Goal: Task Accomplishment & Management: Use online tool/utility

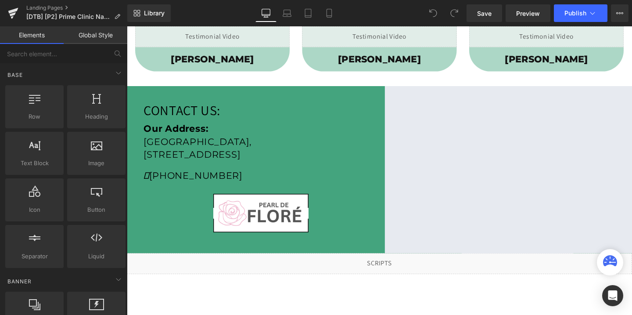
scroll to position [268, 0]
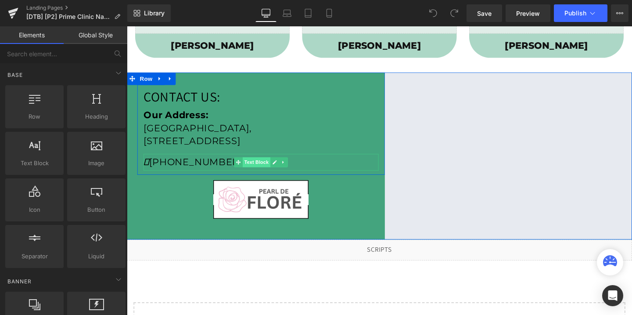
click at [278, 165] on span "Text Block" at bounding box center [263, 169] width 29 height 11
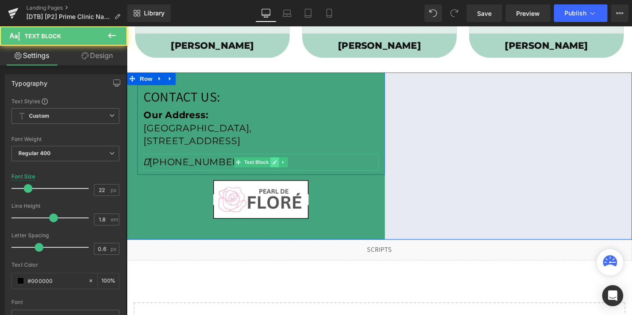
click at [281, 167] on icon at bounding box center [282, 168] width 5 height 5
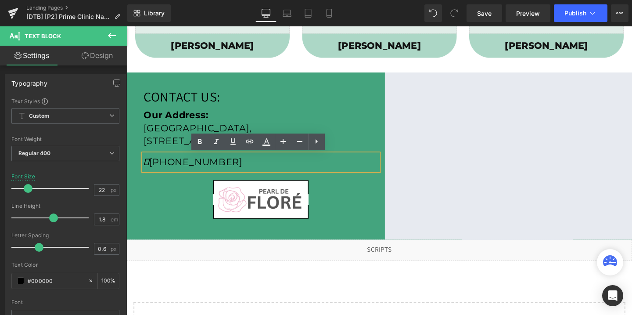
click at [231, 167] on p "(706) 524-8251" at bounding box center [267, 169] width 247 height 18
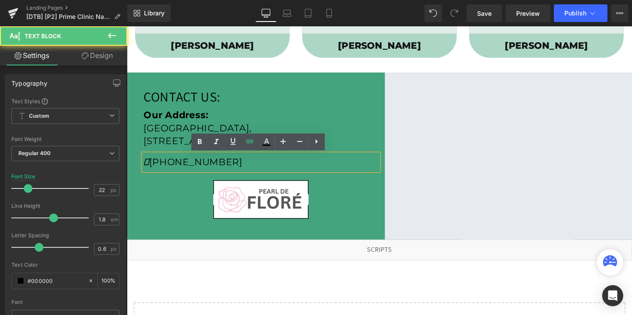
click at [231, 167] on p "(706) 524-8251" at bounding box center [267, 169] width 247 height 18
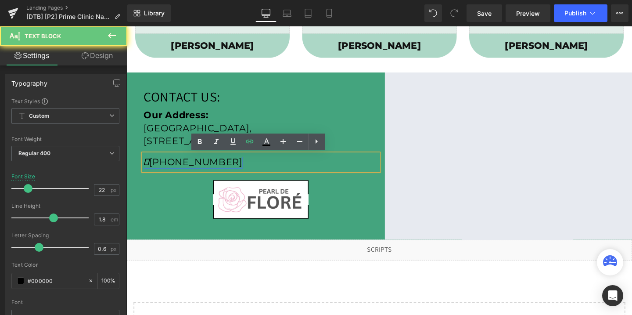
click at [213, 167] on link "(706) 524-8251" at bounding box center [196, 169] width 104 height 12
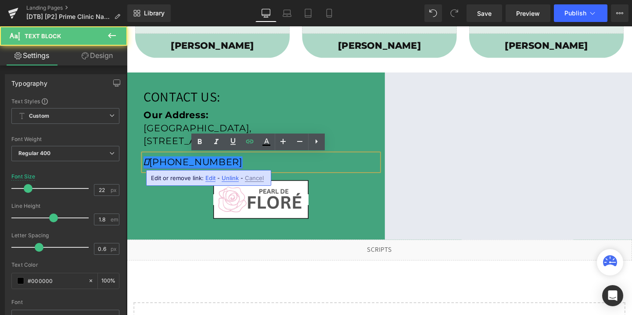
click at [213, 167] on link "(706) 524-8251" at bounding box center [196, 169] width 104 height 12
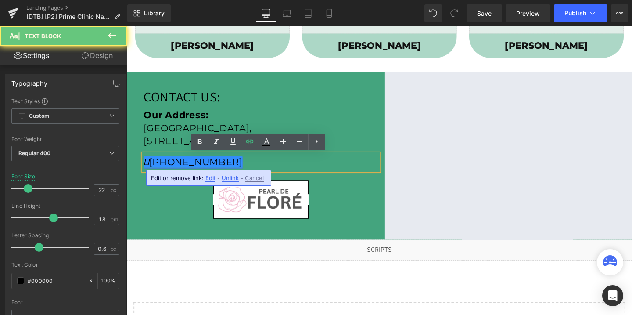
click at [213, 167] on link "(706) 524-8251" at bounding box center [196, 169] width 104 height 12
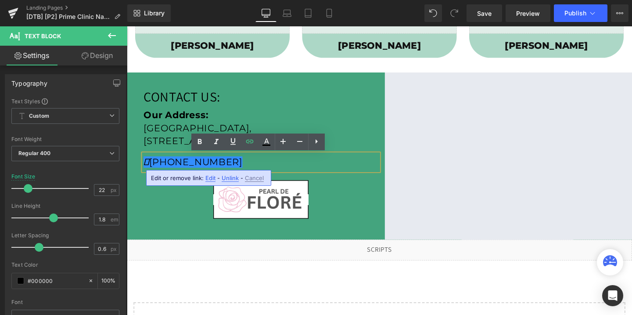
click at [207, 177] on span "Edit" at bounding box center [210, 177] width 10 height 7
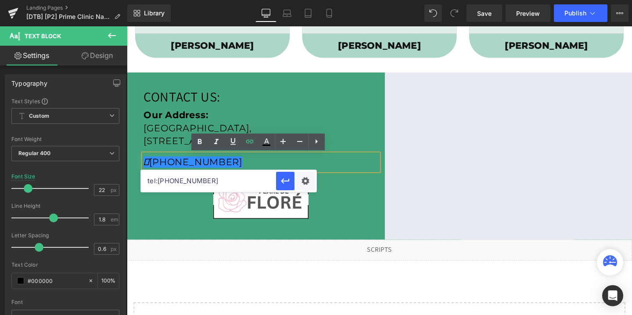
click at [207, 177] on input "tel:7065248251" at bounding box center [208, 181] width 135 height 22
paste input "tel:8632783069"
drag, startPoint x: 283, startPoint y: 209, endPoint x: 141, endPoint y: 190, distance: 143.5
type input "tel:8632783069"
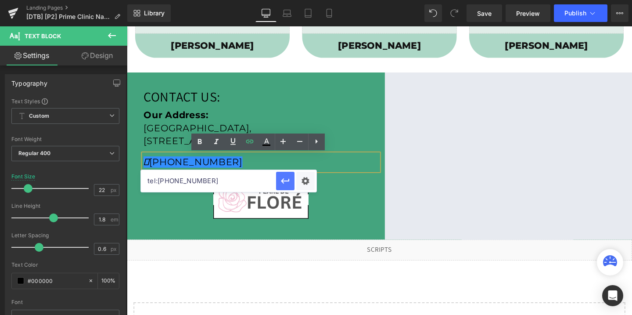
click at [282, 183] on icon "button" at bounding box center [285, 181] width 11 height 11
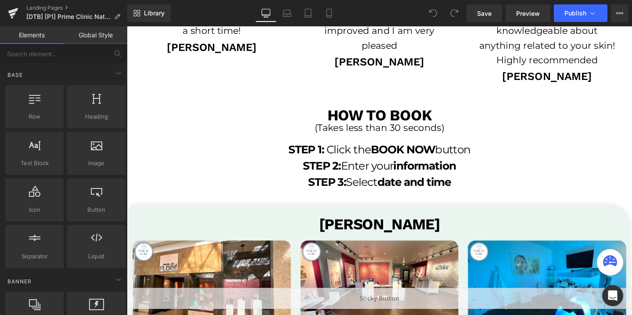
scroll to position [1792, 0]
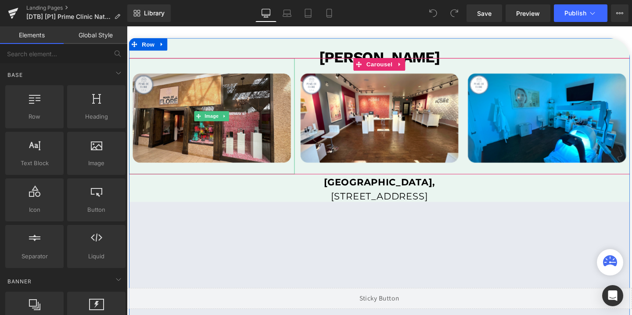
click at [272, 133] on img at bounding box center [216, 121] width 174 height 122
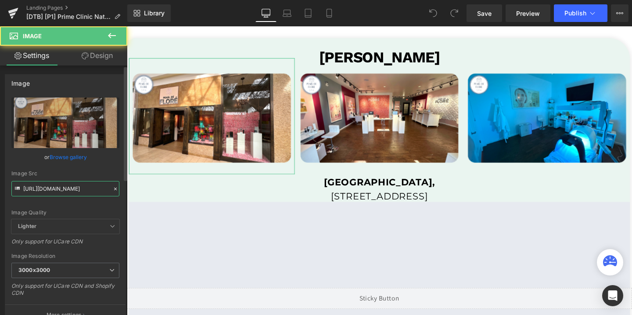
click at [47, 191] on input "[URL][DOMAIN_NAME]" at bounding box center [65, 188] width 108 height 15
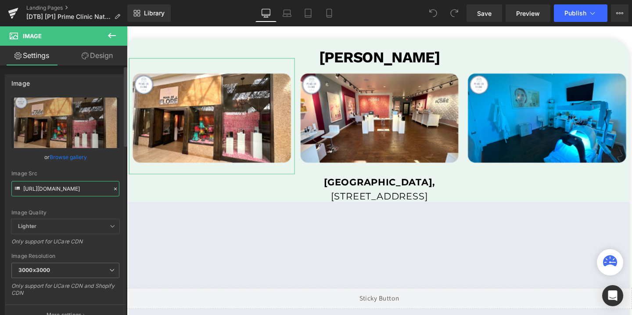
click at [47, 191] on input "[URL][DOMAIN_NAME]" at bounding box center [65, 188] width 108 height 15
paste input "758/1601/0010/files/st-img-1_3000x3000.png?v=1752293067"
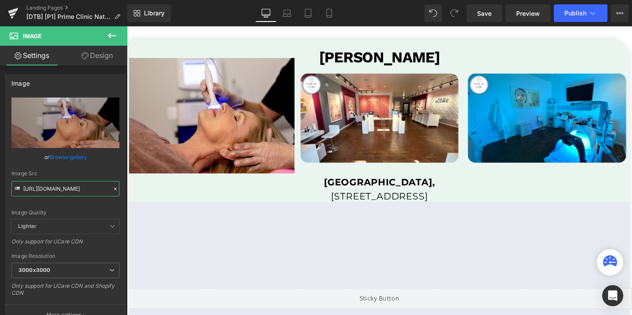
type input "[URL][DOMAIN_NAME]"
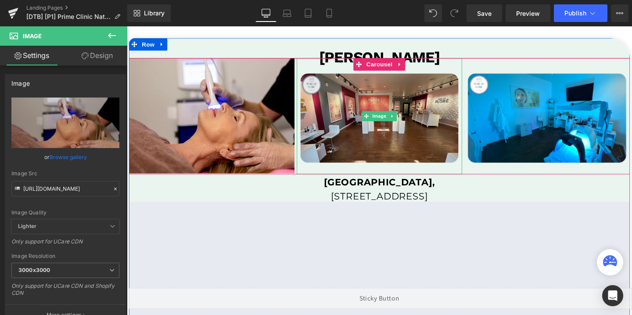
click at [383, 95] on img at bounding box center [393, 121] width 174 height 122
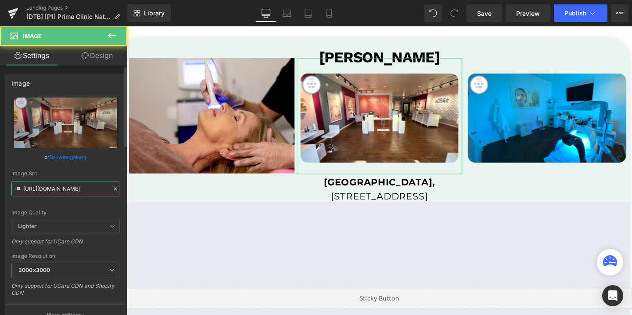
click at [56, 184] on input "[URL][DOMAIN_NAME]" at bounding box center [65, 188] width 108 height 15
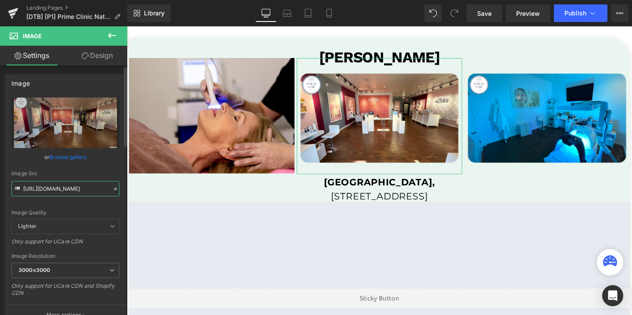
click at [56, 184] on input "[URL][DOMAIN_NAME]" at bounding box center [65, 188] width 108 height 15
paste input "758/1601/0010/files/st-img-4_3000x3000.png?v=1752293068"
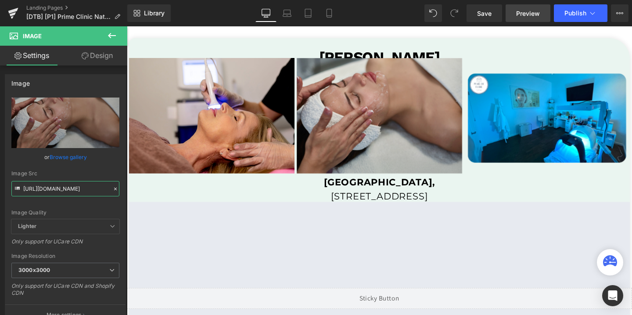
type input "[URL][DOMAIN_NAME]"
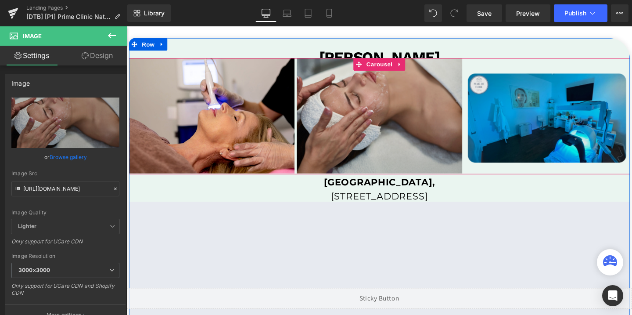
click at [529, 135] on img at bounding box center [569, 121] width 174 height 122
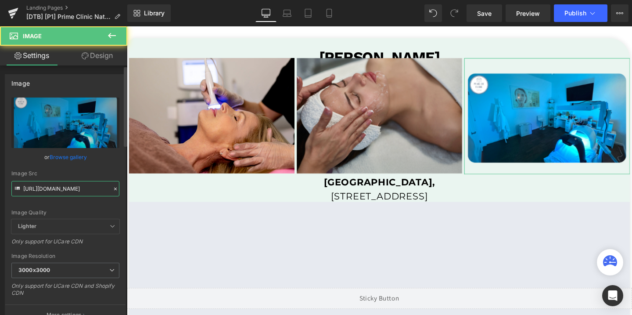
click at [42, 187] on input "[URL][DOMAIN_NAME]" at bounding box center [65, 188] width 108 height 15
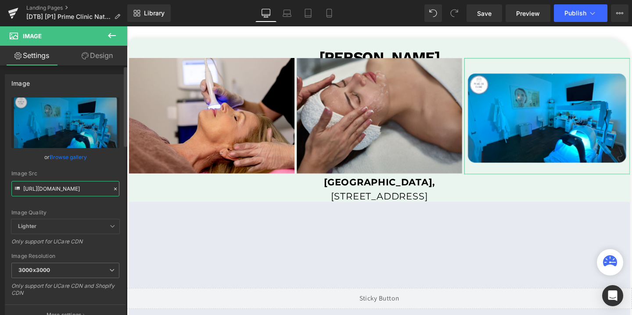
click at [42, 187] on input "[URL][DOMAIN_NAME]" at bounding box center [65, 188] width 108 height 15
paste input "758/1601/0010/files/st-img-3_3000x3000.png?v=1752293068"
type input "[URL][DOMAIN_NAME]"
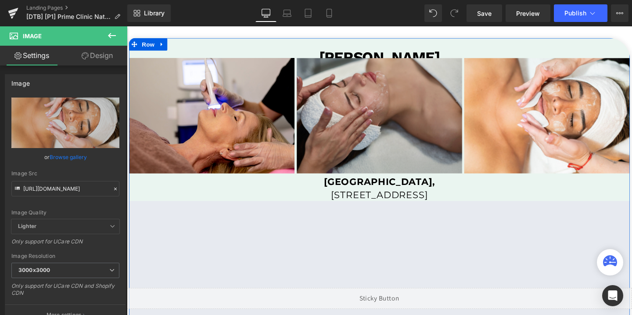
click at [534, 190] on p "[GEOGRAPHIC_DATA]," at bounding box center [392, 190] width 527 height 18
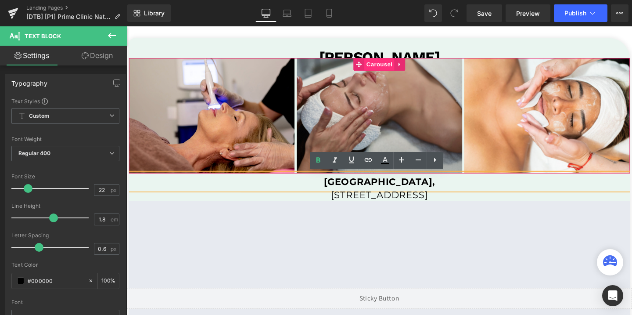
click at [389, 64] on span "Carousel" at bounding box center [393, 66] width 32 height 13
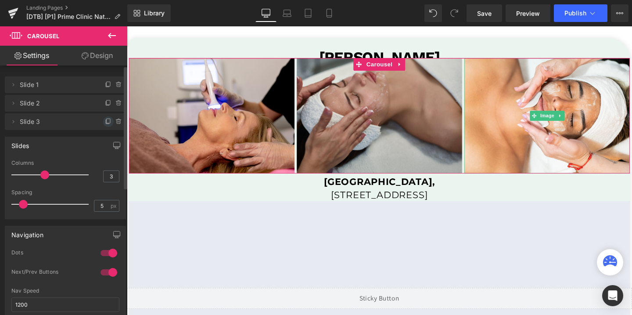
click at [107, 123] on icon at bounding box center [109, 121] width 4 height 4
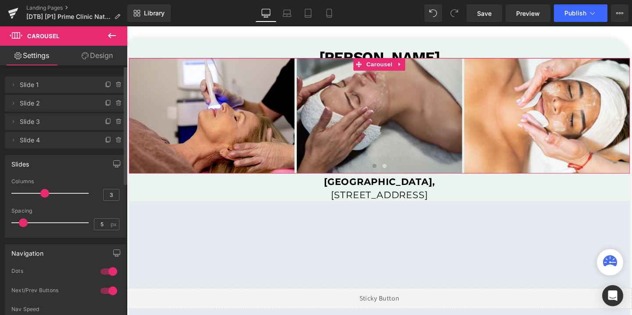
click at [74, 139] on span "Slide 4" at bounding box center [57, 140] width 74 height 17
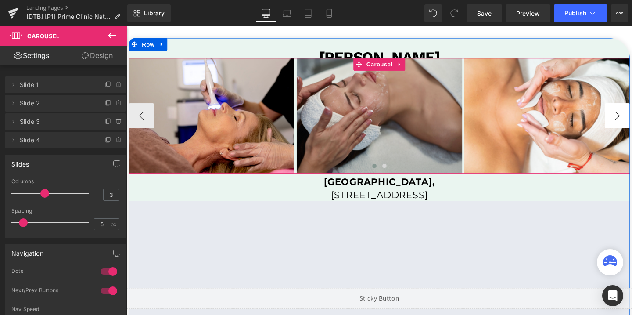
click at [632, 118] on button "›" at bounding box center [643, 120] width 26 height 26
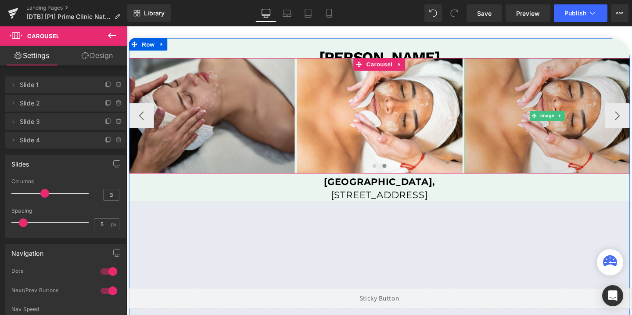
click at [602, 99] on img at bounding box center [569, 120] width 174 height 121
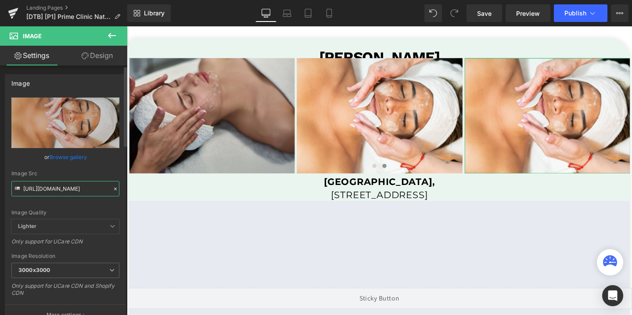
click at [42, 195] on input "[URL][DOMAIN_NAME]" at bounding box center [65, 188] width 108 height 15
paste input "2_3000x3000.png?v=1752293069"
type input "[URL][DOMAIN_NAME]"
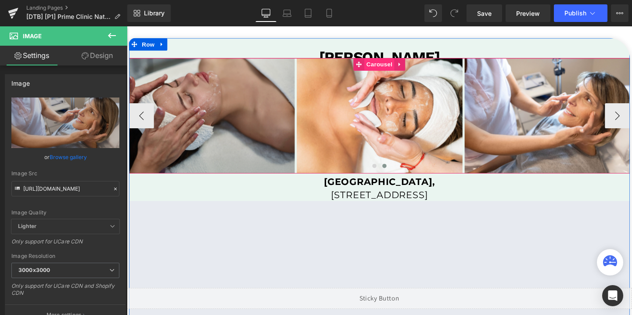
click at [394, 67] on span "Carousel" at bounding box center [393, 66] width 32 height 13
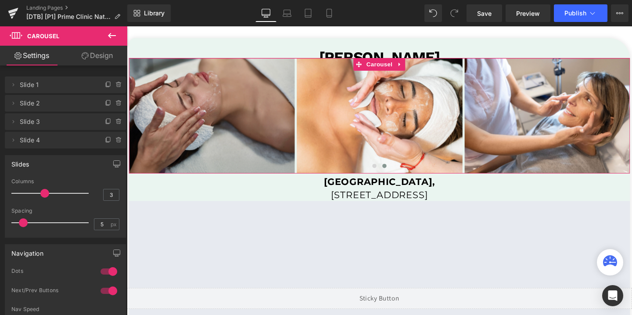
click at [92, 54] on link "Design" at bounding box center [97, 56] width 64 height 20
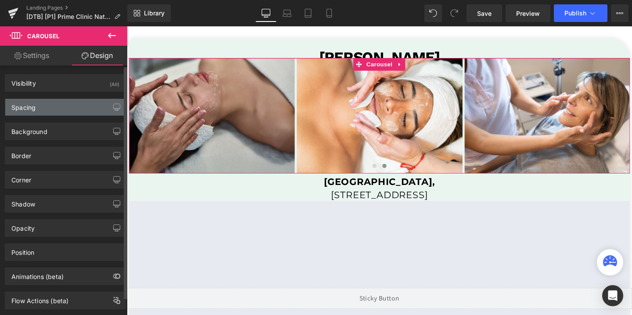
click at [50, 104] on div "Spacing" at bounding box center [65, 107] width 120 height 17
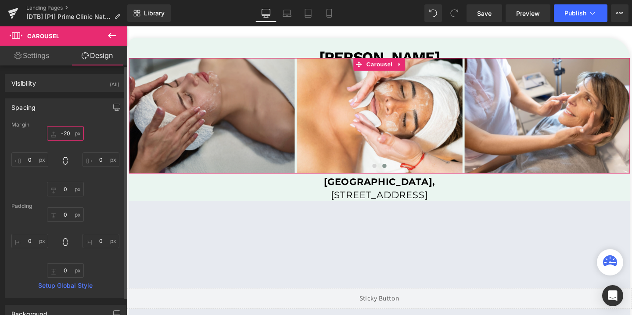
click at [62, 130] on input "-20" at bounding box center [65, 133] width 37 height 14
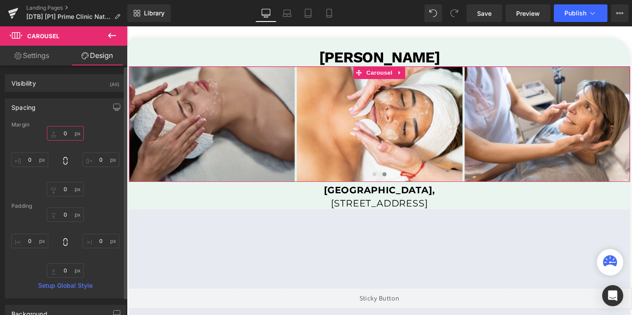
type input "10"
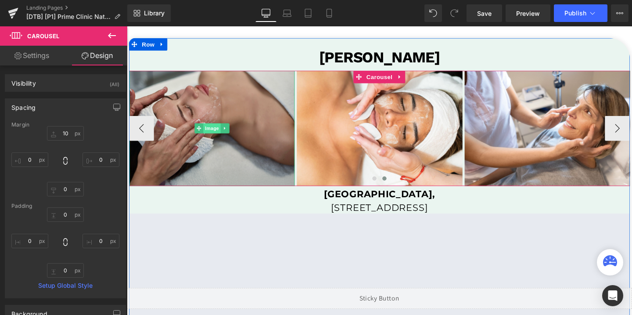
click at [216, 138] on span "Image" at bounding box center [216, 133] width 18 height 11
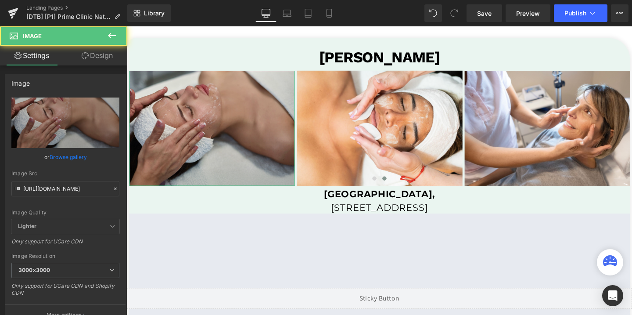
click at [86, 57] on icon at bounding box center [85, 55] width 7 height 7
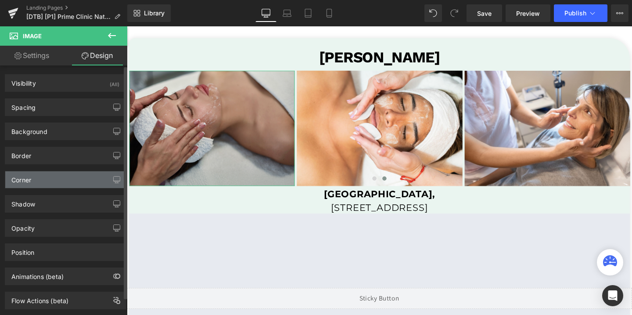
click at [37, 187] on div "Corner" at bounding box center [65, 179] width 120 height 17
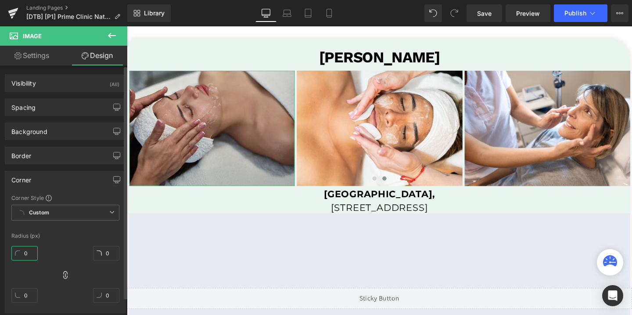
click at [26, 249] on input "0" at bounding box center [24, 253] width 26 height 14
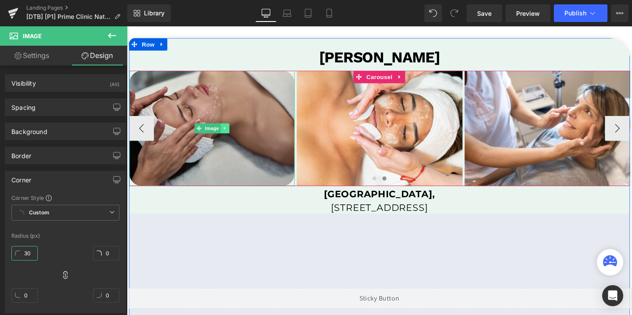
type input "30"
drag, startPoint x: 227, startPoint y: 135, endPoint x: 221, endPoint y: 127, distance: 9.1
click at [227, 135] on link at bounding box center [230, 133] width 9 height 11
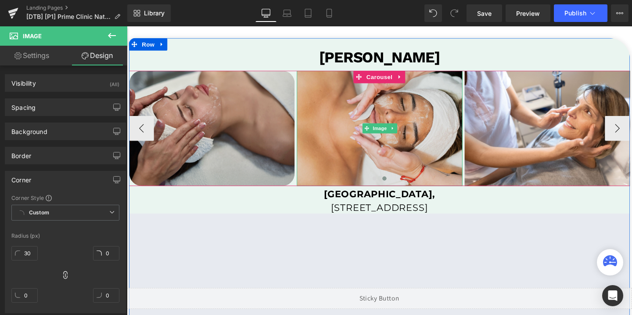
click at [339, 144] on img at bounding box center [393, 133] width 174 height 121
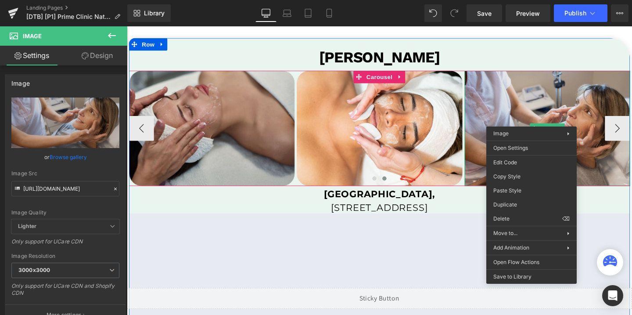
click at [550, 121] on img at bounding box center [569, 133] width 174 height 121
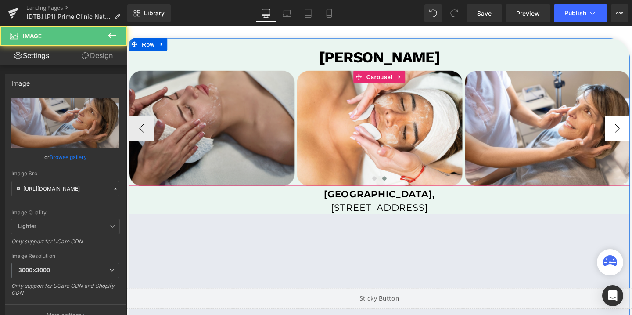
click at [632, 133] on button "›" at bounding box center [643, 133] width 26 height 26
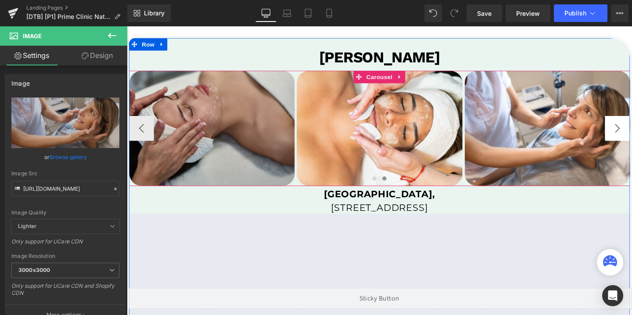
click at [632, 133] on button "›" at bounding box center [643, 133] width 26 height 26
click at [632, 136] on button "›" at bounding box center [643, 133] width 26 height 26
click at [140, 134] on button "‹" at bounding box center [142, 133] width 26 height 26
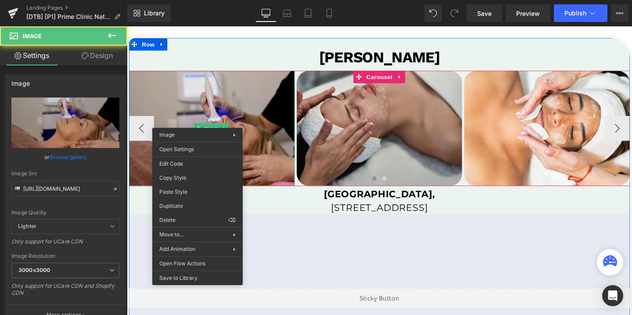
click at [199, 121] on img at bounding box center [216, 133] width 174 height 121
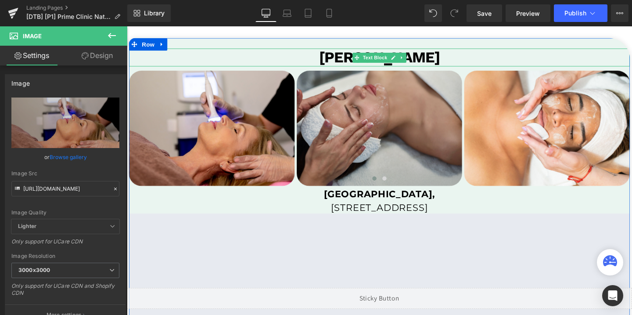
click at [444, 58] on b "[PERSON_NAME]" at bounding box center [392, 59] width 127 height 18
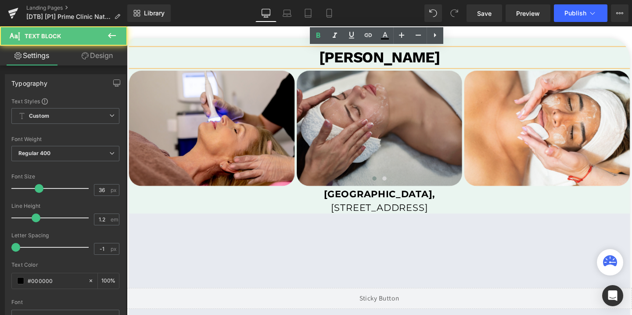
click at [444, 58] on b "[PERSON_NAME]" at bounding box center [392, 59] width 127 height 18
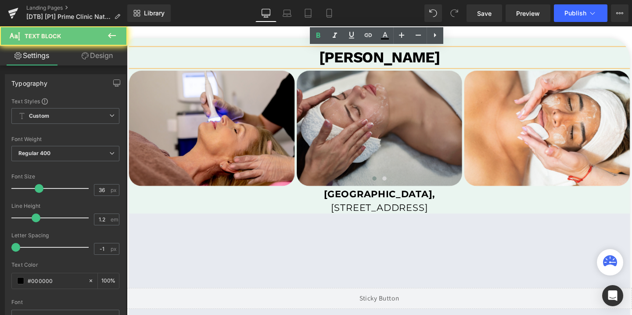
click at [444, 58] on b "[PERSON_NAME]" at bounding box center [392, 59] width 127 height 18
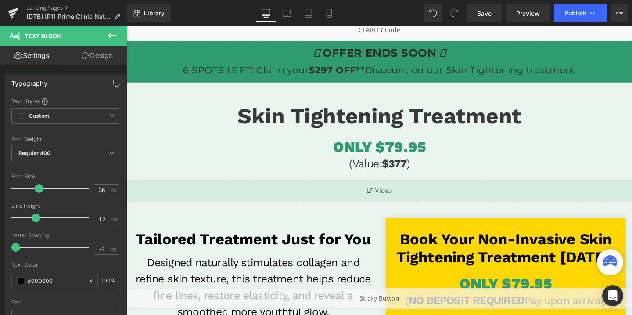
scroll to position [48, 0]
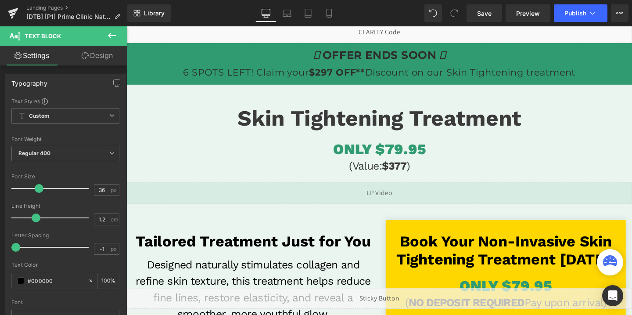
click at [405, 157] on div "ONLY $79.95 Heading" at bounding box center [392, 155] width 531 height 18
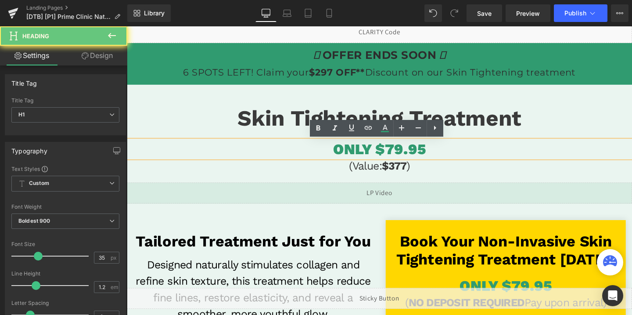
click at [406, 156] on span "ONLY $79.95" at bounding box center [392, 155] width 97 height 18
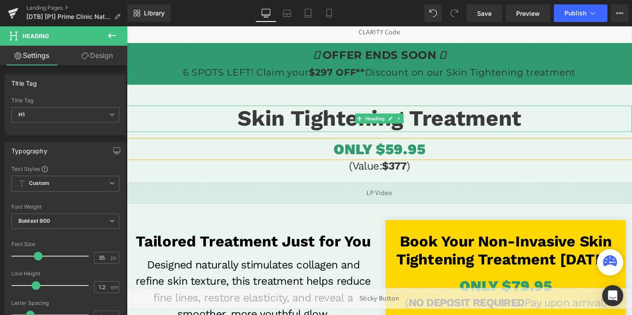
click at [425, 130] on span "Skin Tightening Treatment" at bounding box center [392, 123] width 299 height 27
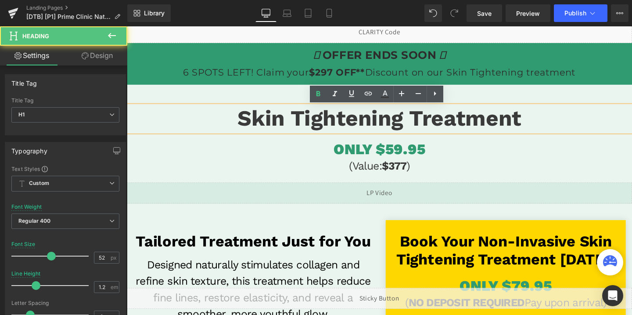
click at [414, 126] on span "Skin Tightening Treatment" at bounding box center [392, 123] width 299 height 27
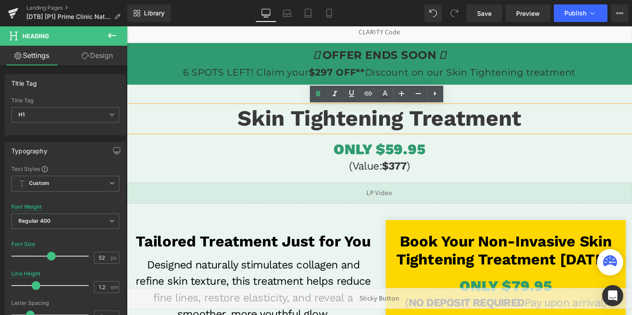
click at [414, 126] on span "Skin Tightening Treatment" at bounding box center [392, 123] width 299 height 27
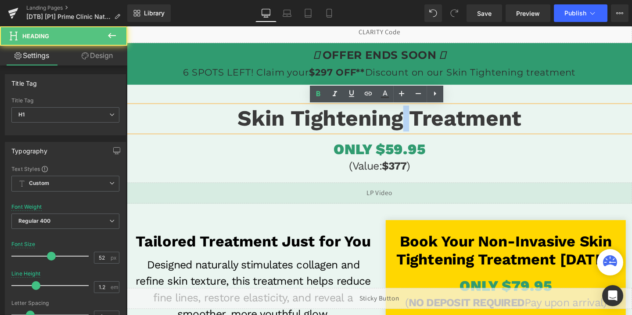
click at [414, 126] on span "Skin Tightening Treatment" at bounding box center [392, 123] width 299 height 27
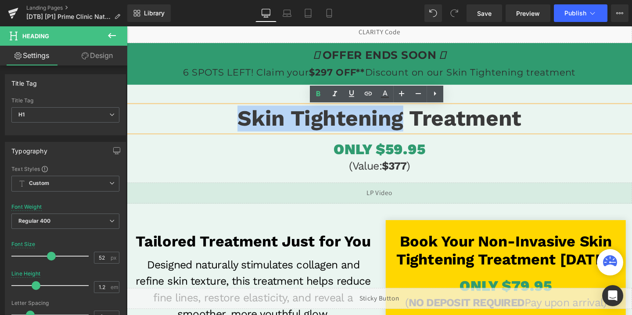
drag, startPoint x: 417, startPoint y: 125, endPoint x: 231, endPoint y: 114, distance: 185.6
click at [231, 114] on h1 "Skin Tightening Treatment" at bounding box center [392, 123] width 531 height 27
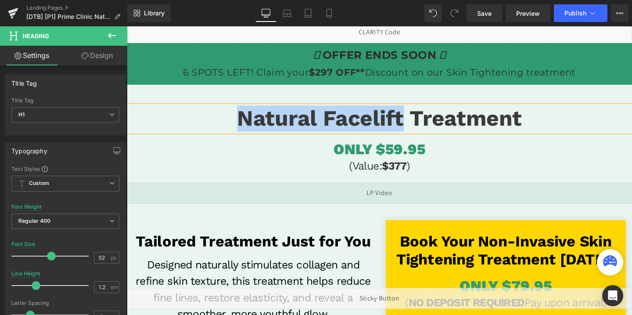
drag, startPoint x: 420, startPoint y: 121, endPoint x: 247, endPoint y: 123, distance: 172.6
click at [247, 123] on span "Natural Facelift Treatment" at bounding box center [393, 123] width 300 height 27
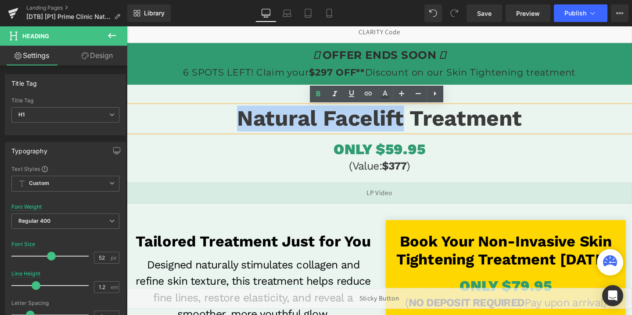
copy span "Natural Facelift"
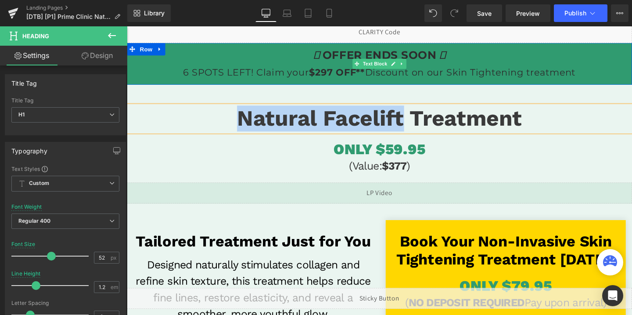
click at [512, 76] on p "OFFER ENDS SOON 6 SPOTS LEFT! Claim your $297 OFF** Discount on our Skin Tighte…" at bounding box center [392, 65] width 531 height 35
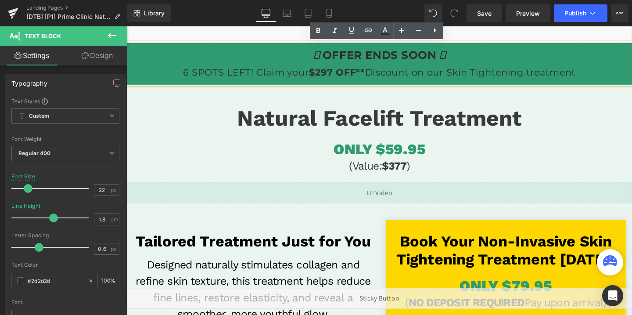
click at [512, 76] on p "OFFER ENDS SOON 6 SPOTS LEFT! Claim your $297 OFF** Discount on our Skin Tighte…" at bounding box center [392, 65] width 531 height 35
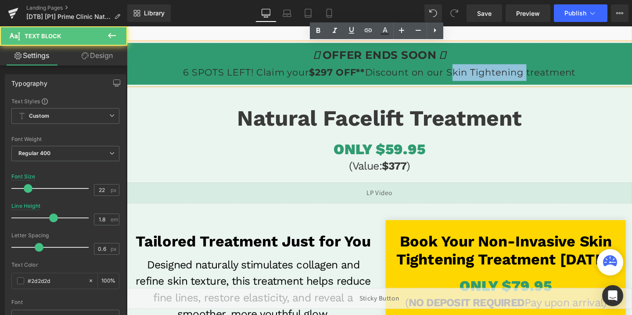
drag, startPoint x: 544, startPoint y: 77, endPoint x: 468, endPoint y: 81, distance: 76.0
click at [468, 81] on p "OFFER ENDS SOON 6 SPOTS LEFT! Claim your $297 OFF** Discount on our Skin Tighte…" at bounding box center [392, 65] width 531 height 35
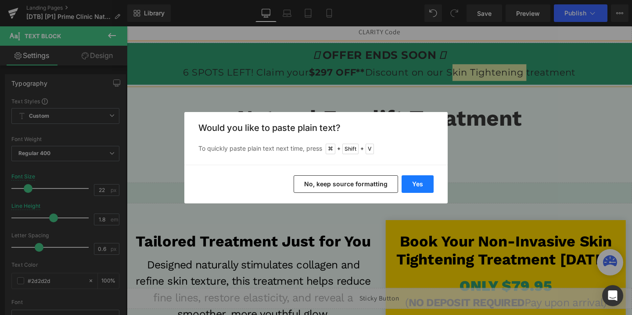
click at [409, 185] on button "Yes" at bounding box center [418, 184] width 32 height 18
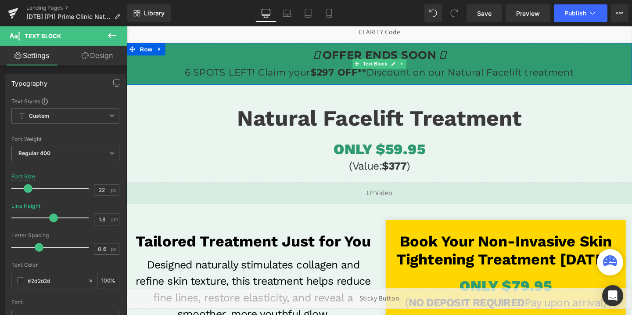
click at [548, 72] on p "OFFER ENDS SOON 6 SPOTS LEFT! Claim your $297 OFF** Discount on our Natural Fac…" at bounding box center [392, 65] width 531 height 35
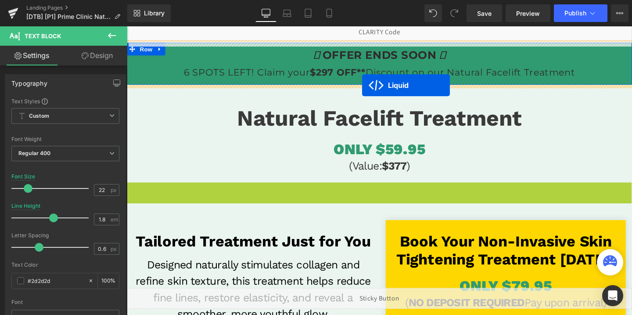
drag, startPoint x: 368, startPoint y: 200, endPoint x: 374, endPoint y: 88, distance: 111.7
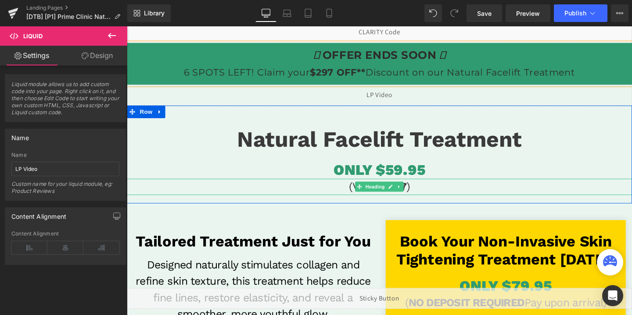
click at [423, 194] on h3 "(Value: $377 )" at bounding box center [392, 195] width 531 height 17
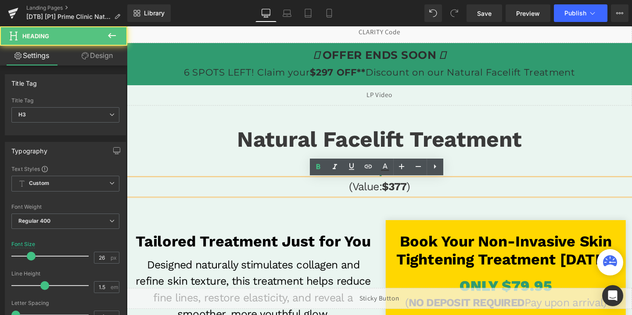
click at [423, 194] on h3 "(Value: $377 )" at bounding box center [392, 195] width 531 height 17
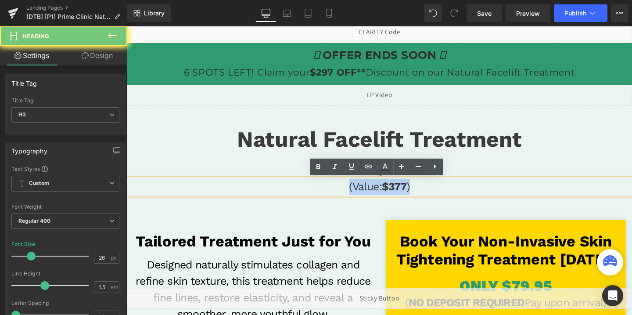
click at [423, 194] on h3 "(Value: $377 )" at bounding box center [392, 195] width 531 height 17
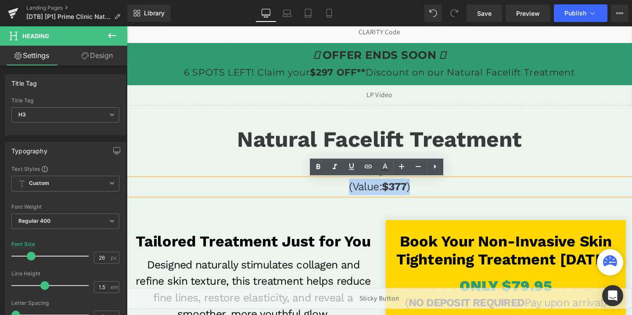
paste div
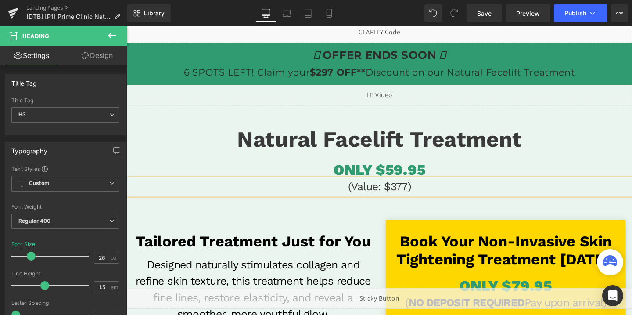
click at [403, 194] on h3 "(Value: $377)" at bounding box center [392, 195] width 531 height 17
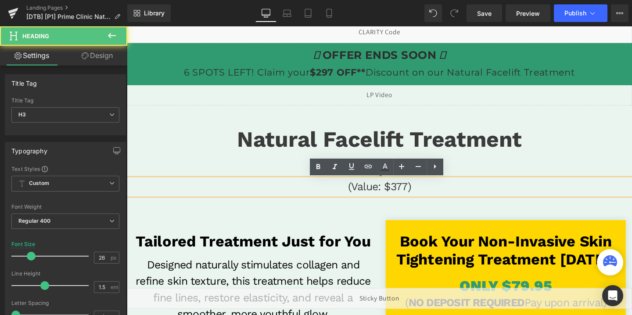
click at [403, 194] on h3 "(Value: $377)" at bounding box center [392, 195] width 531 height 17
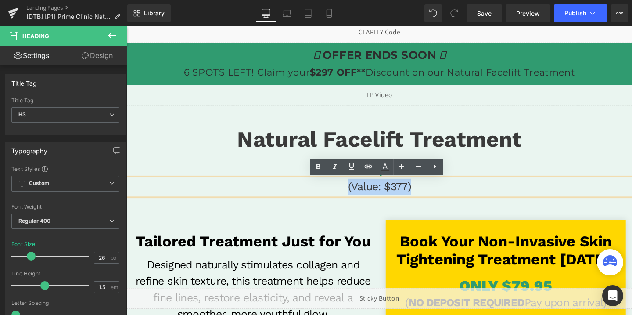
click at [403, 194] on h3 "(Value: $377)" at bounding box center [392, 195] width 531 height 17
drag, startPoint x: 399, startPoint y: 194, endPoint x: 420, endPoint y: 197, distance: 21.4
click at [420, 197] on h3 "(Value: $377)" at bounding box center [392, 195] width 531 height 17
click at [321, 168] on icon at bounding box center [318, 167] width 11 height 11
click at [334, 11] on link "Mobile" at bounding box center [329, 13] width 21 height 18
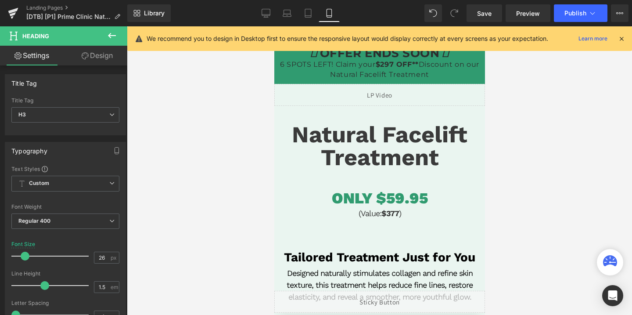
scroll to position [68, 0]
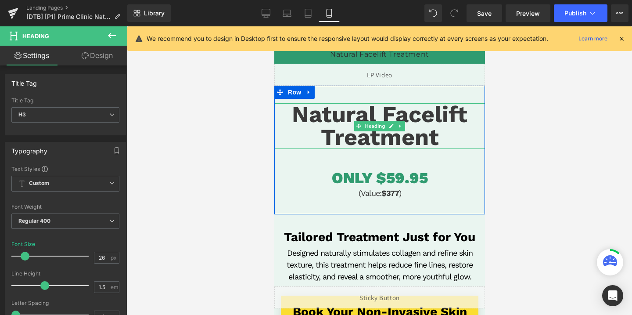
click at [343, 124] on span "Natural Facelift Treatment" at bounding box center [380, 126] width 176 height 50
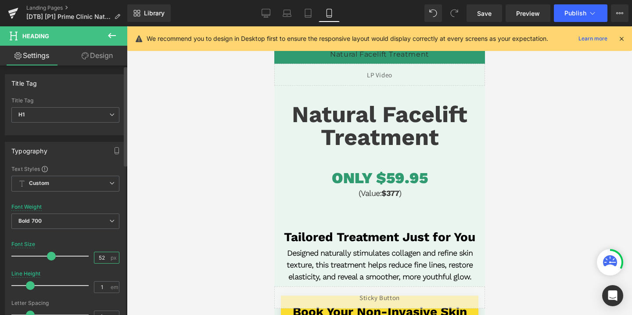
click at [98, 257] on input "52" at bounding box center [101, 257] width 15 height 11
type input "40"
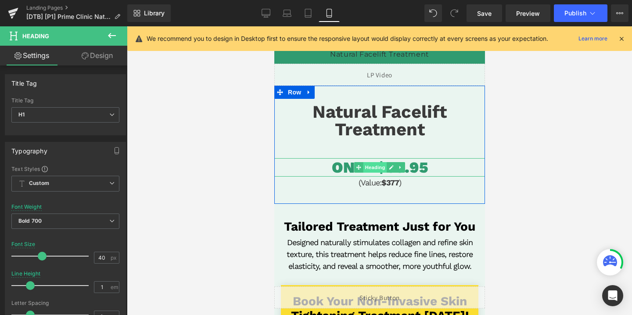
click at [376, 167] on span "Heading" at bounding box center [375, 167] width 24 height 11
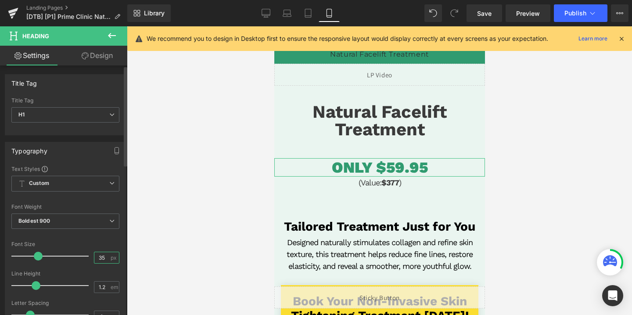
click at [98, 257] on input "35" at bounding box center [101, 257] width 15 height 11
type input "40"
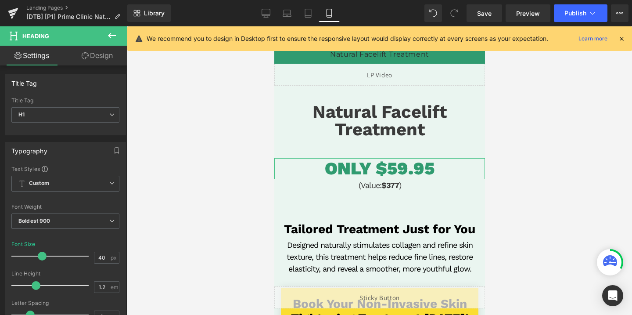
click at [105, 63] on link "Design" at bounding box center [97, 56] width 64 height 20
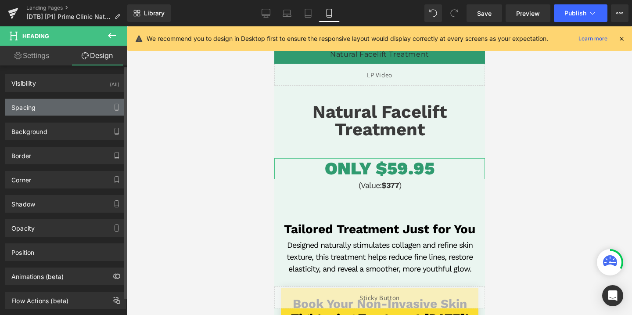
click at [42, 112] on div "Spacing" at bounding box center [65, 107] width 120 height 17
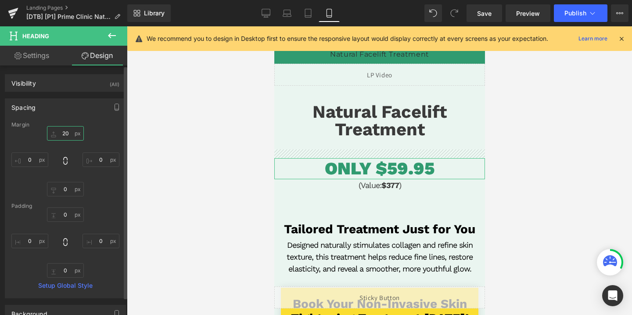
click at [65, 130] on input "20" at bounding box center [65, 133] width 37 height 14
type input "0"
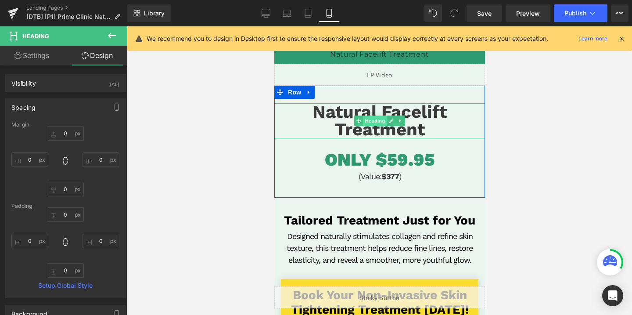
click at [373, 121] on span "Heading" at bounding box center [375, 120] width 24 height 11
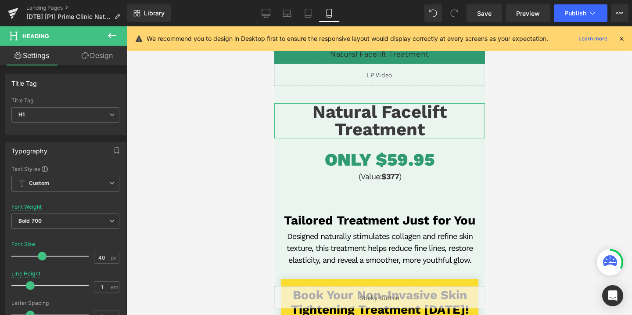
click at [95, 52] on link "Design" at bounding box center [97, 56] width 64 height 20
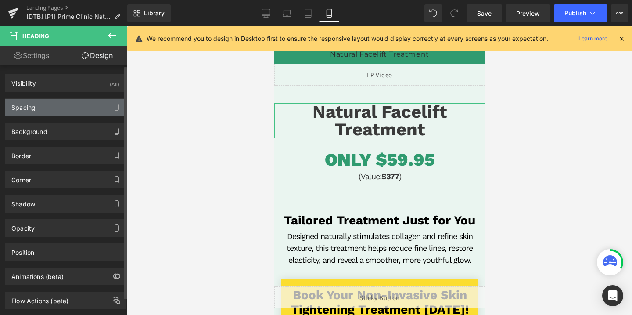
click at [50, 108] on div "Spacing" at bounding box center [65, 107] width 120 height 17
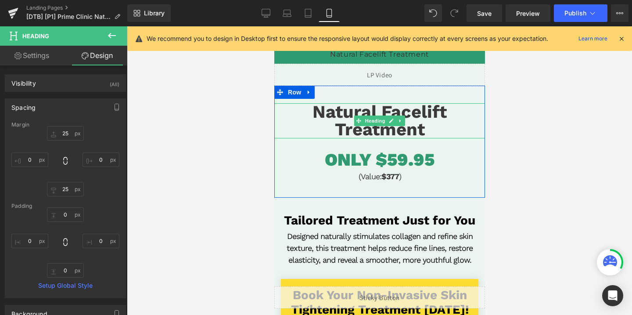
click at [383, 128] on span "Natural Facelift Treatment" at bounding box center [379, 120] width 134 height 38
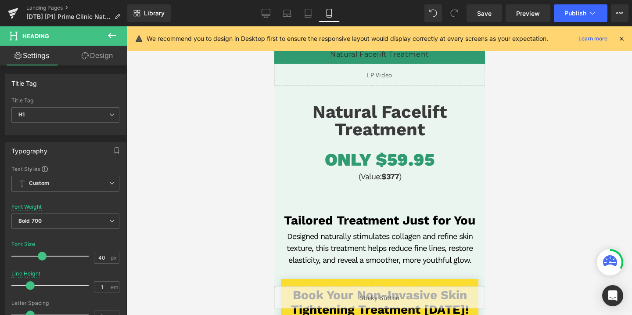
click at [103, 61] on link "Design" at bounding box center [97, 56] width 64 height 20
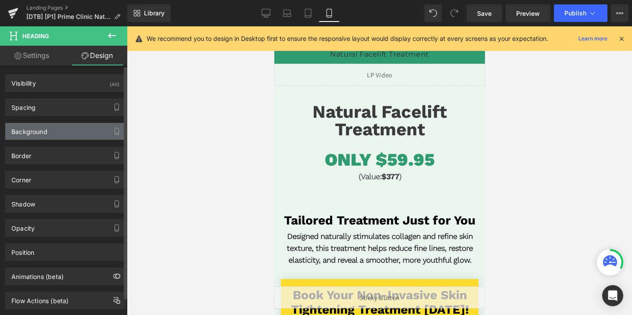
click at [62, 125] on div "Background" at bounding box center [65, 131] width 120 height 17
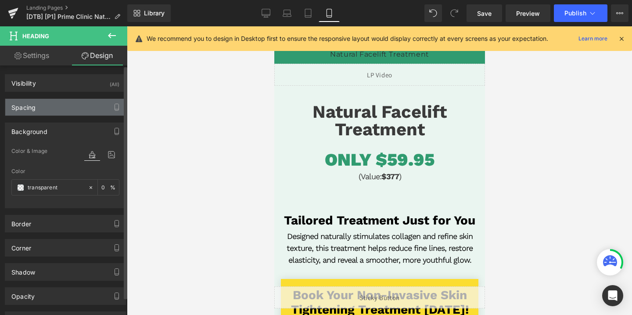
click at [57, 110] on div "Spacing" at bounding box center [65, 107] width 120 height 17
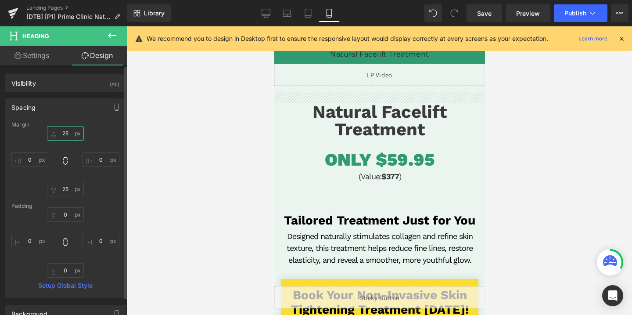
click at [63, 133] on input "text" at bounding box center [65, 133] width 37 height 14
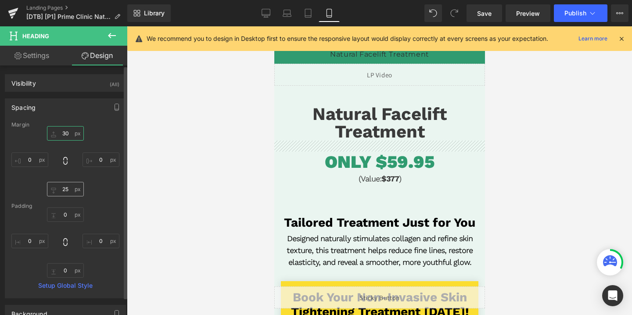
type input "30"
click at [70, 190] on input "text" at bounding box center [65, 189] width 37 height 14
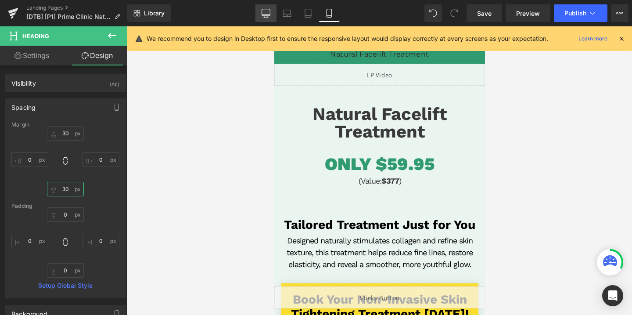
type input "30"
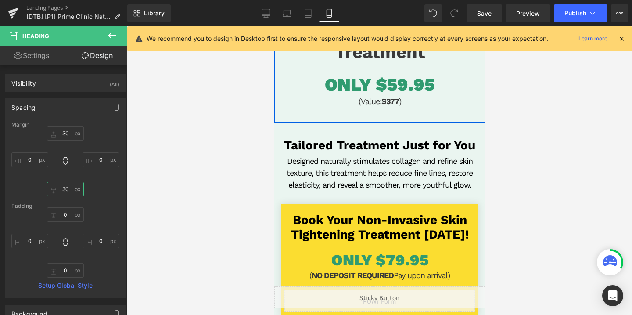
scroll to position [165, 0]
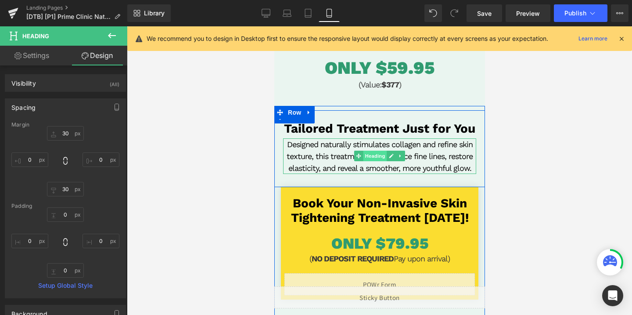
click at [378, 159] on span "Heading" at bounding box center [375, 156] width 24 height 11
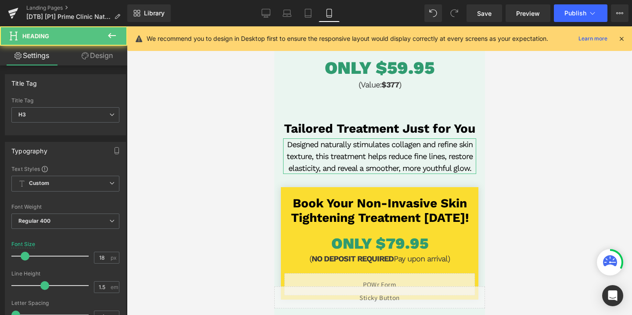
click at [107, 47] on link "Design" at bounding box center [97, 56] width 64 height 20
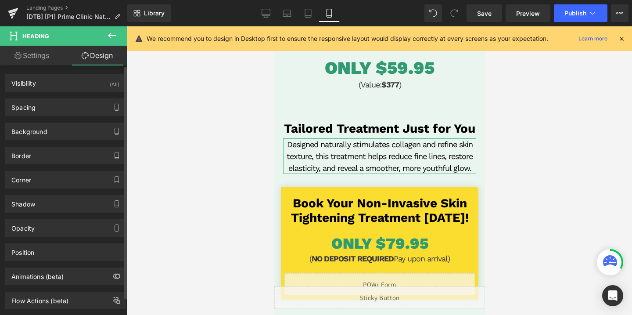
click at [104, 93] on div "Spacing [GEOGRAPHIC_DATA] 5 0 0 0 [GEOGRAPHIC_DATA] 0 0 0 0 Setup Global Style" at bounding box center [65, 104] width 131 height 24
click at [110, 86] on div "(All)" at bounding box center [115, 82] width 10 height 14
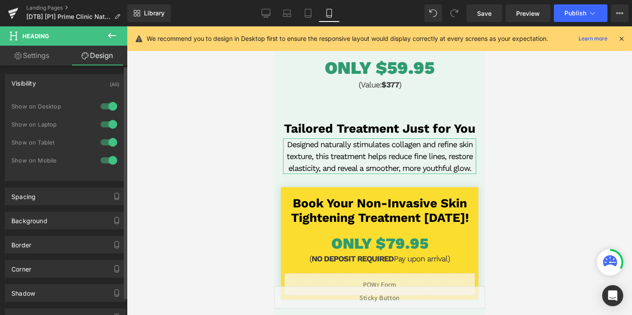
click at [108, 148] on div at bounding box center [108, 142] width 21 height 14
click at [108, 158] on div at bounding box center [108, 160] width 21 height 14
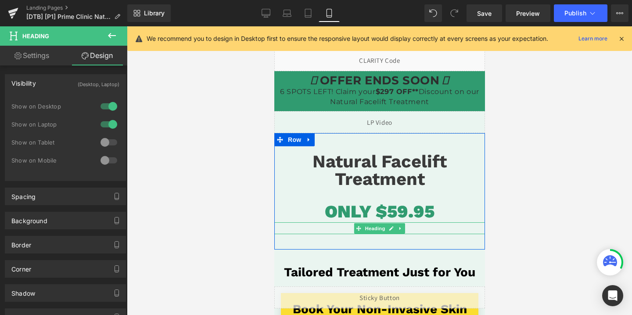
scroll to position [18, 0]
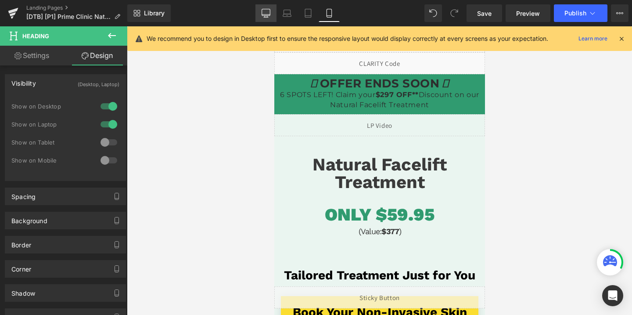
click at [267, 16] on icon at bounding box center [266, 17] width 3 height 2
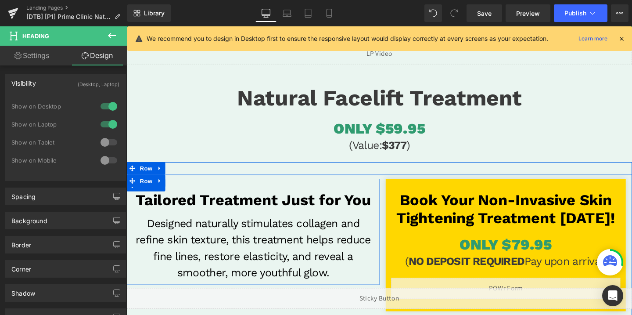
scroll to position [75, 0]
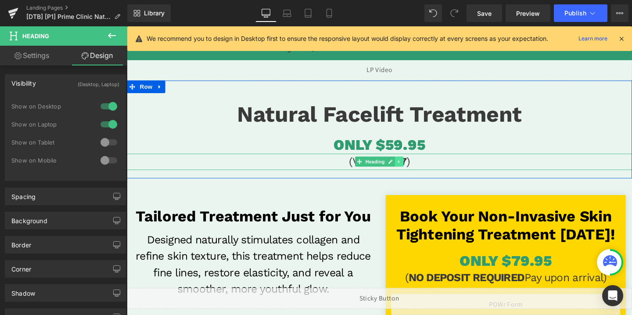
click at [414, 168] on icon at bounding box center [412, 168] width 1 height 3
click at [410, 168] on icon at bounding box center [409, 168] width 5 height 5
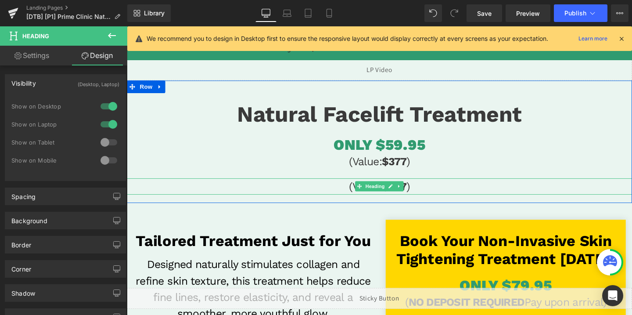
click at [428, 194] on h3 "(Value: $377 )" at bounding box center [392, 194] width 531 height 17
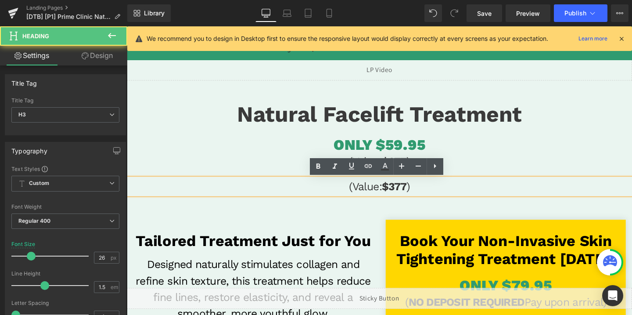
click at [428, 194] on h3 "(Value: $377 )" at bounding box center [392, 194] width 531 height 17
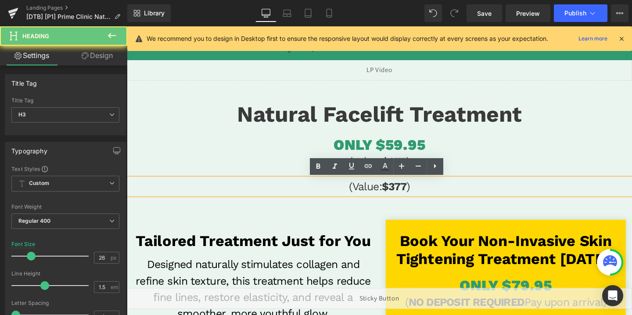
click at [421, 194] on strong "$377" at bounding box center [408, 194] width 26 height 13
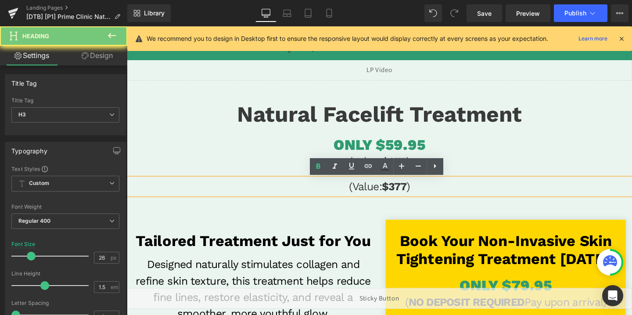
click at [421, 194] on strong "$377" at bounding box center [408, 194] width 26 height 13
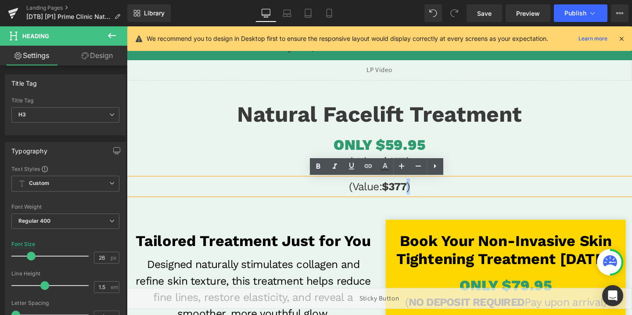
click at [421, 194] on strong "$377" at bounding box center [408, 194] width 26 height 13
paste div
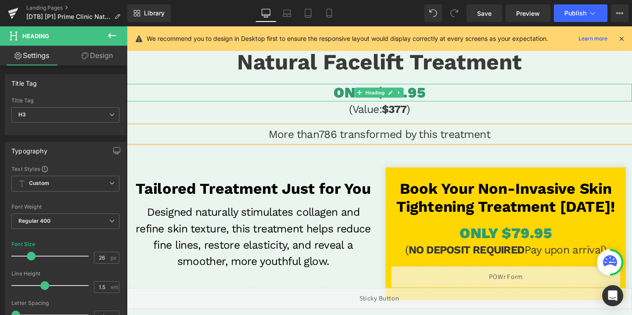
scroll to position [130, 0]
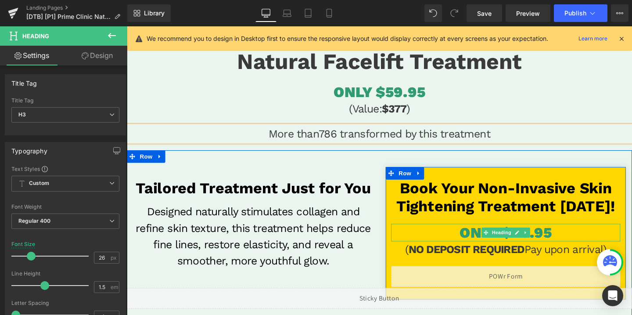
click at [554, 243] on span "ONLY $79.95" at bounding box center [525, 243] width 97 height 18
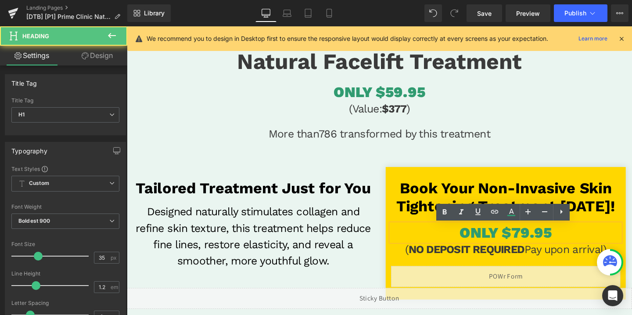
click at [540, 244] on span "ONLY $79.95" at bounding box center [525, 243] width 97 height 18
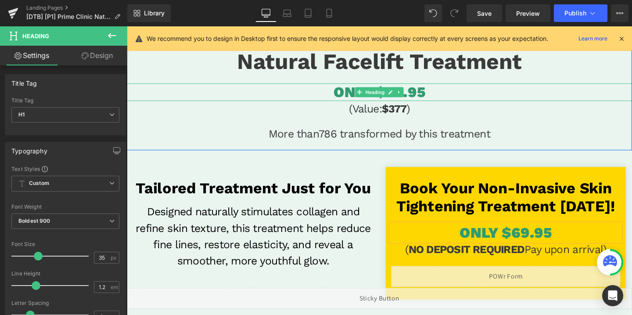
click at [435, 98] on span "ONLY $59.95" at bounding box center [393, 95] width 96 height 18
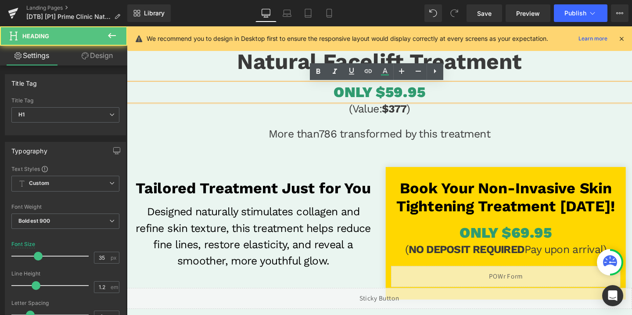
click at [403, 96] on span "ONLY $59.95" at bounding box center [393, 95] width 96 height 18
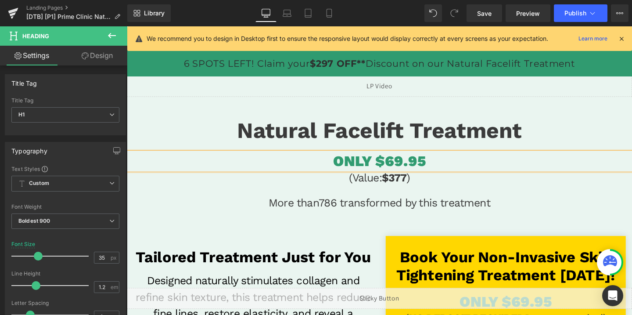
scroll to position [40, 0]
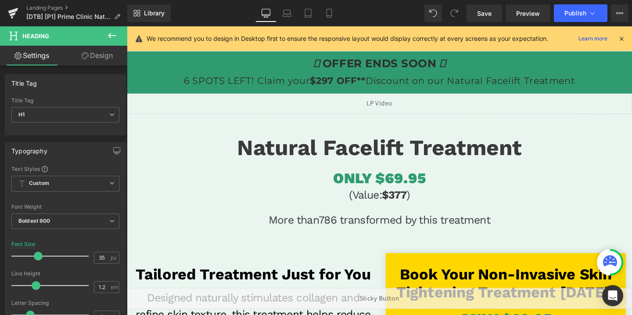
click at [113, 29] on button at bounding box center [112, 35] width 31 height 19
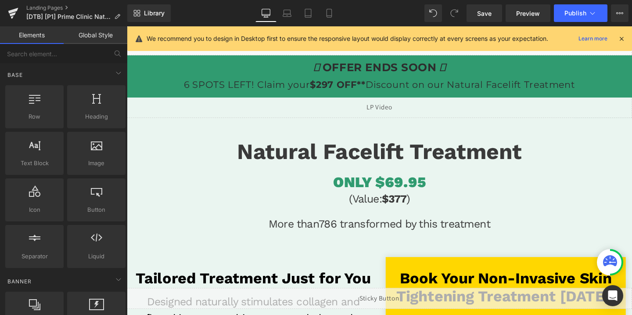
scroll to position [0, 0]
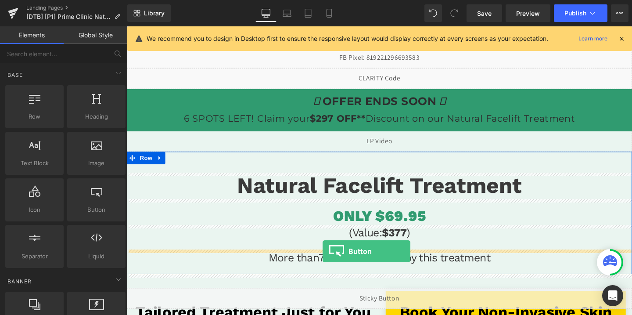
drag, startPoint x: 216, startPoint y: 231, endPoint x: 333, endPoint y: 263, distance: 120.9
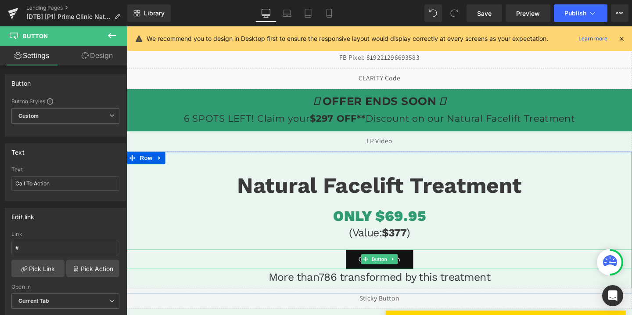
click at [387, 266] on span "Button" at bounding box center [392, 271] width 20 height 11
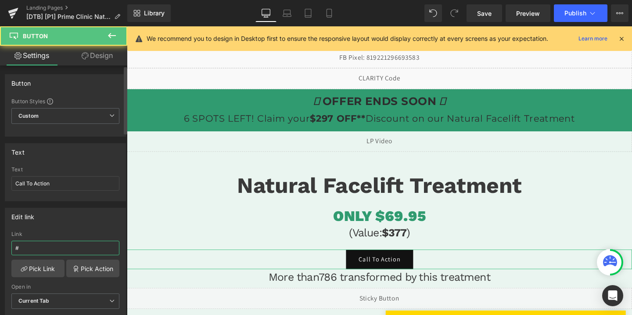
click at [55, 248] on input "#" at bounding box center [65, 248] width 108 height 14
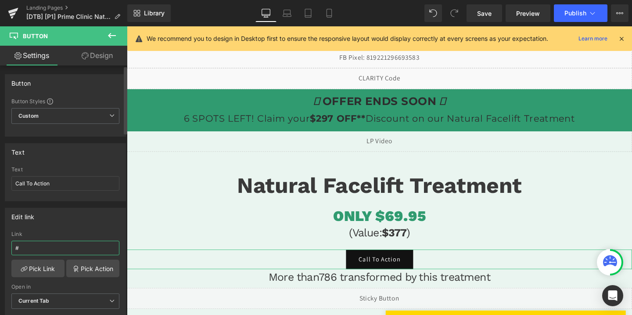
click at [55, 248] on input "#" at bounding box center [65, 248] width 108 height 14
click at [51, 184] on input "Call To Action" at bounding box center [65, 183] width 108 height 14
paste input "LICK HERE TO SAVE YOU SPOT !"
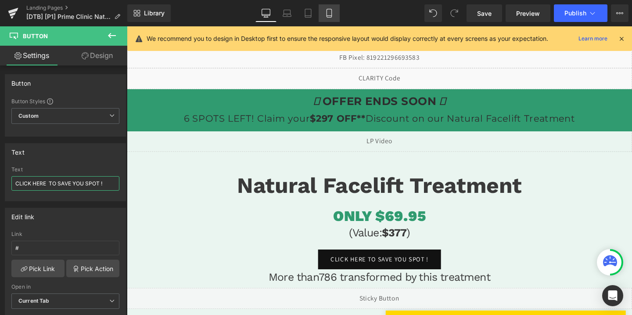
type input "CLICK HERE TO SAVE YOU SPOT !"
click at [39, 247] on input "#" at bounding box center [65, 248] width 108 height 14
paste input "bookingHeader1"
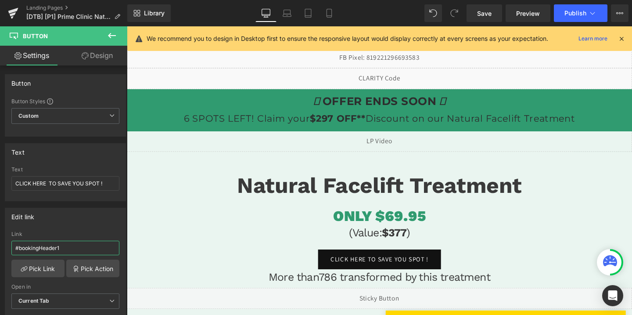
type input "#bookingHeader1"
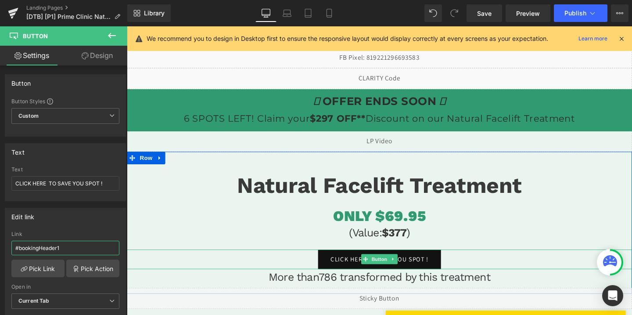
click at [396, 269] on span "Button" at bounding box center [392, 271] width 20 height 11
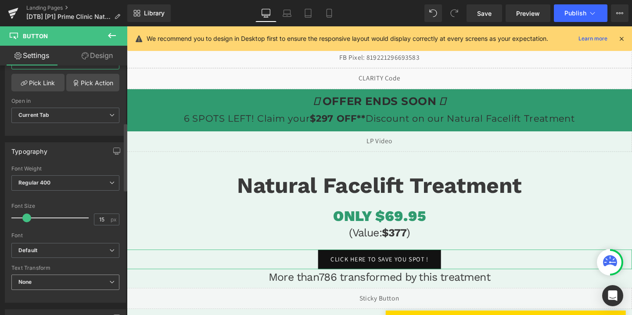
scroll to position [209, 0]
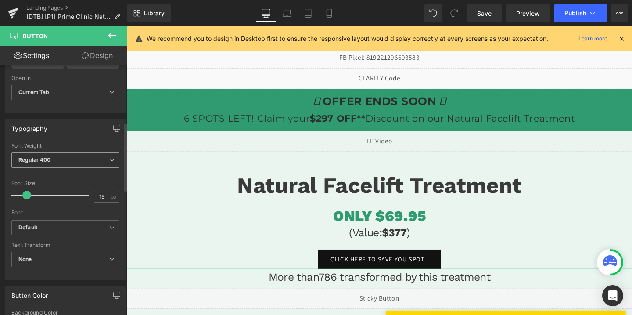
click at [68, 166] on span "Regular 400" at bounding box center [65, 159] width 108 height 15
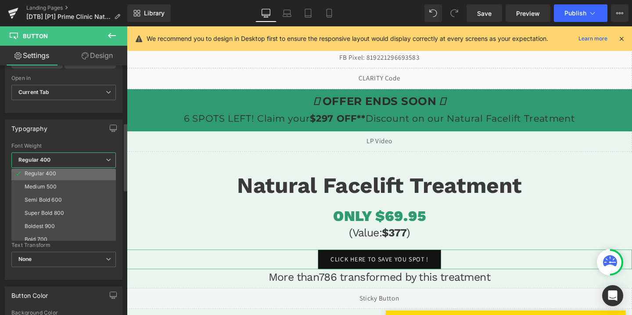
scroll to position [43, 0]
click at [54, 209] on div "Super Bold 800" at bounding box center [45, 211] width 40 height 6
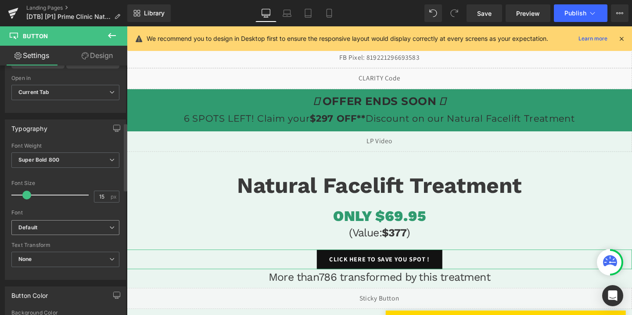
click at [53, 227] on b "Default" at bounding box center [63, 227] width 91 height 7
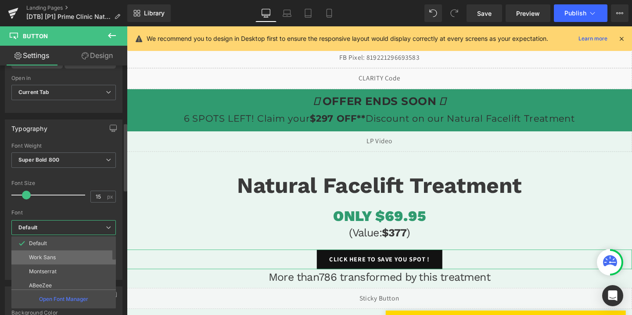
click at [51, 255] on p "Work Sans" at bounding box center [42, 257] width 27 height 6
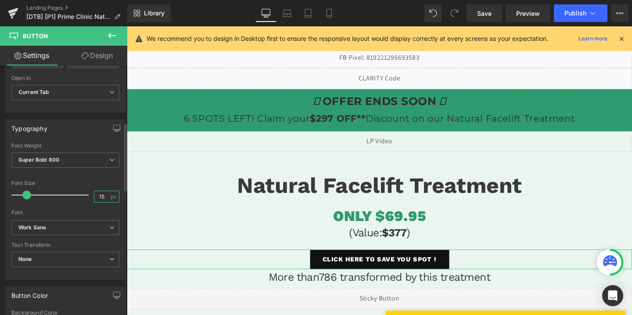
click at [103, 194] on input "15" at bounding box center [101, 196] width 15 height 11
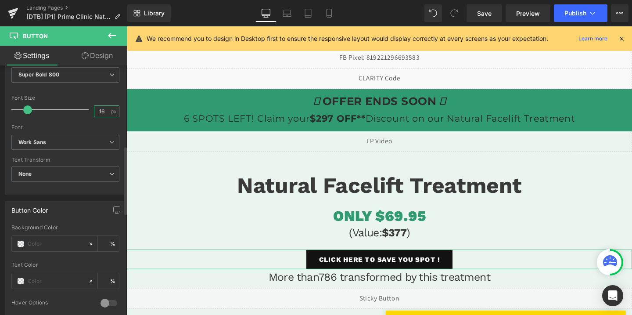
scroll to position [302, 0]
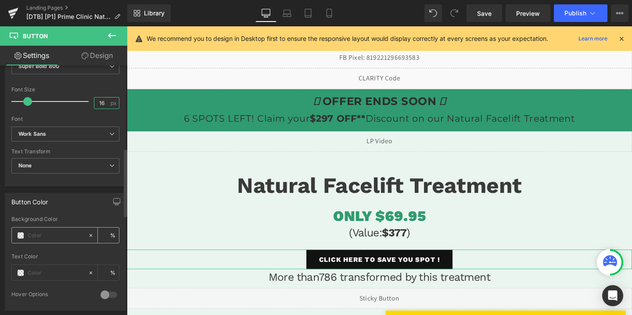
type input "16"
click at [52, 233] on input "text" at bounding box center [56, 236] width 56 height 10
paste input "#309b70"
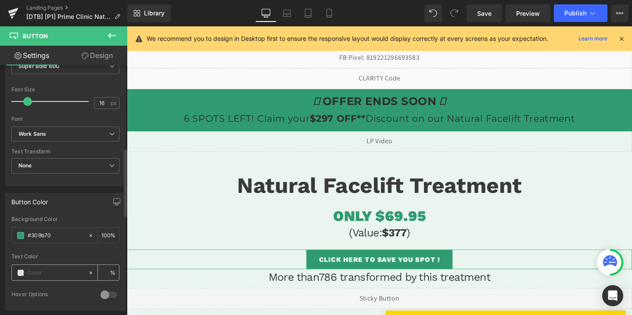
type input "#309b70"
click at [48, 275] on input "text" at bounding box center [56, 273] width 56 height 10
type input "#FFFFFF"
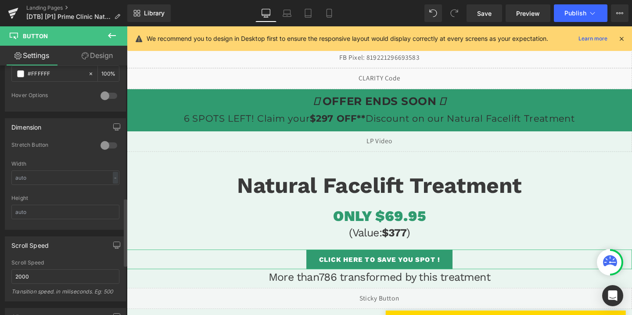
scroll to position [504, 0]
click at [62, 174] on input "text" at bounding box center [65, 175] width 108 height 14
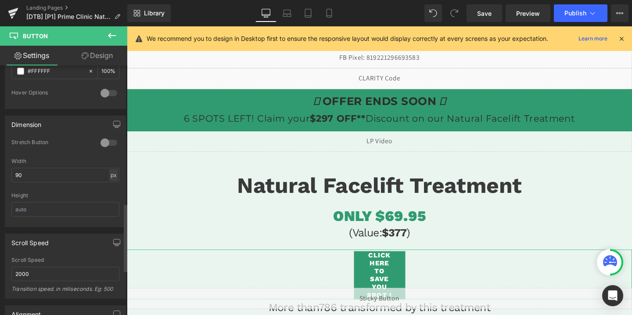
click at [111, 176] on div "px" at bounding box center [113, 175] width 9 height 12
click at [110, 189] on li "%" at bounding box center [113, 188] width 11 height 13
click at [94, 179] on input "90" at bounding box center [65, 175] width 108 height 14
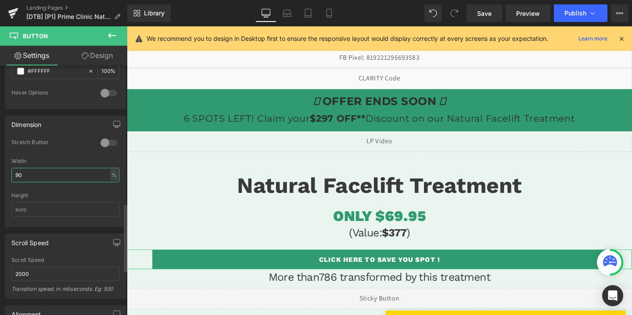
type input "9"
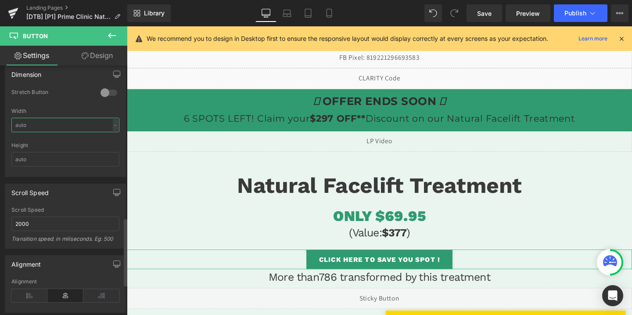
scroll to position [595, 0]
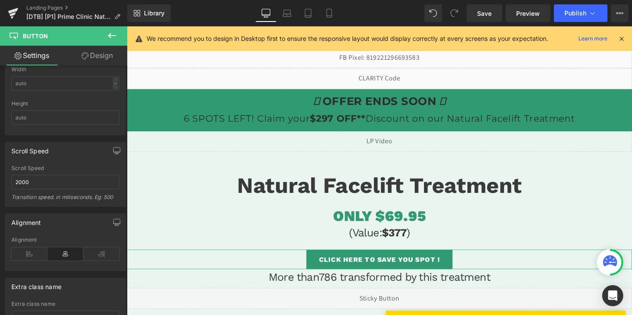
click at [96, 60] on link "Design" at bounding box center [97, 56] width 64 height 20
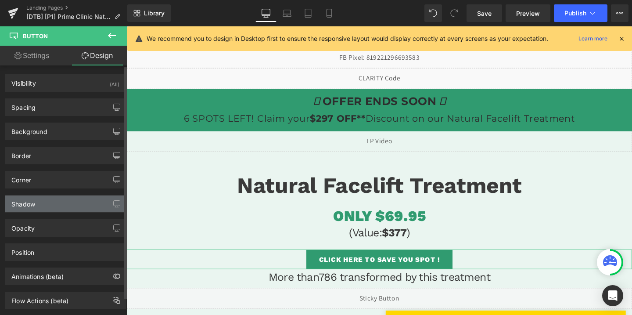
click at [35, 203] on div "Shadow" at bounding box center [23, 201] width 24 height 12
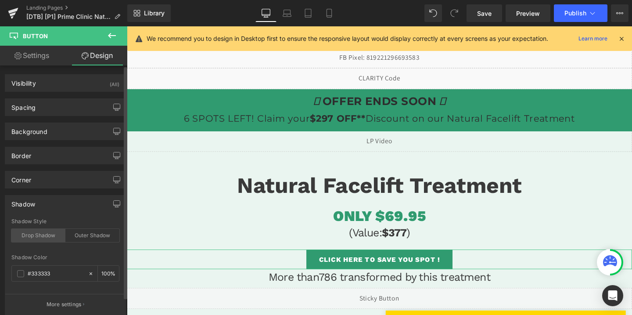
click at [47, 234] on div "Drop Shadow" at bounding box center [38, 235] width 54 height 13
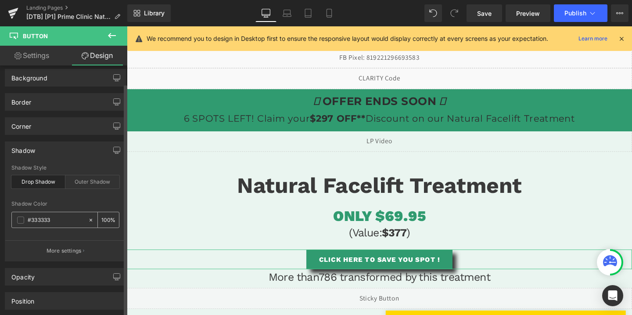
scroll to position [111, 0]
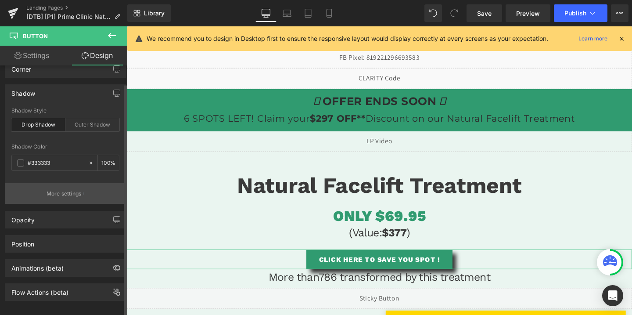
click at [71, 192] on p "More settings" at bounding box center [64, 194] width 35 height 8
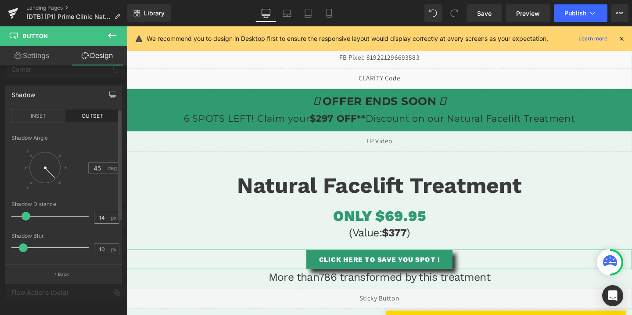
scroll to position [25, 0]
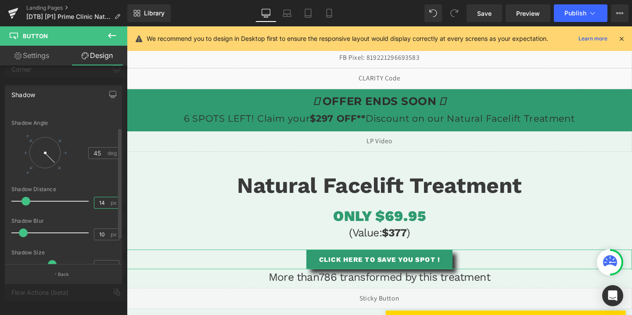
click at [104, 205] on input "14" at bounding box center [101, 202] width 15 height 11
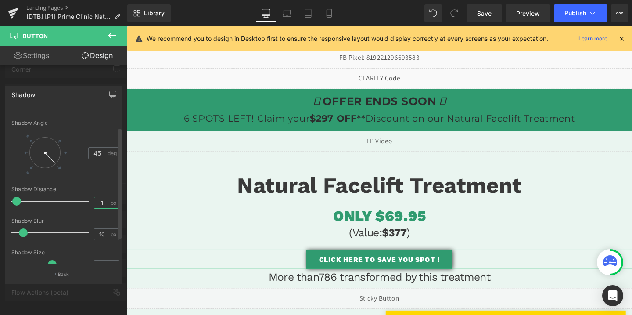
type input "1"
click at [76, 247] on div "outset Shadow Type INSET OUTSET 45 Shadow Angle 45 deg 14px Shadow Distance 1 p…" at bounding box center [65, 186] width 120 height 155
click at [65, 269] on button "Back" at bounding box center [63, 274] width 117 height 20
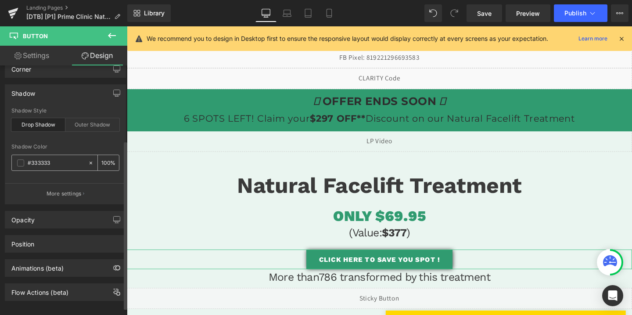
click at [105, 159] on input "number" at bounding box center [105, 163] width 9 height 10
type input "50"
click at [330, 14] on icon at bounding box center [329, 13] width 9 height 9
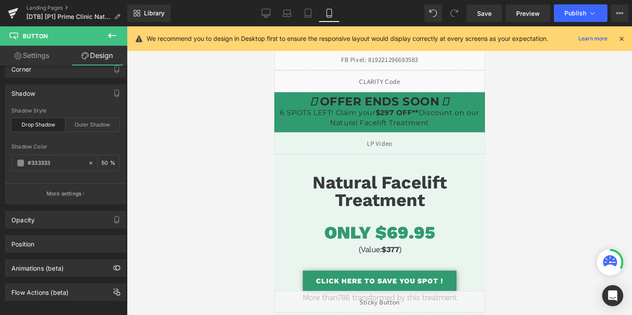
scroll to position [9, 0]
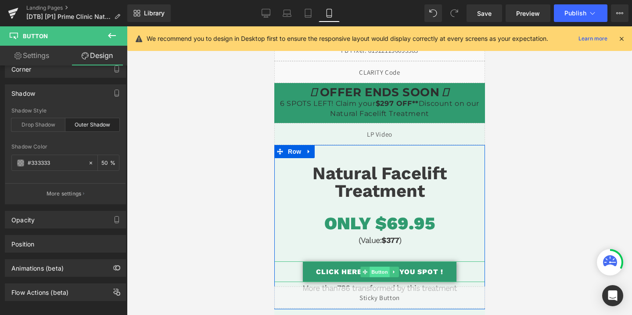
click at [374, 267] on span "Button" at bounding box center [379, 272] width 20 height 11
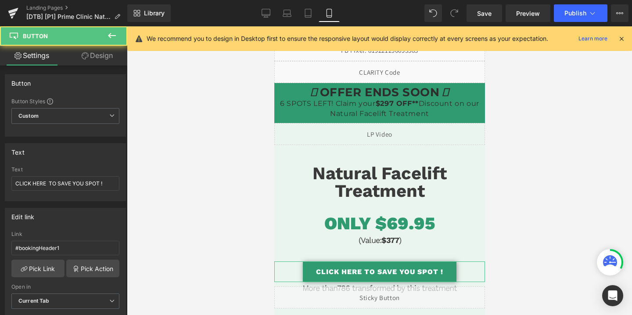
click at [95, 51] on link "Design" at bounding box center [97, 56] width 64 height 20
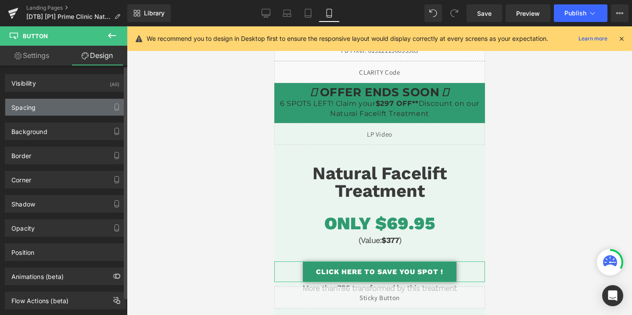
click at [50, 103] on div "Spacing" at bounding box center [65, 107] width 120 height 17
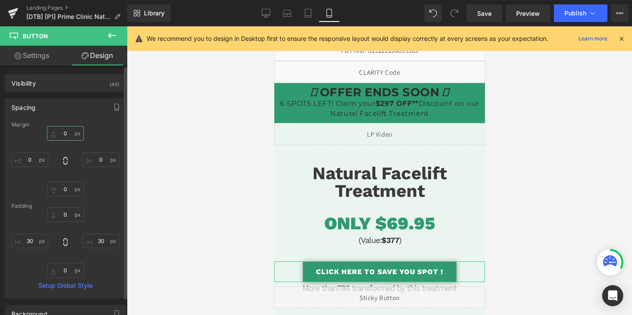
click at [63, 136] on input "0" at bounding box center [65, 133] width 37 height 14
click at [68, 212] on input "0" at bounding box center [65, 214] width 37 height 14
type input "20"
click at [67, 269] on input "0" at bounding box center [65, 270] width 37 height 14
type input "20"
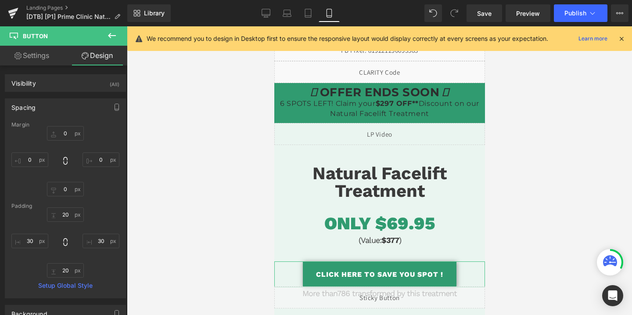
click at [32, 57] on link "Settings" at bounding box center [32, 56] width 64 height 20
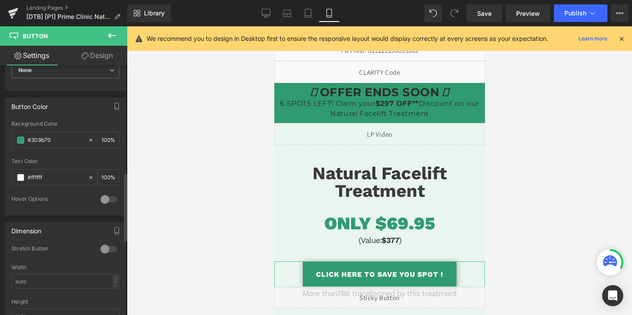
scroll to position [457, 0]
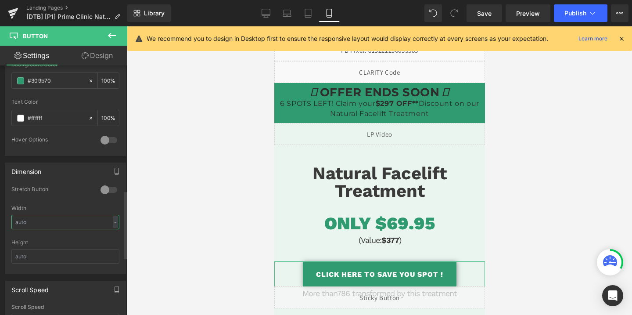
click at [37, 221] on input "text" at bounding box center [65, 222] width 108 height 14
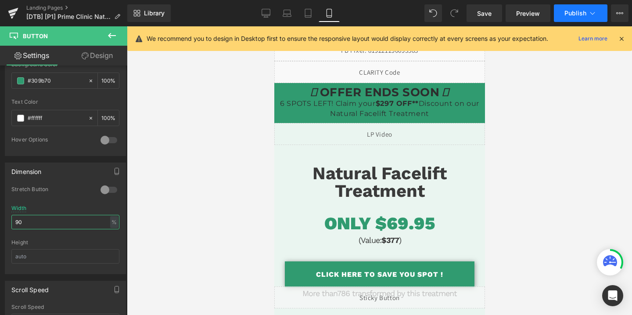
type input "90"
click at [566, 11] on span "Publish" at bounding box center [576, 13] width 22 height 7
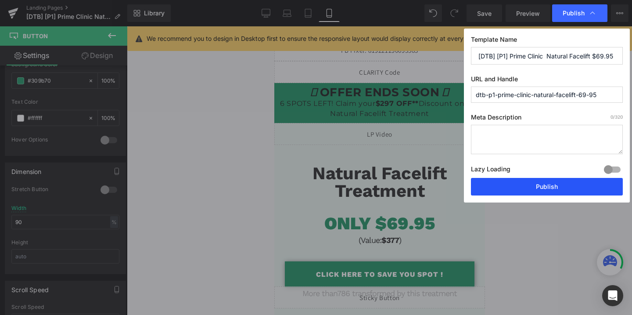
click at [532, 193] on button "Publish" at bounding box center [547, 187] width 152 height 18
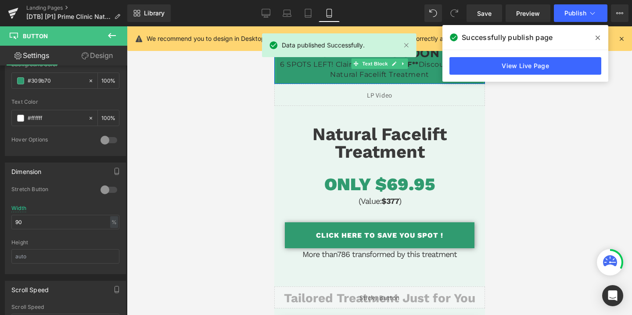
scroll to position [49, 0]
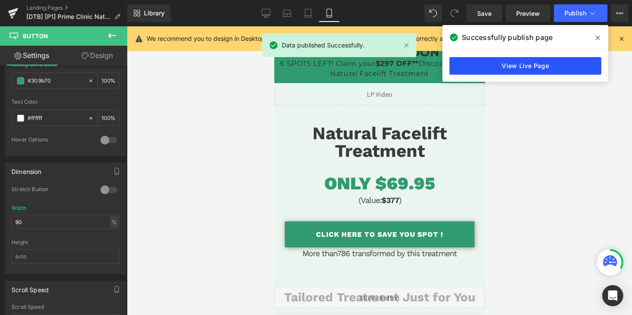
click at [474, 74] on link "View Live Page" at bounding box center [526, 66] width 152 height 18
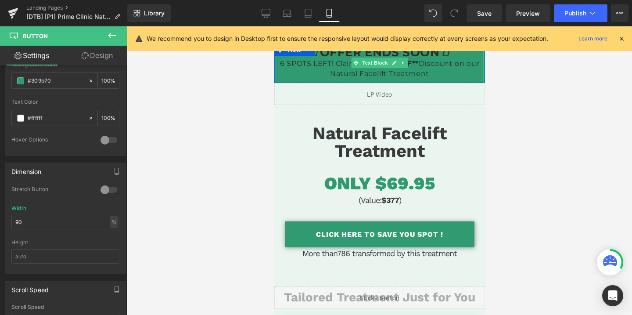
click at [332, 77] on p "OFFER ENDS SOON 6 SPOTS LEFT! Claim your $297 OFF** Discount on our Natural Fac…" at bounding box center [379, 62] width 208 height 31
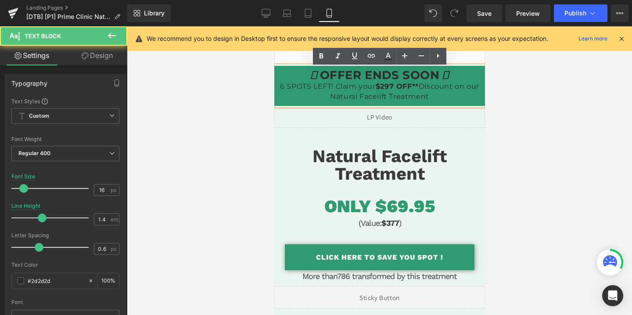
scroll to position [24, 0]
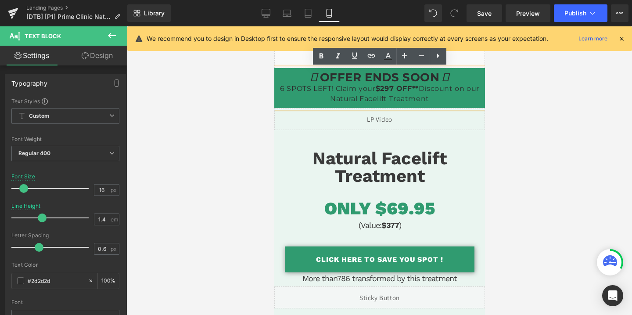
click at [310, 76] on icon at bounding box center [313, 77] width 7 height 14
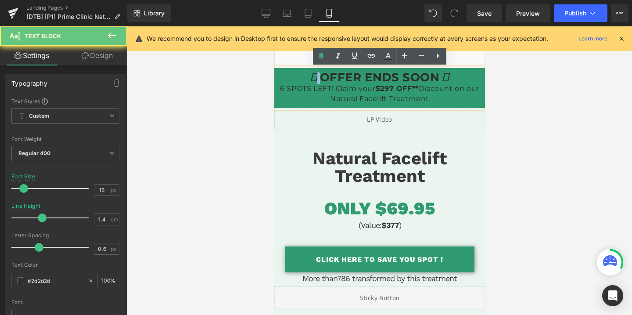
click at [304, 76] on p "OFFER ENDS SOON 6 SPOTS LEFT! Claim your $297 OFF** Discount on our Natural Fac…" at bounding box center [379, 87] width 208 height 31
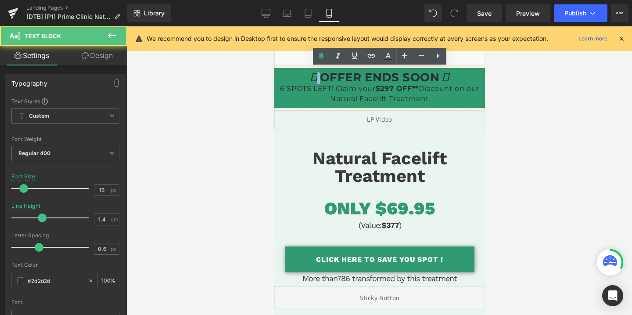
drag, startPoint x: 307, startPoint y: 73, endPoint x: 434, endPoint y: 105, distance: 131.3
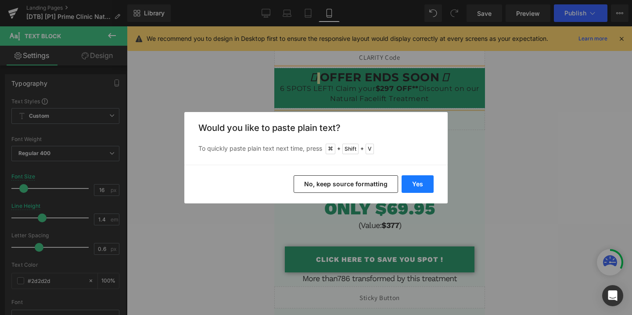
click at [424, 190] on button "Yes" at bounding box center [418, 184] width 32 height 18
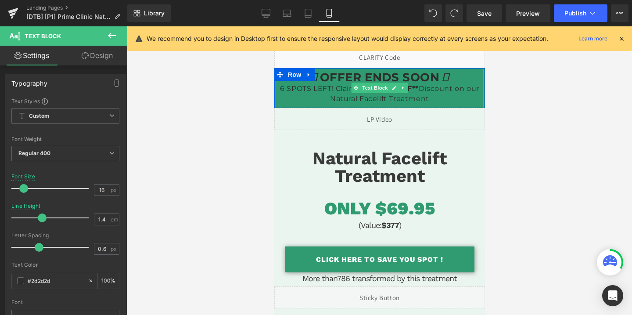
click at [324, 90] on p "OFFER ENDS SOON 6 SPOTS LEFT! Claim your $297 OFF** Discount on our Natural Fac…" at bounding box center [379, 87] width 208 height 31
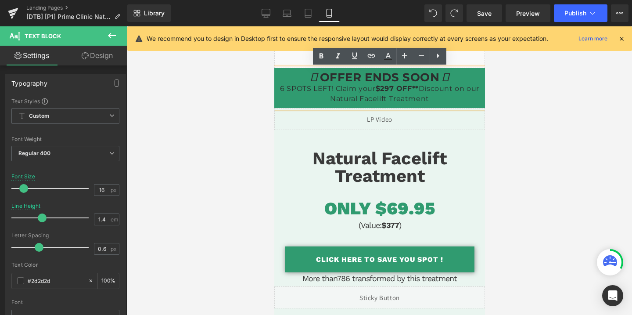
click at [310, 77] on icon at bounding box center [313, 77] width 7 height 14
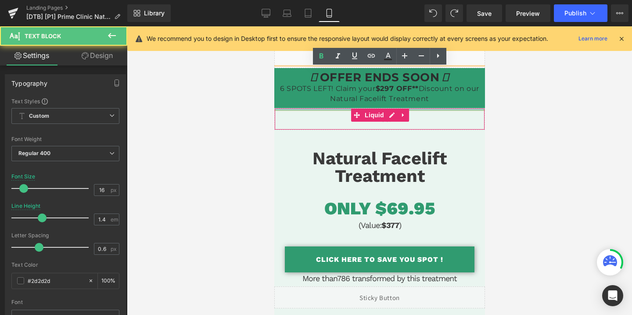
drag, startPoint x: 319, startPoint y: 76, endPoint x: 451, endPoint y: 104, distance: 135.1
click at [451, 104] on div "OFFER ENDS SOON 6 SPOTS LEFT! Claim your $297 OFF** Discount on our Natural Fac…" at bounding box center [379, 88] width 208 height 40
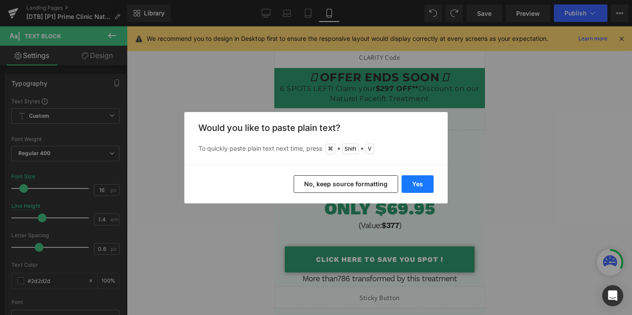
click at [417, 180] on button "Yes" at bounding box center [418, 184] width 32 height 18
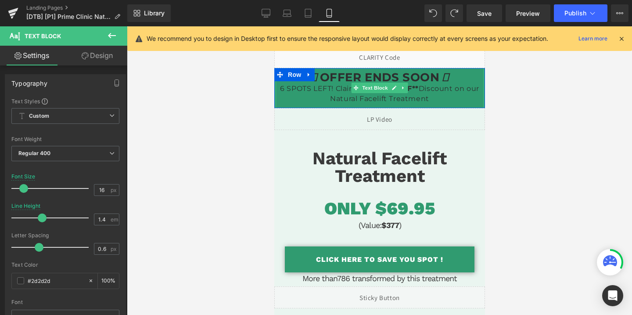
click at [408, 87] on strong "$297 OFF**" at bounding box center [396, 88] width 43 height 8
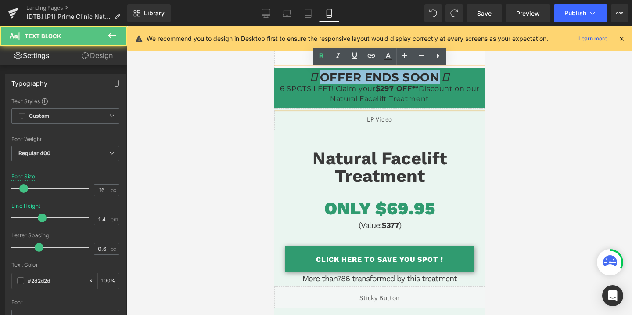
drag, startPoint x: 436, startPoint y: 78, endPoint x: 320, endPoint y: 78, distance: 116.8
click at [320, 78] on span "OFFER ENDS SOON" at bounding box center [380, 77] width 120 height 14
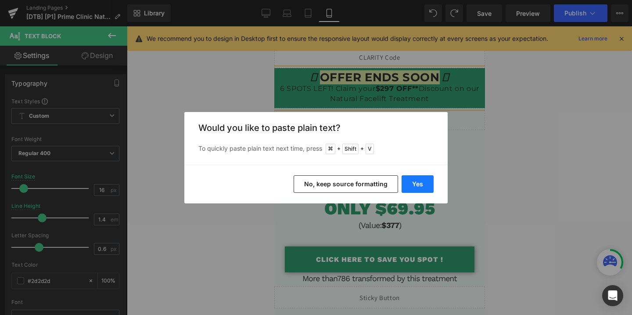
click at [417, 185] on button "Yes" at bounding box center [418, 184] width 32 height 18
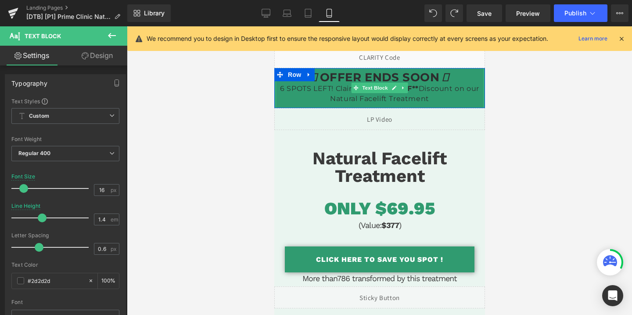
click at [391, 81] on span "OFFER ENDS SOON" at bounding box center [380, 77] width 120 height 14
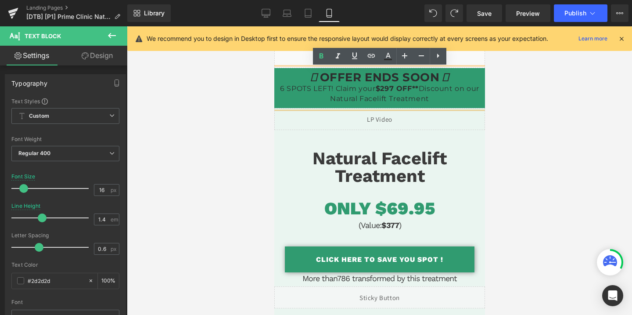
click at [355, 77] on span "OFFER ENDS SOON" at bounding box center [380, 77] width 120 height 14
drag, startPoint x: 322, startPoint y: 78, endPoint x: 436, endPoint y: 79, distance: 114.2
click at [436, 79] on span "OFFER ENDS SOON" at bounding box center [380, 77] width 120 height 14
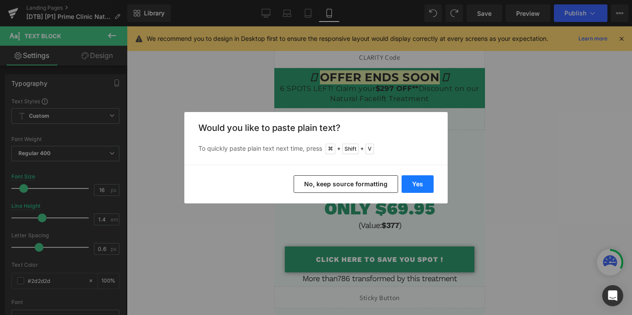
click at [415, 185] on button "Yes" at bounding box center [418, 184] width 32 height 18
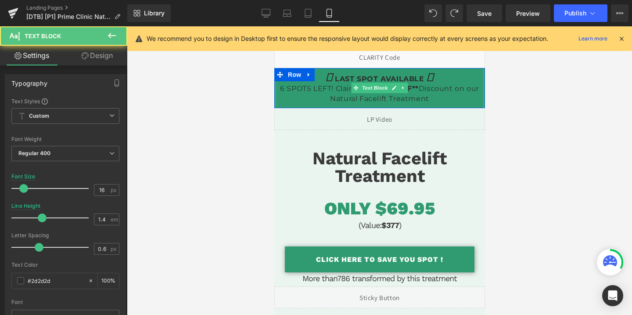
click at [393, 76] on strong "LAST SPOT AVAILABLE" at bounding box center [379, 79] width 108 height 8
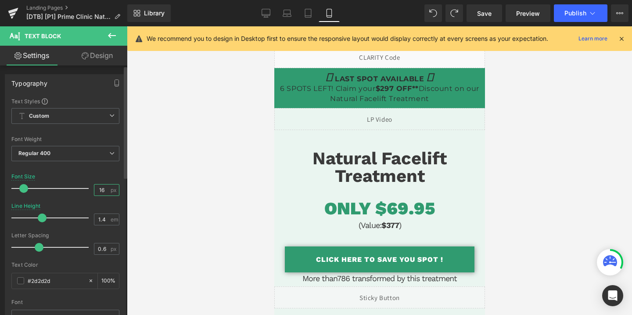
click at [101, 191] on input "16" at bounding box center [101, 189] width 15 height 11
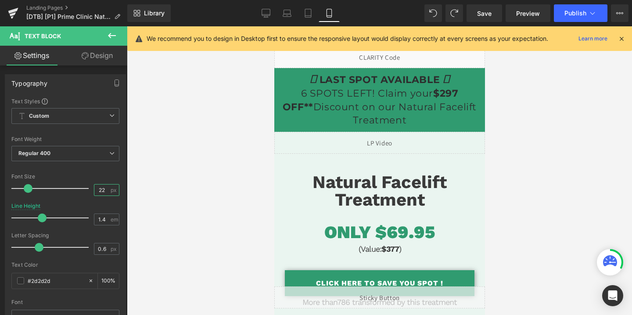
type input "22"
click at [337, 100] on p "LAST SPOT AVAILABLE 6 SPOTS LEFT! Claim your $297 OFF** Discount on our Natural…" at bounding box center [379, 99] width 208 height 55
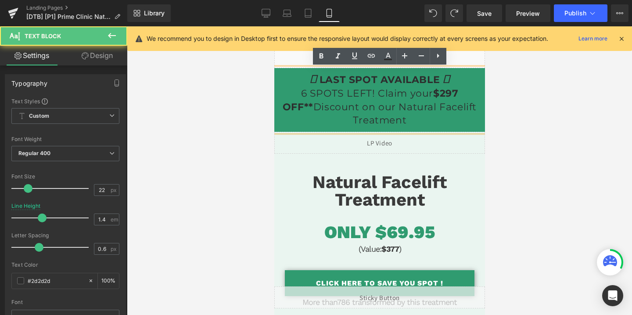
drag, startPoint x: 286, startPoint y: 93, endPoint x: 418, endPoint y: 119, distance: 134.4
click at [418, 119] on p "LAST SPOT AVAILABLE 6 SPOTS LEFT! Claim your $297 OFF** Discount on our Natural…" at bounding box center [379, 99] width 208 height 55
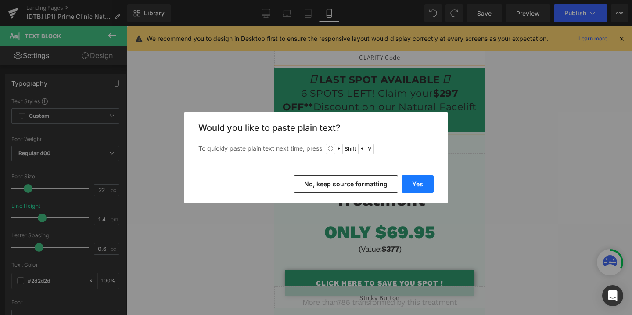
click at [411, 180] on button "Yes" at bounding box center [418, 184] width 32 height 18
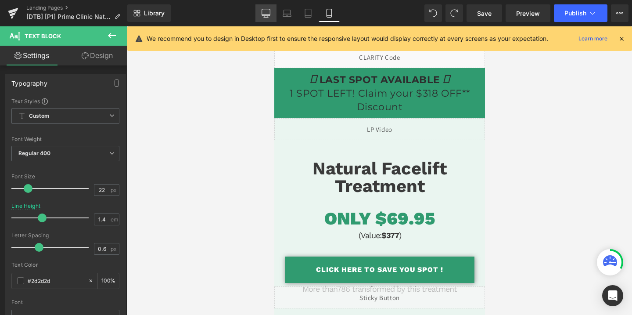
click at [268, 14] on icon at bounding box center [266, 14] width 8 height 0
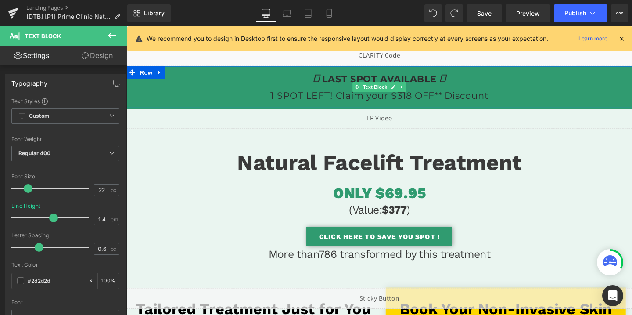
click at [428, 97] on p "LAST SPOT AVAILABLE 1 SPOT LEFT! Claim your $318 OFF** Discount" at bounding box center [392, 89] width 531 height 35
click at [50, 280] on input "#2d2d2d" at bounding box center [56, 281] width 56 height 10
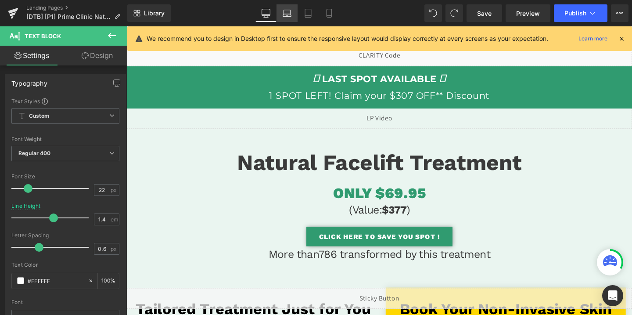
type input "#FFFFFF"
click at [293, 15] on link "Laptop" at bounding box center [287, 13] width 21 height 18
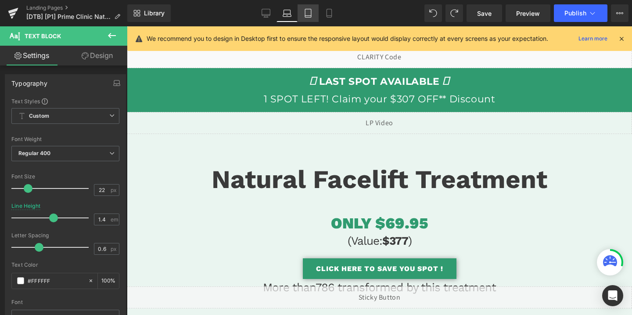
click at [310, 16] on icon at bounding box center [308, 16] width 6 height 0
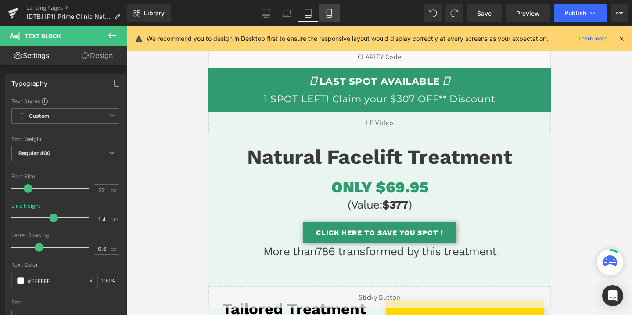
click at [328, 16] on icon at bounding box center [329, 13] width 9 height 9
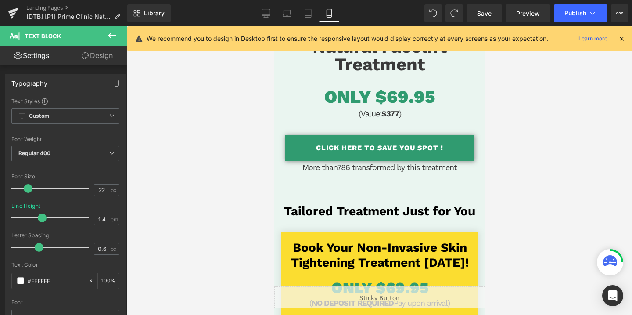
scroll to position [155, 0]
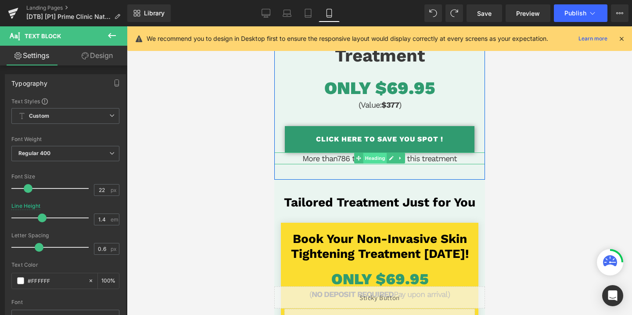
click at [375, 157] on span "Heading" at bounding box center [375, 158] width 24 height 11
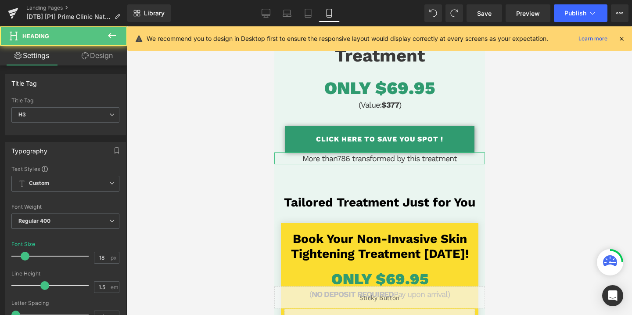
click at [100, 48] on link "Design" at bounding box center [97, 56] width 64 height 20
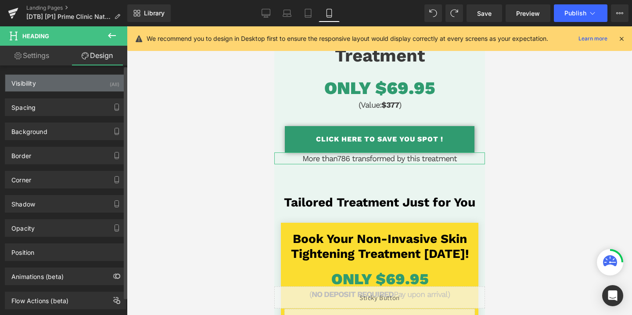
click at [104, 90] on div "Visibility (All)" at bounding box center [65, 83] width 120 height 17
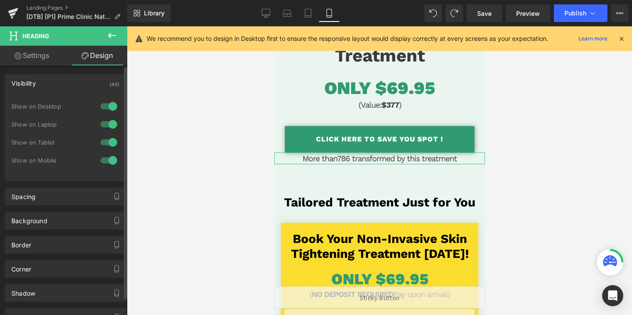
click at [104, 142] on div at bounding box center [108, 142] width 21 height 14
click at [104, 164] on div at bounding box center [108, 160] width 21 height 14
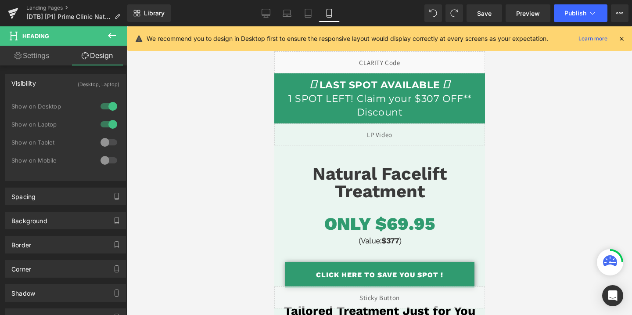
scroll to position [0, 0]
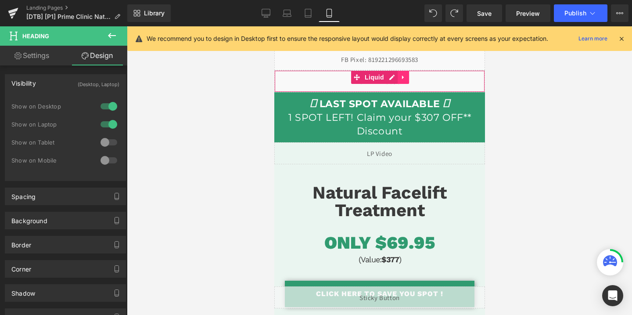
click at [404, 75] on icon at bounding box center [403, 77] width 6 height 7
click at [404, 75] on link at bounding box center [408, 77] width 11 height 13
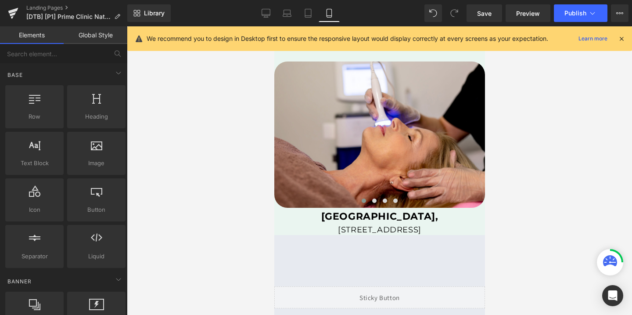
scroll to position [2710, 0]
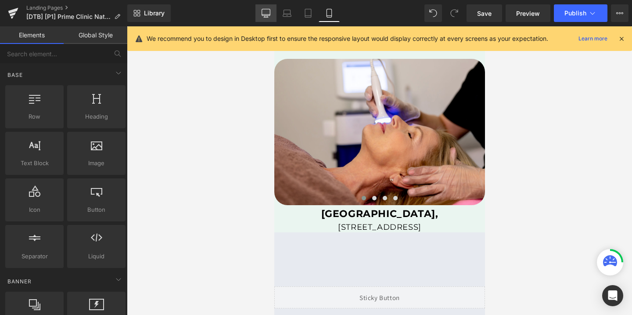
click at [267, 13] on icon at bounding box center [266, 13] width 9 height 9
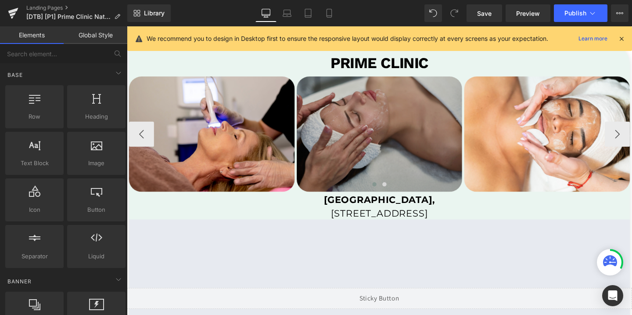
scroll to position [1810, 0]
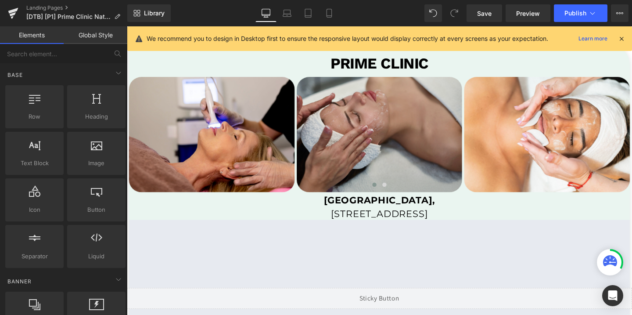
click at [377, 206] on div "Augusta Mall, Text Block" at bounding box center [392, 210] width 527 height 18
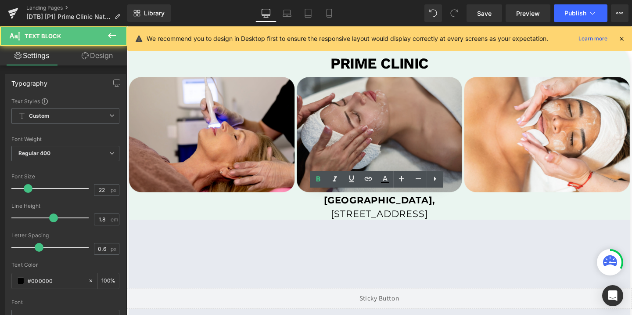
click at [377, 206] on span "[GEOGRAPHIC_DATA]," at bounding box center [392, 209] width 117 height 12
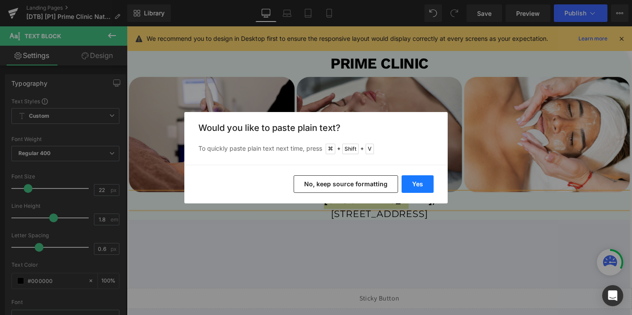
click at [410, 183] on button "Yes" at bounding box center [418, 184] width 32 height 18
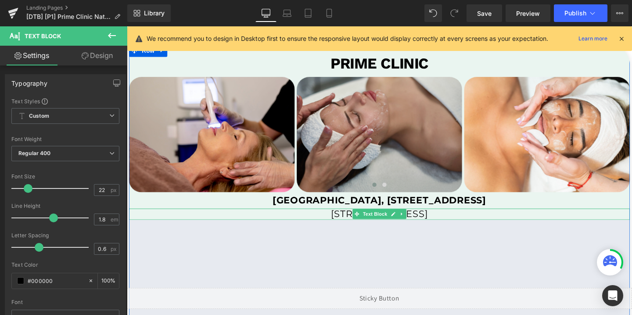
click at [320, 222] on p "[STREET_ADDRESS]" at bounding box center [392, 223] width 527 height 11
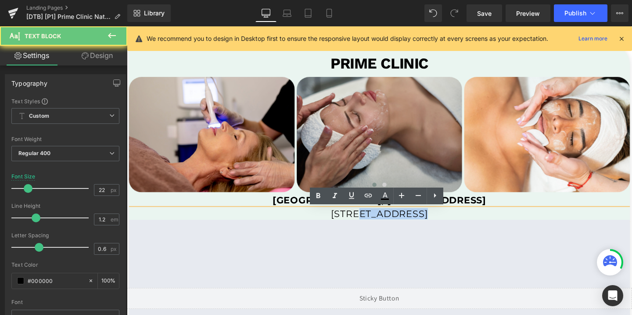
click at [320, 222] on p "[STREET_ADDRESS]" at bounding box center [392, 223] width 527 height 11
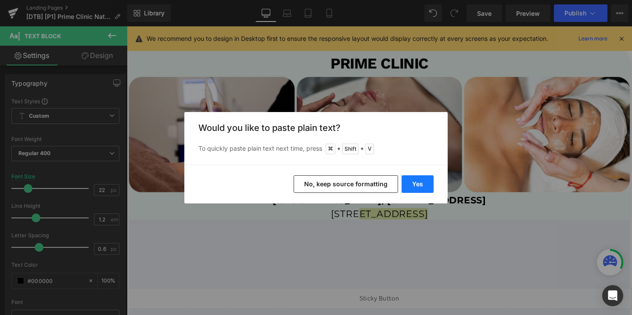
click at [408, 182] on button "Yes" at bounding box center [418, 184] width 32 height 18
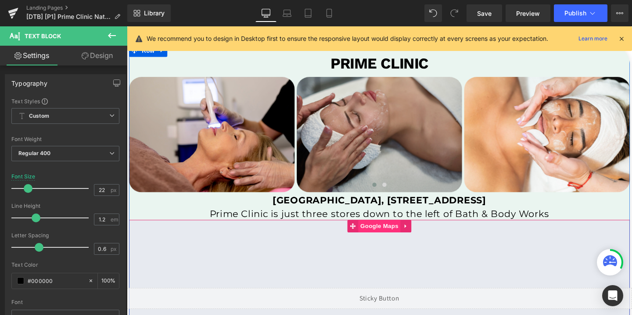
click at [389, 234] on span "Google Maps" at bounding box center [392, 236] width 44 height 13
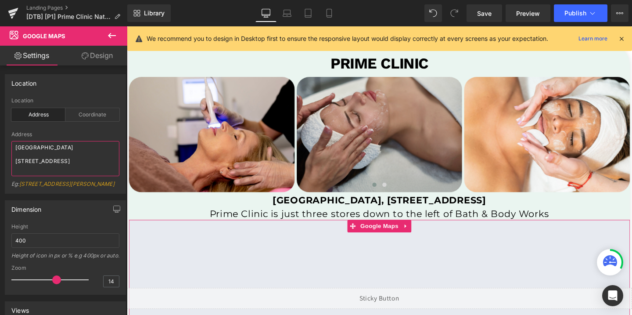
drag, startPoint x: 37, startPoint y: 172, endPoint x: 18, endPoint y: 147, distance: 31.7
click at [18, 147] on textarea "[GEOGRAPHIC_DATA] [STREET_ADDRESS]" at bounding box center [65, 158] width 108 height 35
click at [38, 171] on textarea "[GEOGRAPHIC_DATA] [STREET_ADDRESS]" at bounding box center [65, 158] width 108 height 35
drag, startPoint x: 38, startPoint y: 171, endPoint x: 13, endPoint y: 144, distance: 36.0
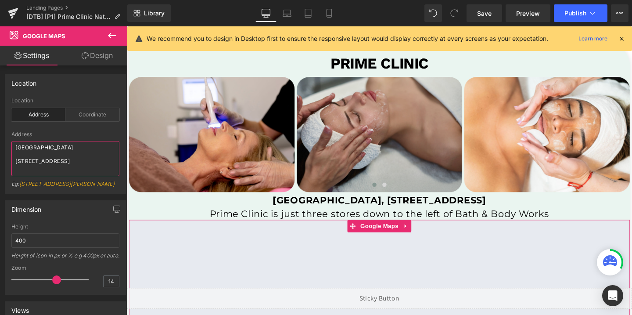
click at [13, 144] on textarea "[GEOGRAPHIC_DATA] [STREET_ADDRESS]" at bounding box center [65, 158] width 108 height 35
paste textarea "[GEOGRAPHIC_DATA], [STREET_ADDRESS]"
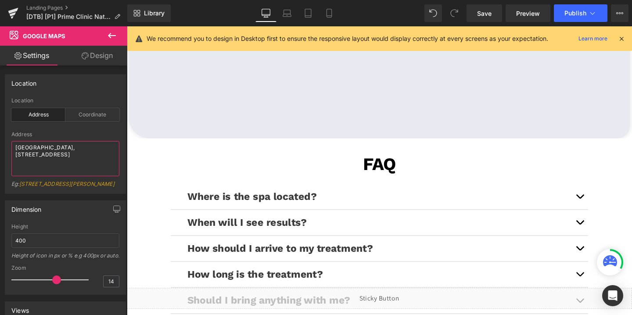
scroll to position [2080, 0]
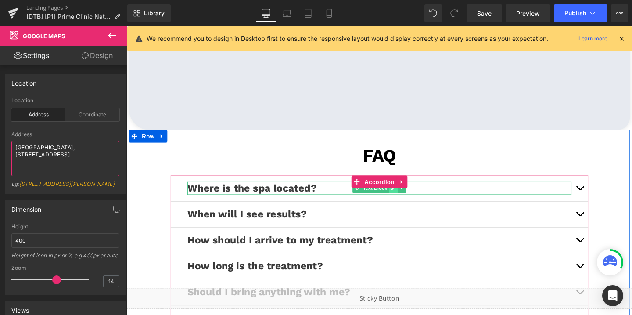
type textarea "[GEOGRAPHIC_DATA], [STREET_ADDRESS]"
click at [406, 199] on link at bounding box center [407, 196] width 9 height 11
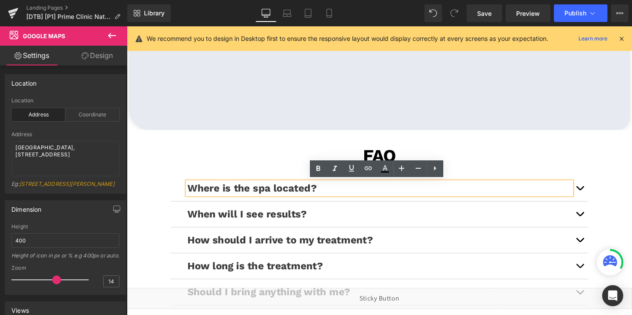
click at [605, 198] on button "button" at bounding box center [604, 196] width 18 height 27
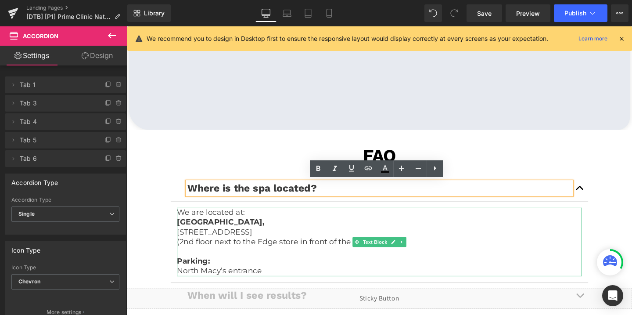
click at [268, 244] on p "[STREET_ADDRESS]" at bounding box center [393, 243] width 426 height 10
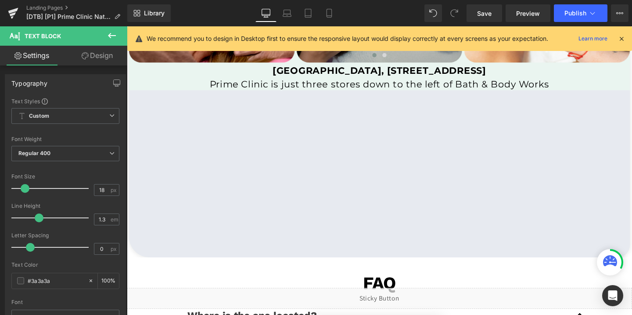
scroll to position [1943, 0]
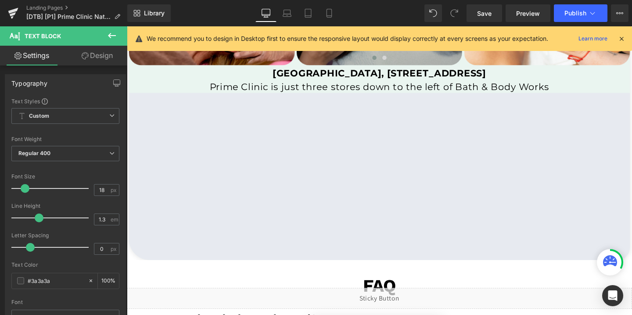
click at [389, 76] on span "Text Block" at bounding box center [387, 75] width 29 height 11
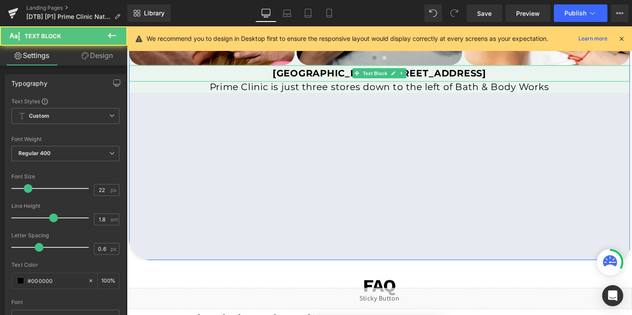
click at [442, 73] on b "[GEOGRAPHIC_DATA], [STREET_ADDRESS]" at bounding box center [393, 76] width 224 height 12
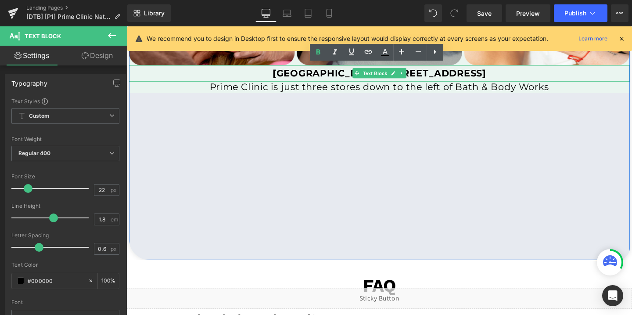
click at [442, 73] on b "[GEOGRAPHIC_DATA], [STREET_ADDRESS]" at bounding box center [393, 76] width 224 height 12
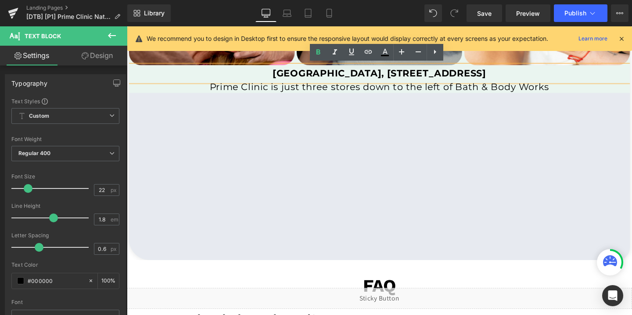
click at [442, 73] on b "[GEOGRAPHIC_DATA], [STREET_ADDRESS]" at bounding box center [393, 76] width 224 height 12
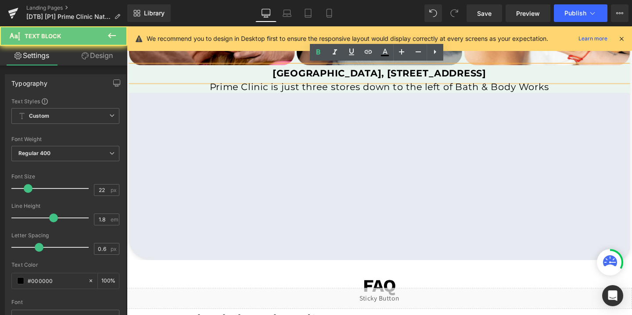
copy b "[GEOGRAPHIC_DATA], [STREET_ADDRESS]"
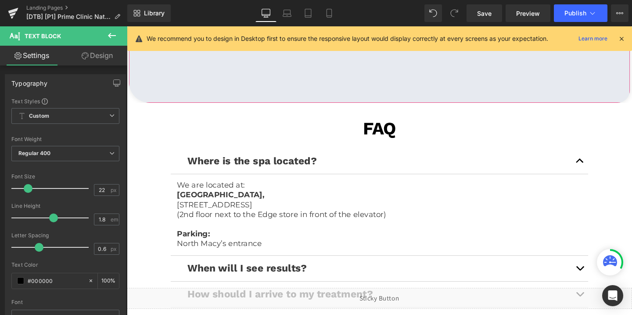
scroll to position [2167, 0]
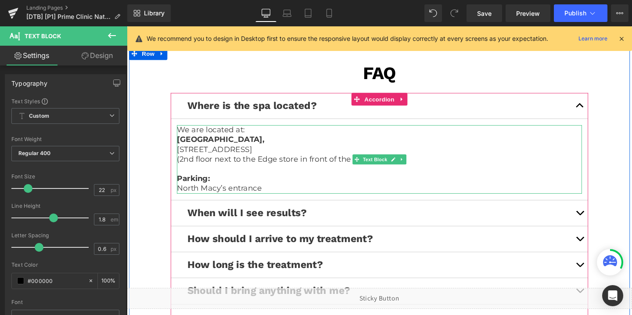
click at [252, 158] on p "[STREET_ADDRESS]" at bounding box center [393, 156] width 426 height 10
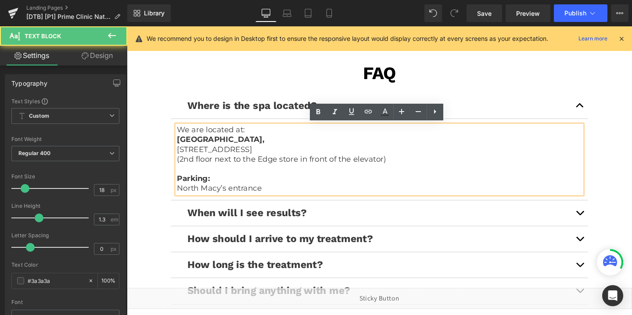
click at [247, 157] on p "[STREET_ADDRESS]" at bounding box center [393, 156] width 426 height 10
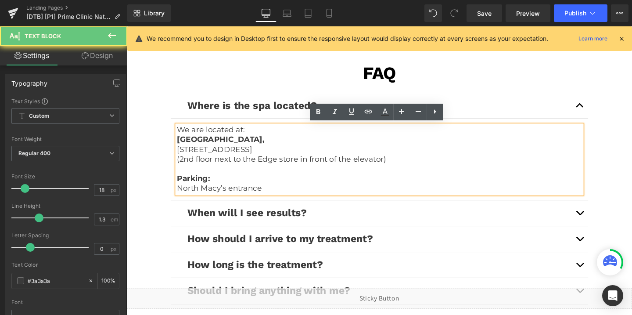
click at [247, 157] on p "[STREET_ADDRESS]" at bounding box center [393, 156] width 426 height 10
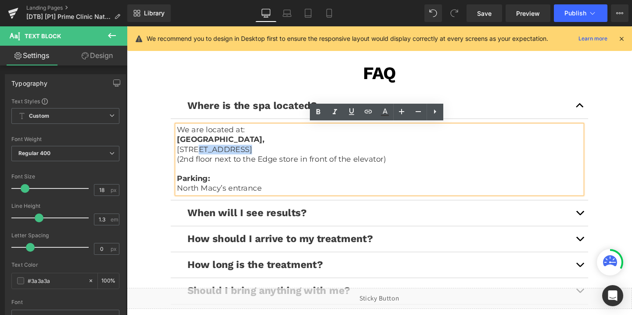
click at [247, 157] on p "[STREET_ADDRESS]" at bounding box center [393, 156] width 426 height 10
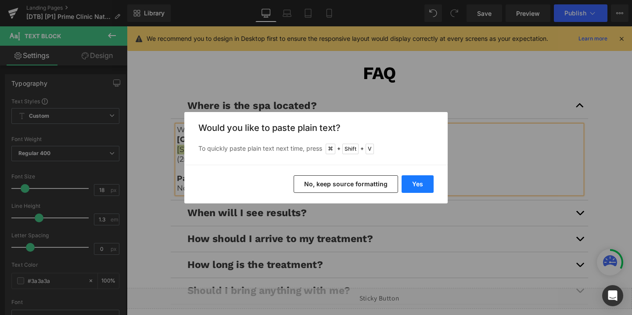
click at [411, 182] on button "Yes" at bounding box center [418, 184] width 32 height 18
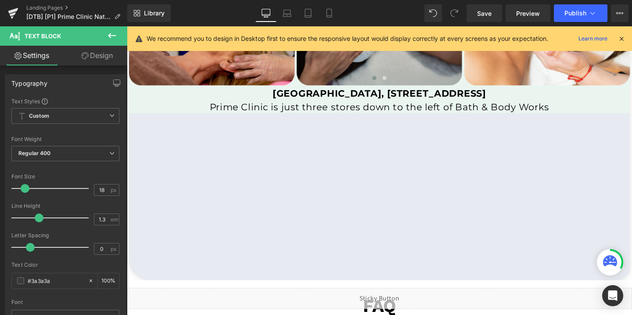
scroll to position [1903, 0]
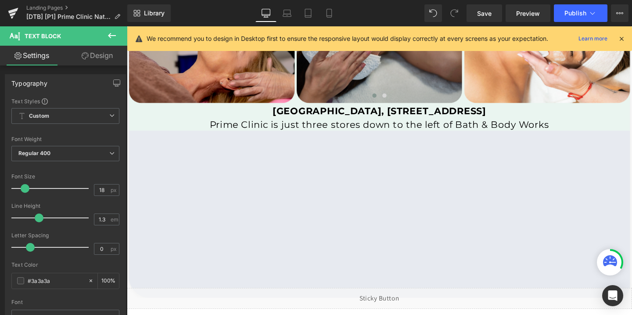
click at [422, 133] on p "Prime Clinic is just three stores down to the left of Bath & Body Works" at bounding box center [392, 129] width 527 height 11
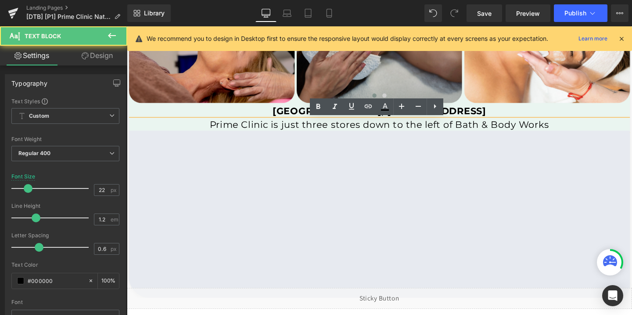
click at [422, 133] on p "Prime Clinic is just three stores down to the left of Bath & Body Works" at bounding box center [392, 129] width 527 height 11
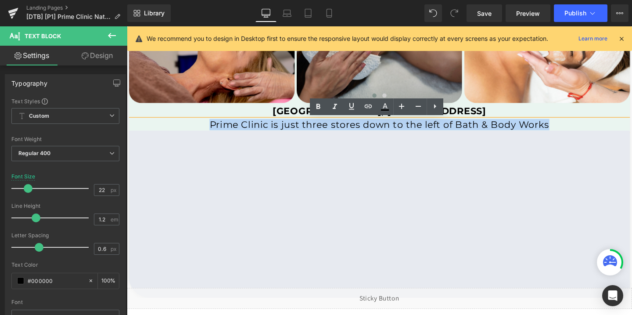
copy p "Prime Clinic is just three stores down to the left of Bath & Body Works"
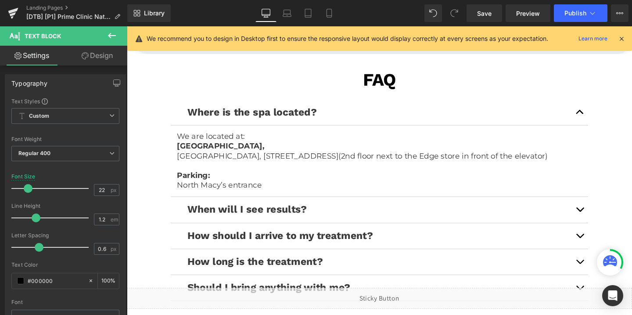
scroll to position [2169, 0]
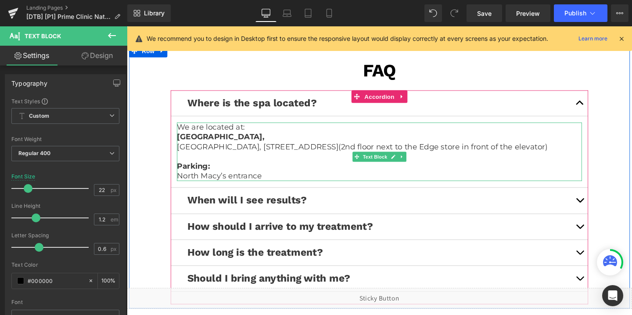
click at [356, 158] on p "[GEOGRAPHIC_DATA], [STREET_ADDRESS](2nd floor next to the Edge store in front o…" at bounding box center [393, 153] width 426 height 10
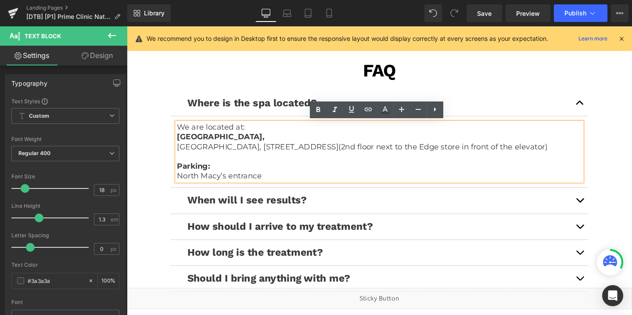
click at [423, 151] on p "[GEOGRAPHIC_DATA], [STREET_ADDRESS](2nd floor next to the Edge store in front o…" at bounding box center [393, 153] width 426 height 10
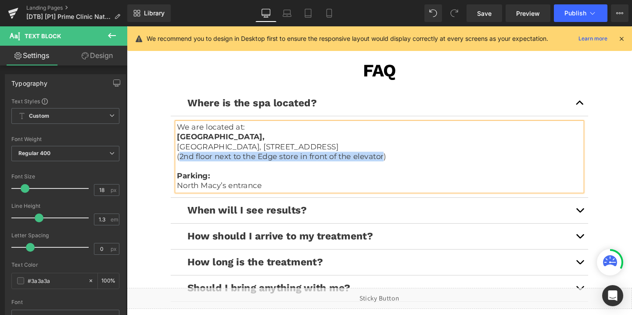
drag, startPoint x: 377, startPoint y: 164, endPoint x: 184, endPoint y: 162, distance: 193.2
click at [184, 162] on p "(2nd floor next to the Edge store in front of the elevator)" at bounding box center [393, 163] width 426 height 10
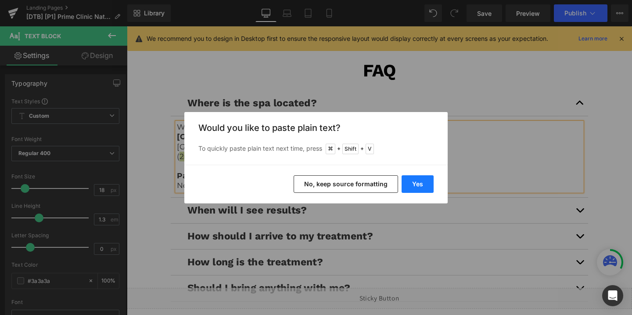
click at [417, 180] on button "Yes" at bounding box center [418, 184] width 32 height 18
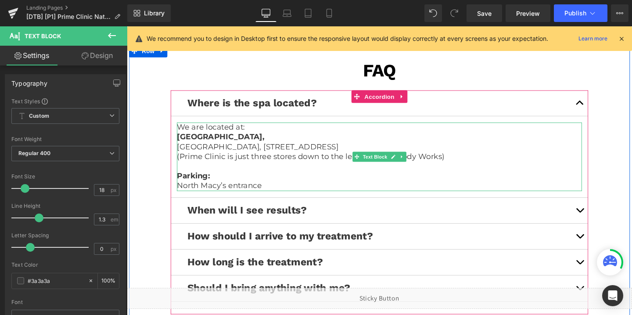
click at [221, 193] on p "North Macy’s entrance" at bounding box center [393, 194] width 426 height 10
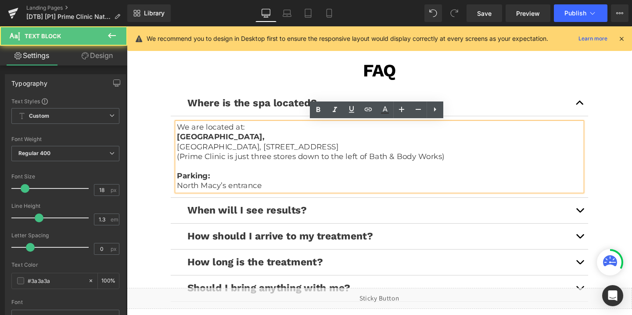
click at [221, 193] on p "North Macy’s entrance" at bounding box center [393, 194] width 426 height 10
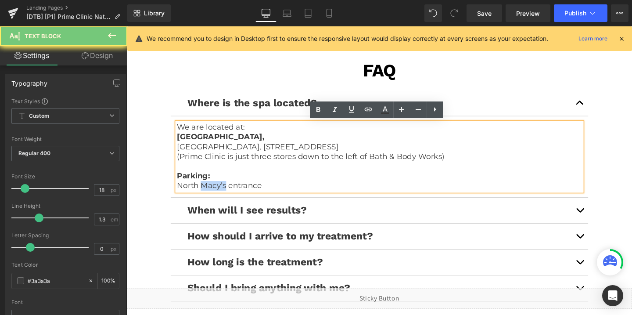
click at [221, 193] on p "North Macy’s entrance" at bounding box center [393, 194] width 426 height 10
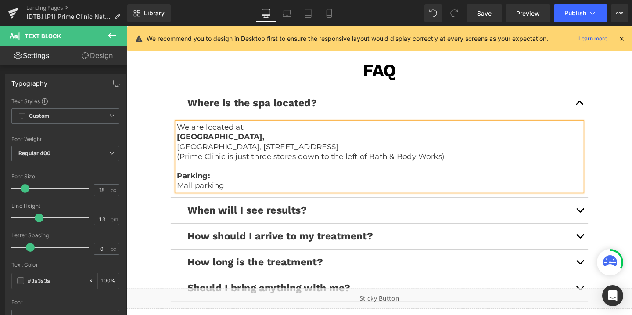
click at [598, 220] on button "button" at bounding box center [604, 219] width 18 height 27
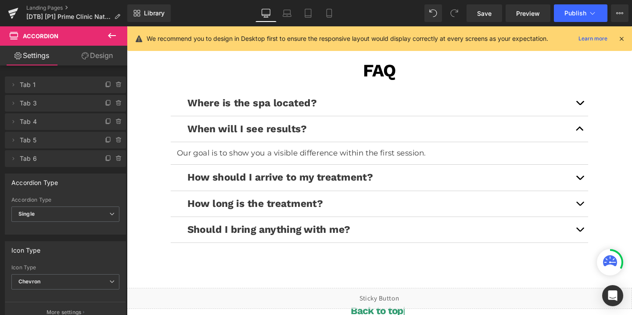
click at [603, 187] on span "button" at bounding box center [603, 187] width 0 height 0
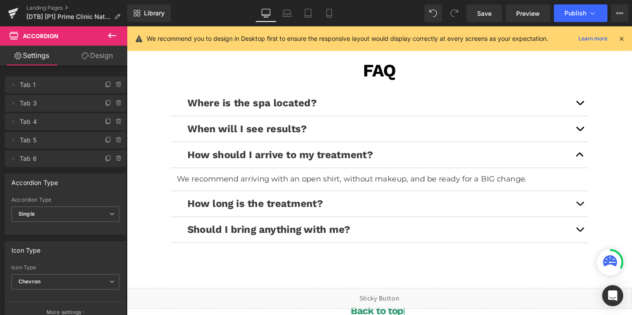
click at [606, 203] on button "button" at bounding box center [604, 212] width 18 height 27
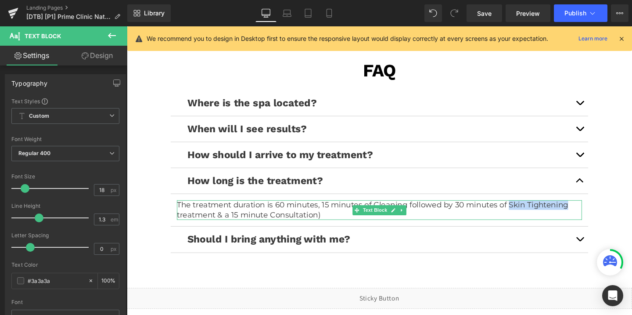
drag, startPoint x: 529, startPoint y: 214, endPoint x: 589, endPoint y: 216, distance: 60.6
click at [589, 216] on p "The treatment duration is 60 minutes, 15 minutes of Cleaning followed by 30 min…" at bounding box center [393, 219] width 426 height 21
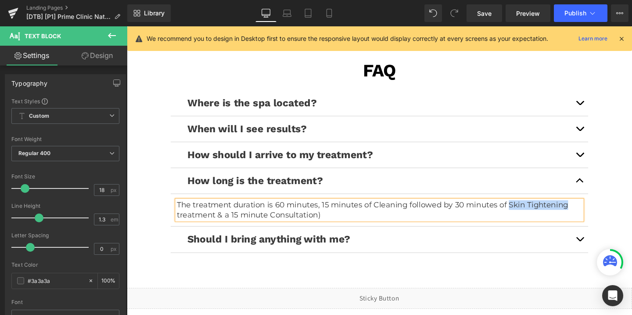
click at [583, 211] on p "The treatment duration is 60 minutes, 15 minutes of Cleaning followed by 30 min…" at bounding box center [393, 219] width 426 height 21
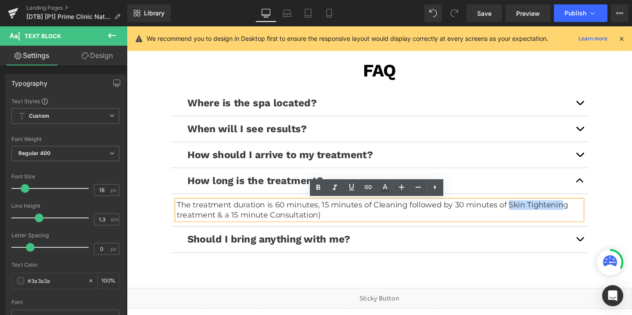
drag, startPoint x: 587, startPoint y: 213, endPoint x: 528, endPoint y: 215, distance: 58.4
click at [528, 215] on p "The treatment duration is 60 minutes, 15 minutes of Cleaning followed by 30 min…" at bounding box center [393, 219] width 426 height 21
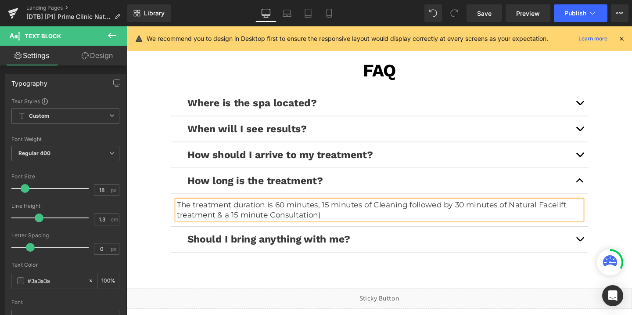
click at [185, 225] on p "The treatment duration is 60 minutes, 15 minutes of Cleaning followed by 30 min…" at bounding box center [393, 219] width 426 height 21
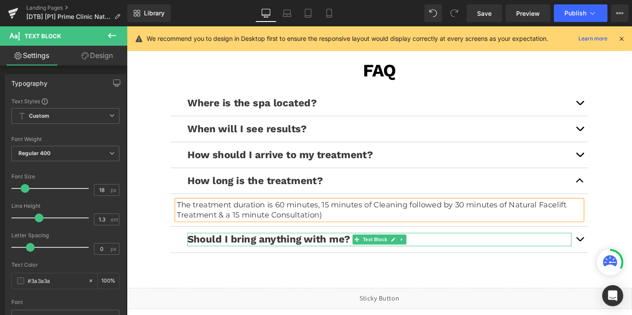
click at [219, 247] on strong "Should I bring anything with me?" at bounding box center [276, 250] width 171 height 12
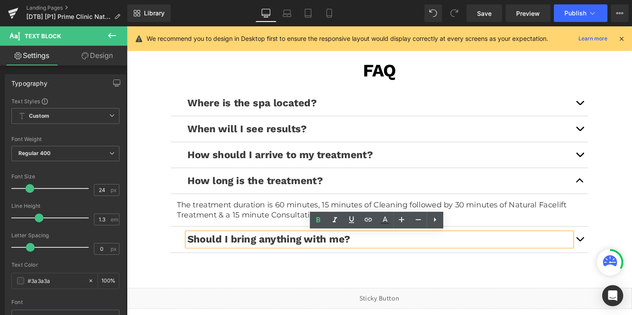
click at [601, 251] on button "button" at bounding box center [604, 250] width 18 height 27
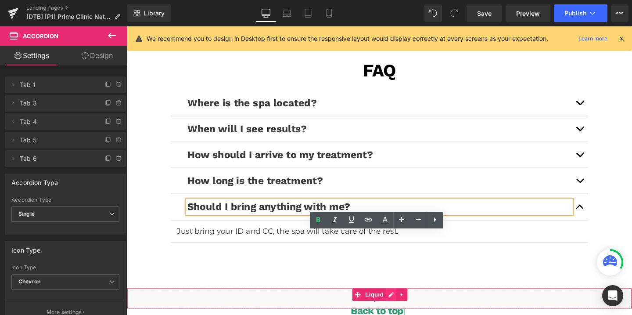
click at [404, 305] on div "Liquid" at bounding box center [392, 312] width 531 height 22
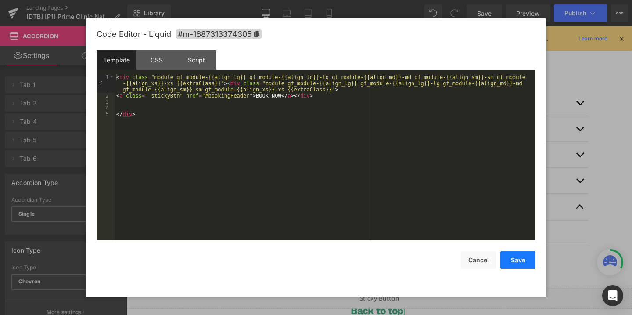
click at [516, 264] on button "Save" at bounding box center [518, 260] width 35 height 18
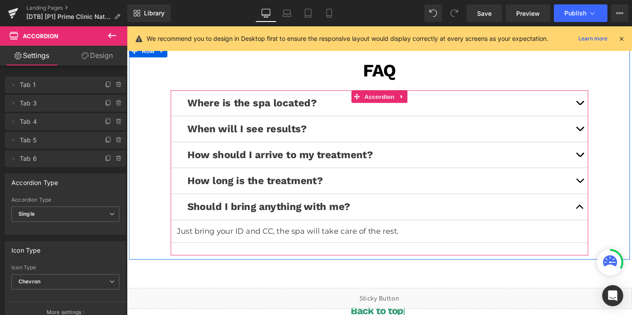
click at [599, 163] on button "button" at bounding box center [604, 161] width 18 height 27
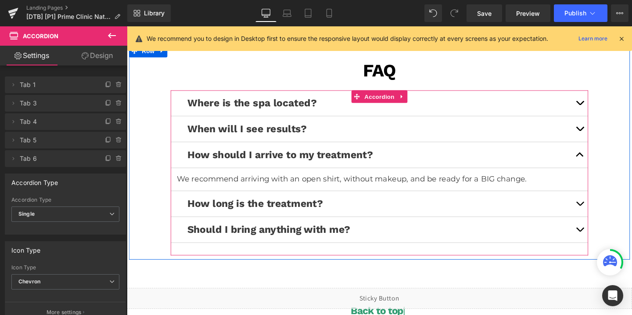
click at [601, 137] on button "button" at bounding box center [604, 134] width 18 height 27
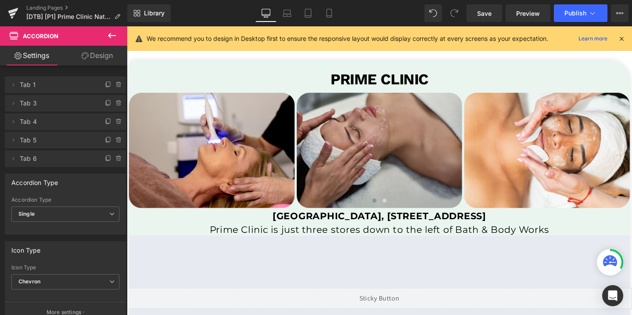
scroll to position [1786, 0]
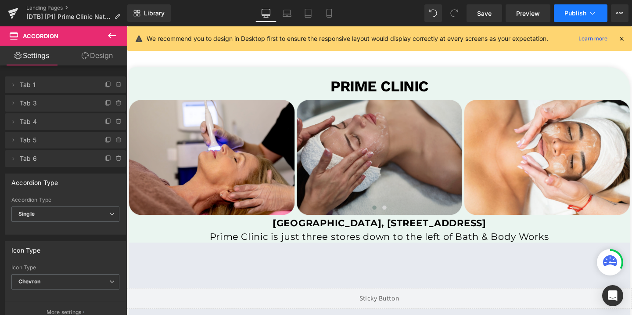
click at [576, 11] on span "Publish" at bounding box center [576, 13] width 22 height 7
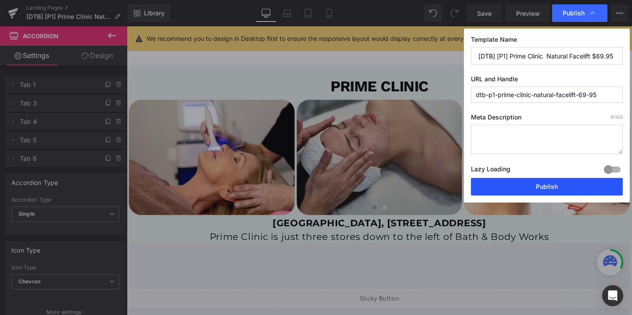
click at [533, 187] on button "Publish" at bounding box center [547, 187] width 152 height 18
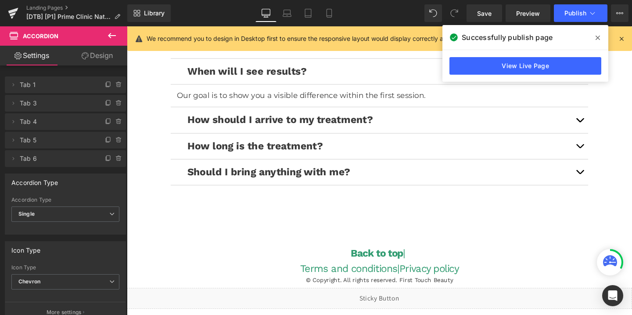
scroll to position [2248, 0]
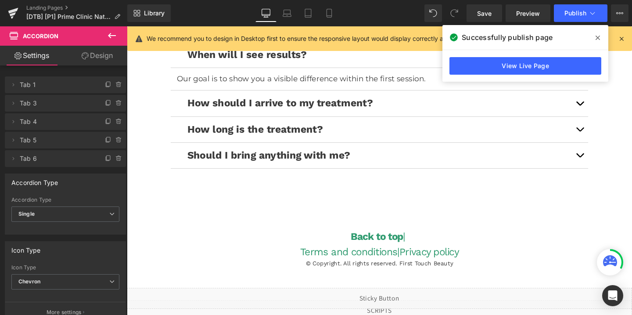
click at [402, 227] on div "Back to top | Terms and conditions | Privacy policy Heading © Copyright. All ri…" at bounding box center [392, 241] width 527 height 75
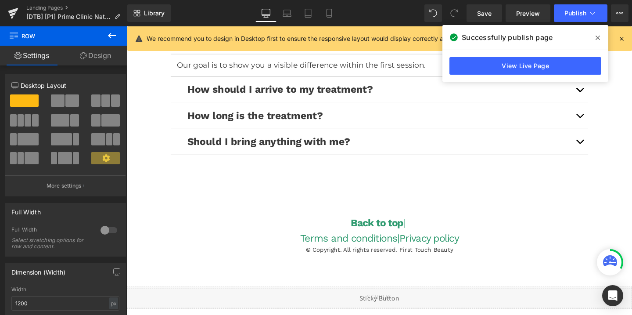
scroll to position [2319, 0]
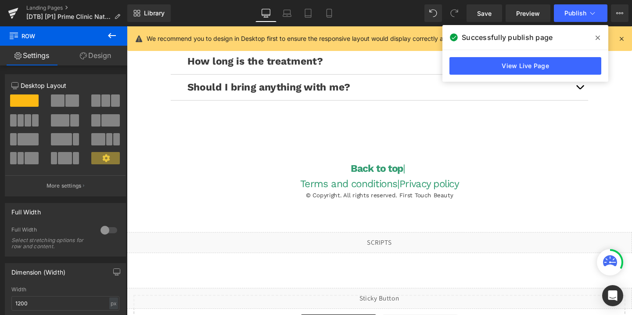
click at [111, 36] on icon at bounding box center [112, 35] width 8 height 5
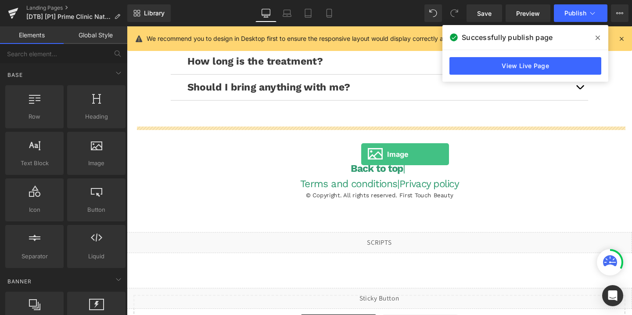
drag, startPoint x: 213, startPoint y: 181, endPoint x: 369, endPoint y: 155, distance: 158.4
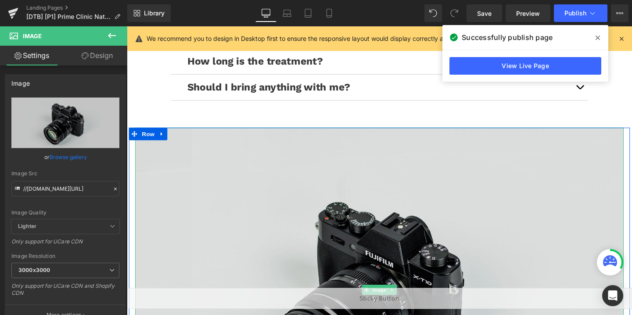
click at [412, 209] on img at bounding box center [393, 303] width 514 height 340
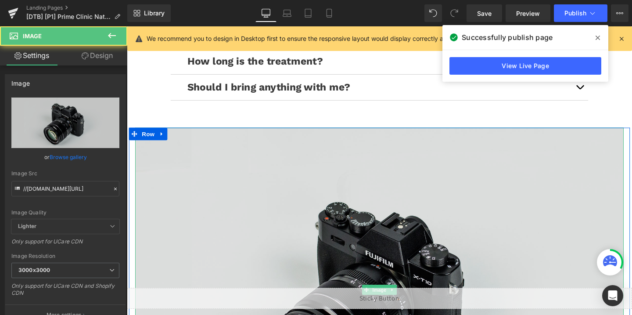
click at [412, 209] on img at bounding box center [393, 303] width 514 height 340
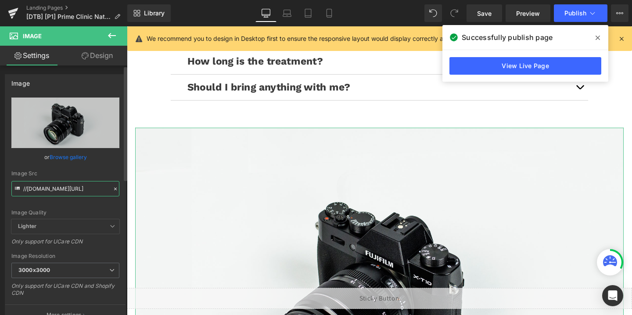
click at [86, 191] on input "//[DOMAIN_NAME][URL]" at bounding box center [65, 188] width 108 height 15
paste input "[URL][DOMAIN_NAME]"
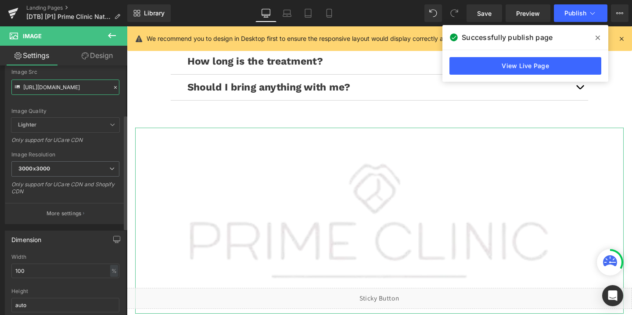
scroll to position [107, 0]
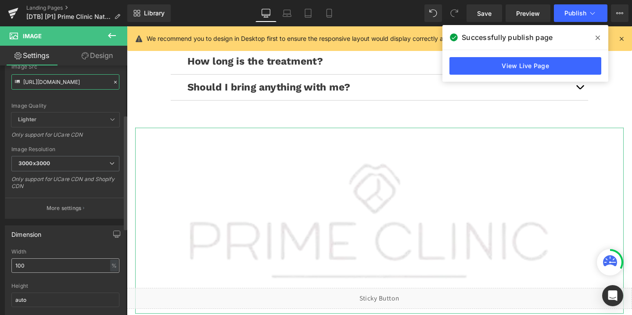
type input "[URL][DOMAIN_NAME]"
click at [31, 263] on input "100" at bounding box center [65, 265] width 108 height 14
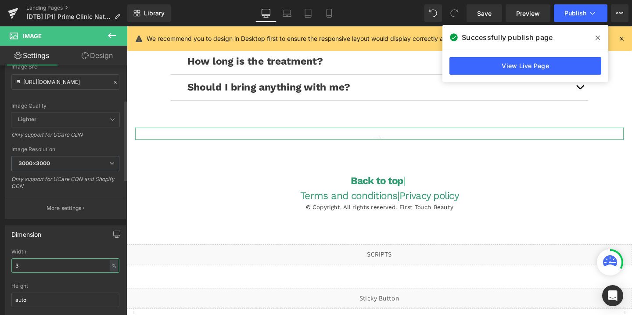
type input "30"
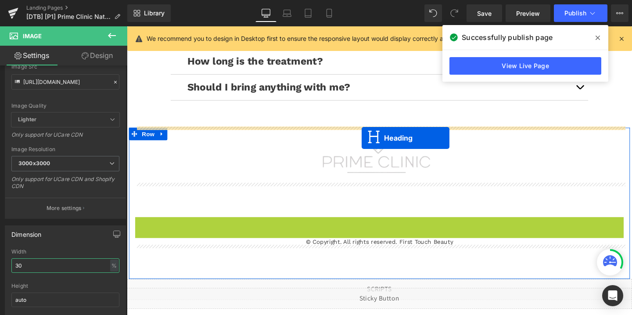
drag, startPoint x: 369, startPoint y: 241, endPoint x: 374, endPoint y: 144, distance: 97.6
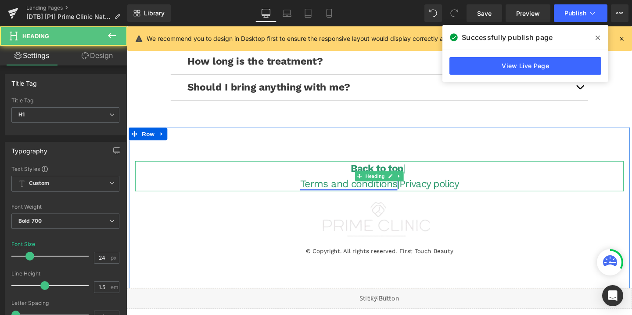
click at [309, 192] on link "Terms and conditions" at bounding box center [360, 191] width 102 height 12
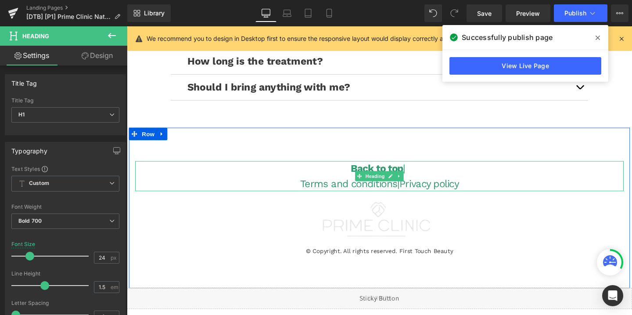
click at [303, 192] on h1 "Terms and conditions | Privacy policy" at bounding box center [393, 192] width 514 height 16
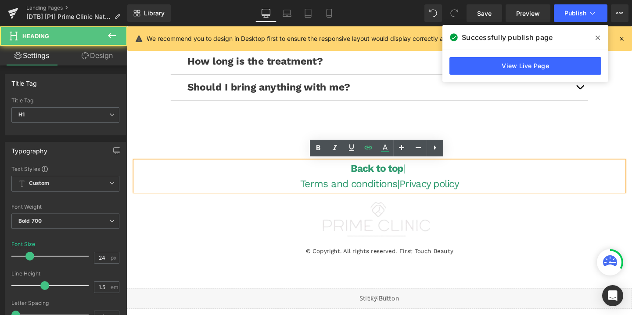
click at [303, 192] on h1 "Terms and conditions | Privacy policy" at bounding box center [393, 192] width 514 height 16
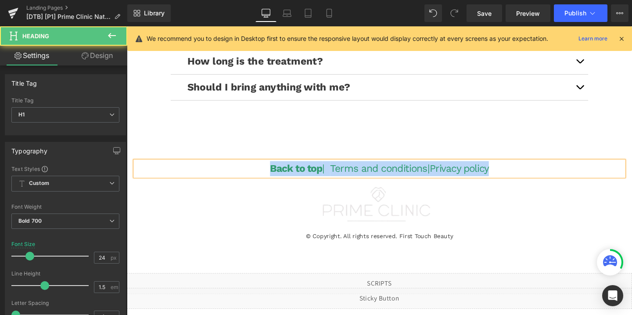
drag, startPoint x: 260, startPoint y: 173, endPoint x: 527, endPoint y: 180, distance: 267.0
click at [527, 180] on h1 "Back to top | Terms and conditions | Privacy policy" at bounding box center [393, 176] width 514 height 16
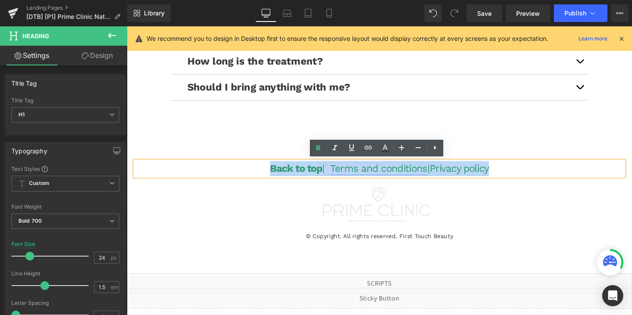
click at [391, 174] on link "Terms and conditions" at bounding box center [392, 175] width 102 height 12
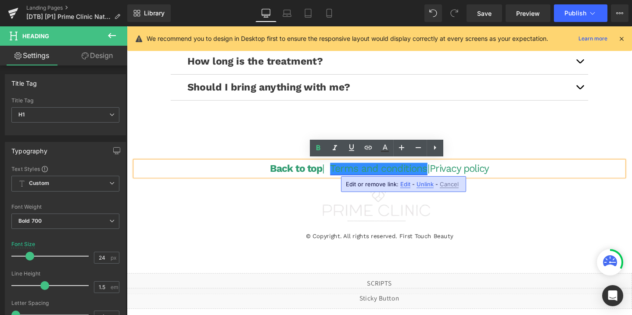
click at [393, 174] on link "Terms and conditions" at bounding box center [392, 175] width 102 height 12
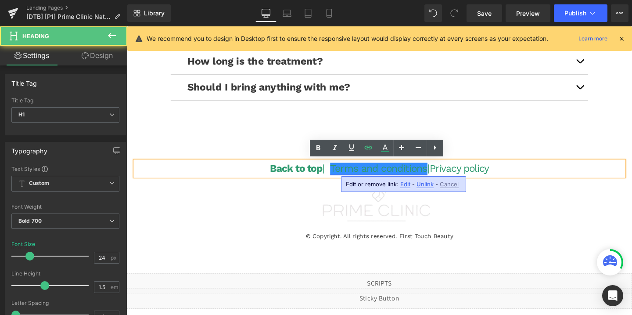
click at [393, 174] on link "Terms and conditions" at bounding box center [392, 175] width 102 height 12
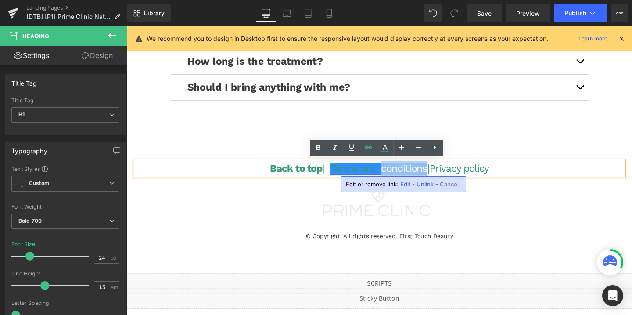
click at [345, 177] on link "Terms and conditions" at bounding box center [392, 175] width 102 height 12
drag, startPoint x: 340, startPoint y: 176, endPoint x: 441, endPoint y: 181, distance: 100.7
click at [441, 181] on h1 "Back to top | Terms and conditions | Privacy policy" at bounding box center [393, 176] width 514 height 16
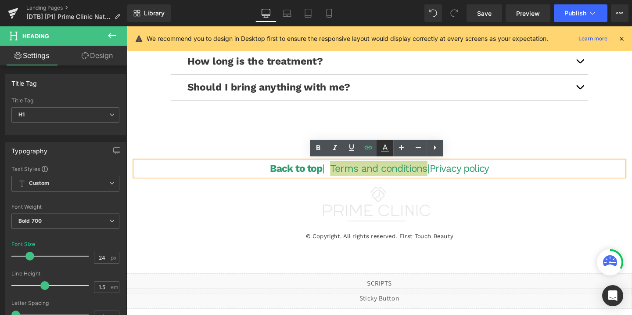
click at [383, 151] on icon at bounding box center [385, 151] width 8 height 1
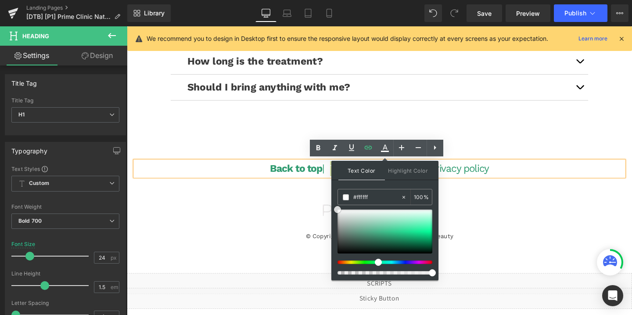
drag, startPoint x: 364, startPoint y: 229, endPoint x: 337, endPoint y: 198, distance: 41.1
click at [337, 198] on div "Text Color Highlight Color #333333 #309b70 100 % none 0 %" at bounding box center [385, 220] width 107 height 119
click at [323, 205] on img at bounding box center [393, 213] width 154 height 58
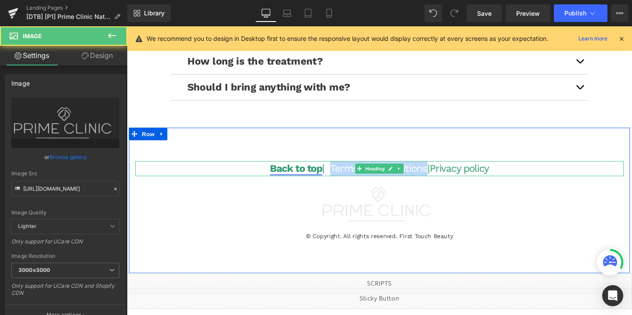
click at [305, 176] on link "Back to top" at bounding box center [304, 175] width 55 height 12
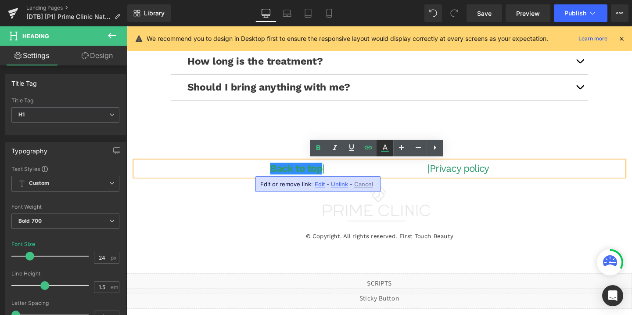
click at [388, 146] on icon at bounding box center [385, 148] width 11 height 11
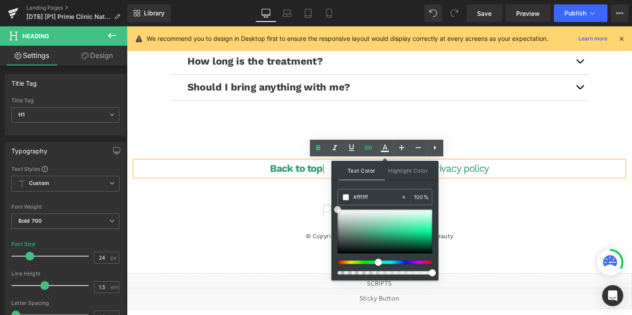
drag, startPoint x: 352, startPoint y: 216, endPoint x: 334, endPoint y: 198, distance: 25.2
click at [334, 198] on div "Text Color Highlight Color #333333 #309b70 100 % none 0 %" at bounding box center [385, 220] width 107 height 119
click at [305, 175] on link "Back to top" at bounding box center [304, 175] width 55 height 12
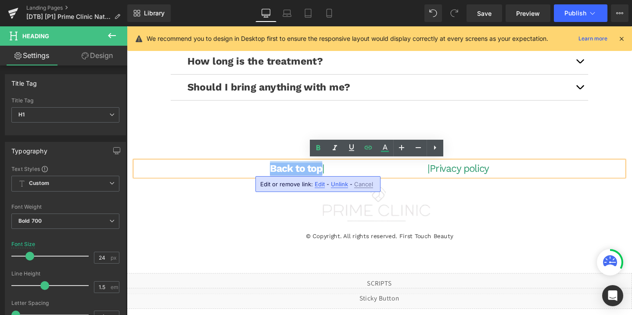
drag, startPoint x: 272, startPoint y: 176, endPoint x: 326, endPoint y: 174, distance: 53.6
click at [326, 174] on link "Back to top" at bounding box center [304, 175] width 55 height 12
click at [386, 150] on icon at bounding box center [385, 148] width 11 height 11
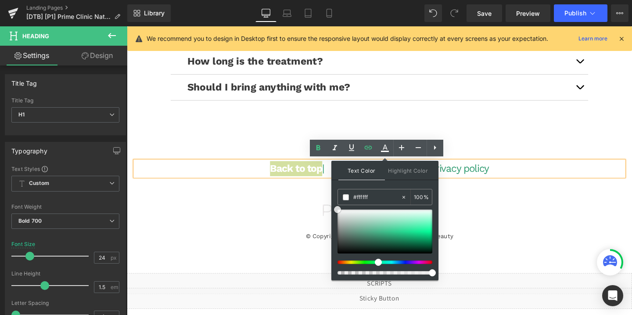
drag, startPoint x: 349, startPoint y: 214, endPoint x: 333, endPoint y: 199, distance: 22.1
click at [333, 199] on div "Text Color Highlight Color #333333 #309b70 100 % none 0 %" at bounding box center [385, 220] width 107 height 119
click at [311, 202] on div at bounding box center [393, 213] width 514 height 58
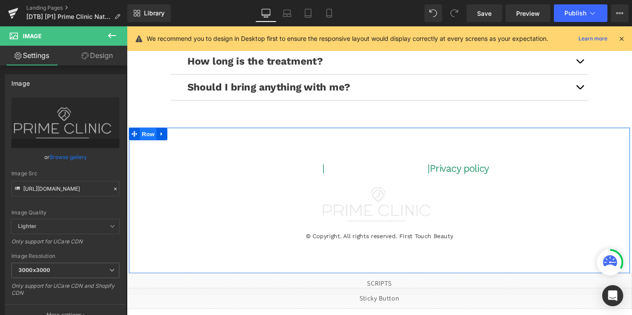
click at [151, 144] on span "Row" at bounding box center [150, 139] width 18 height 13
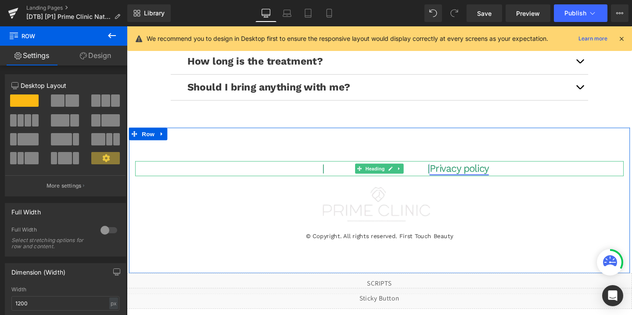
click at [492, 179] on link "Privacy policy" at bounding box center [476, 175] width 62 height 12
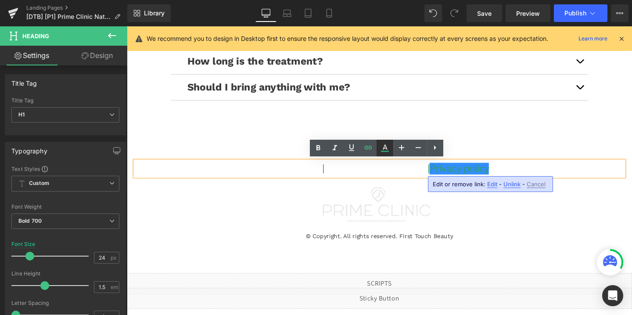
click at [385, 151] on icon at bounding box center [385, 151] width 8 height 1
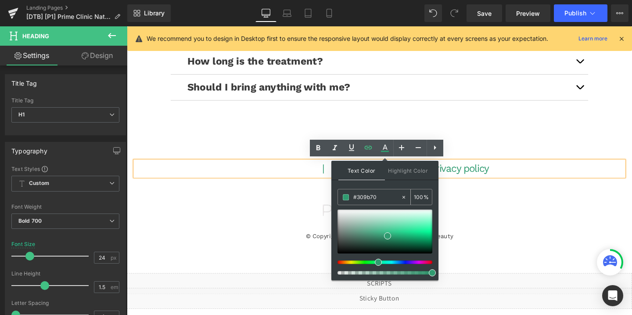
click at [367, 193] on input "#309b70" at bounding box center [376, 197] width 47 height 10
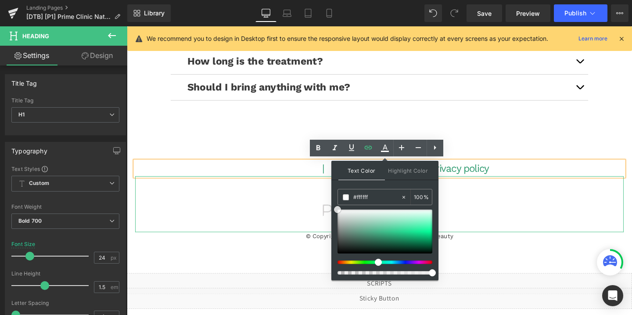
drag, startPoint x: 515, startPoint y: 265, endPoint x: 338, endPoint y: 209, distance: 185.9
click at [509, 186] on div at bounding box center [393, 213] width 514 height 58
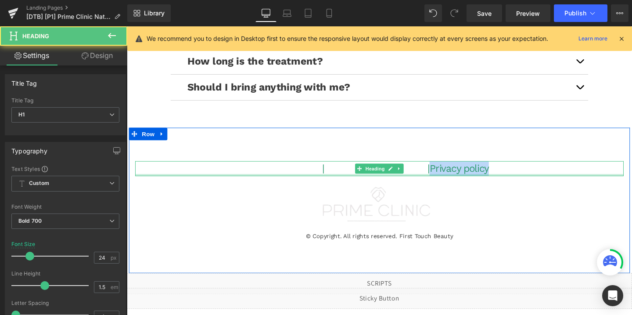
drag, startPoint x: 515, startPoint y: 177, endPoint x: 451, endPoint y: 181, distance: 64.7
click at [451, 181] on div "Back to top | Terms and conditions | Privacy policy Heading" at bounding box center [393, 176] width 514 height 16
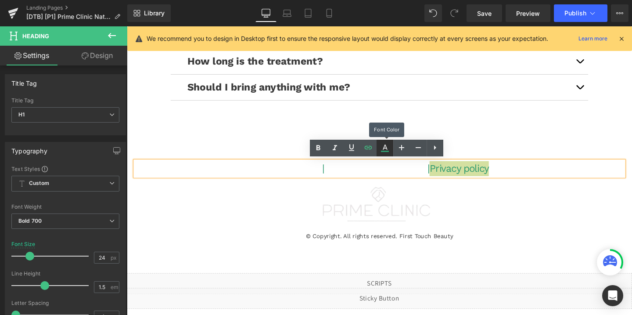
click at [386, 148] on icon at bounding box center [385, 148] width 11 height 11
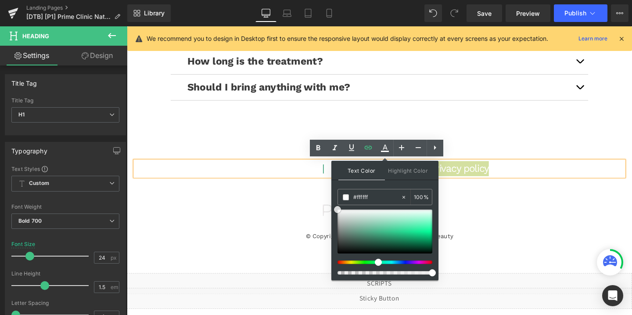
drag, startPoint x: 359, startPoint y: 213, endPoint x: 333, endPoint y: 207, distance: 26.7
click at [333, 207] on div "Text Color Highlight Color #333333 #309b70 100 % none 0 %" at bounding box center [385, 220] width 107 height 119
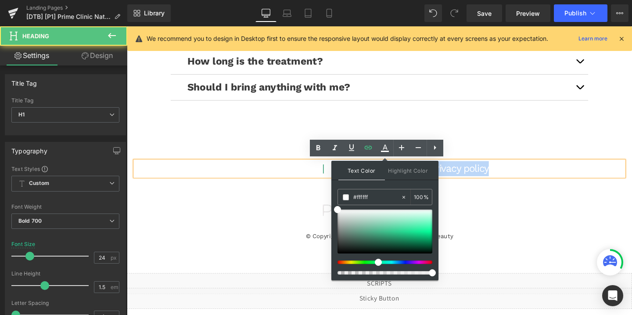
click at [330, 173] on h1 "Back to top | Terms and conditions | Privacy policy" at bounding box center [393, 176] width 514 height 16
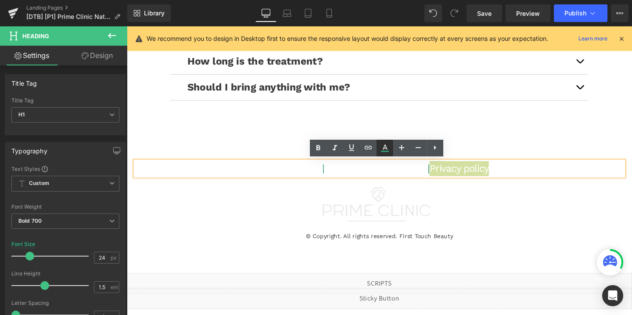
click at [382, 150] on icon at bounding box center [385, 148] width 11 height 11
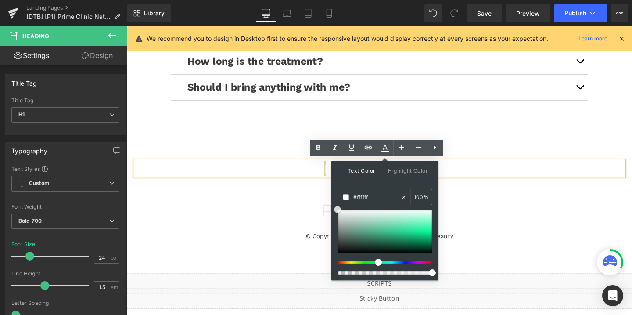
drag, startPoint x: 351, startPoint y: 222, endPoint x: 337, endPoint y: 199, distance: 26.2
click at [337, 199] on div "Text Color Highlight Color #333333 #309b70 100 % none 0 %" at bounding box center [385, 220] width 107 height 119
click at [473, 172] on link "Privacy policy" at bounding box center [478, 175] width 62 height 12
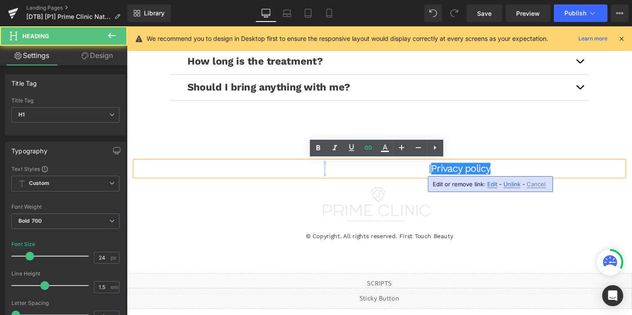
click at [445, 177] on span "|" at bounding box center [446, 175] width 2 height 12
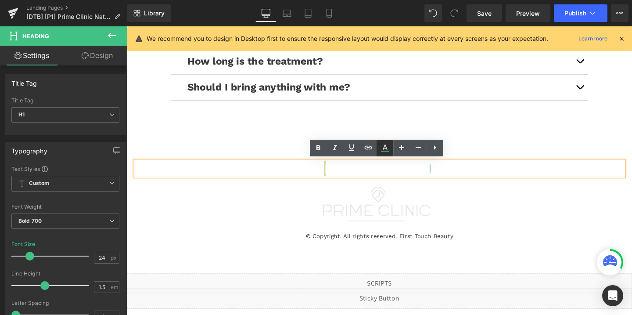
click at [386, 150] on icon at bounding box center [385, 148] width 11 height 11
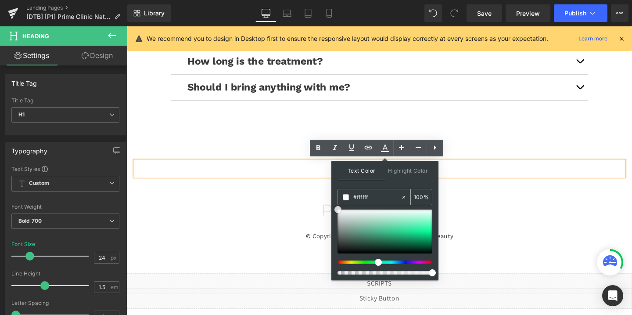
drag, startPoint x: 348, startPoint y: 225, endPoint x: 338, endPoint y: 204, distance: 24.0
click at [338, 204] on div "#309b70 100 %" at bounding box center [385, 234] width 95 height 91
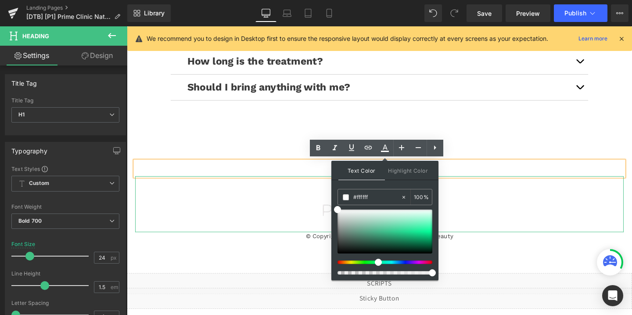
click at [219, 238] on div at bounding box center [393, 213] width 514 height 58
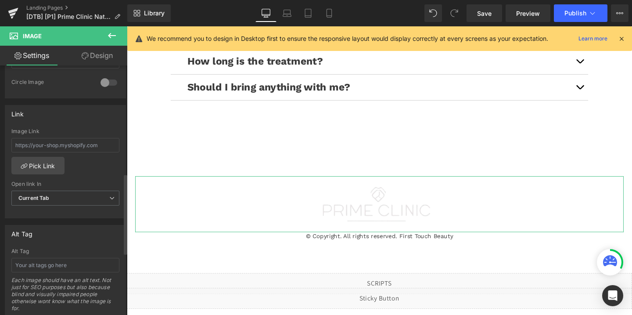
scroll to position [360, 0]
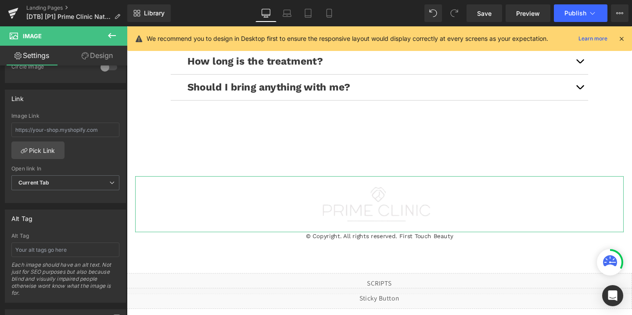
click at [104, 46] on link "Design" at bounding box center [97, 56] width 64 height 20
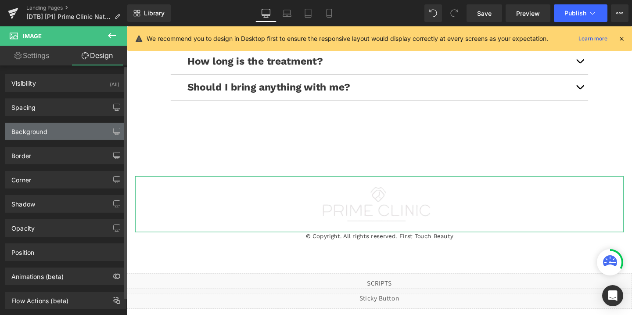
click at [59, 133] on div "Background" at bounding box center [65, 131] width 120 height 17
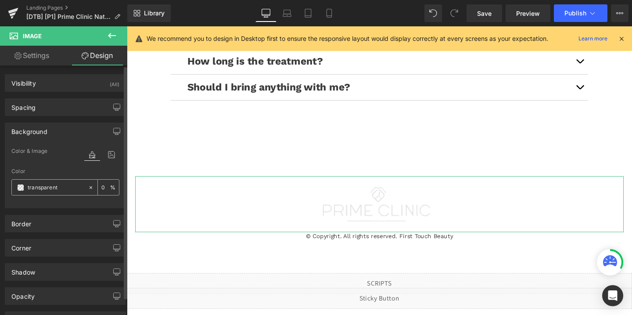
click at [58, 185] on input "transparent" at bounding box center [56, 188] width 56 height 10
paste input "#309b70"
type input "#309b70"
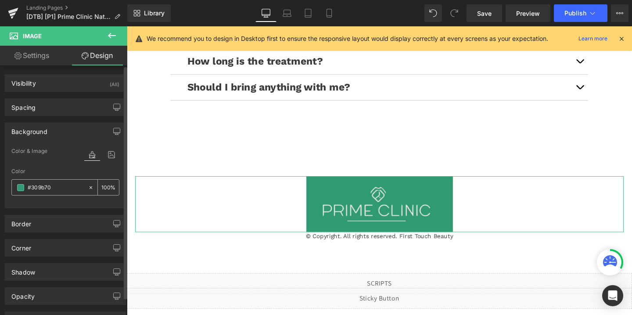
click at [71, 185] on input "#309b70" at bounding box center [56, 188] width 56 height 10
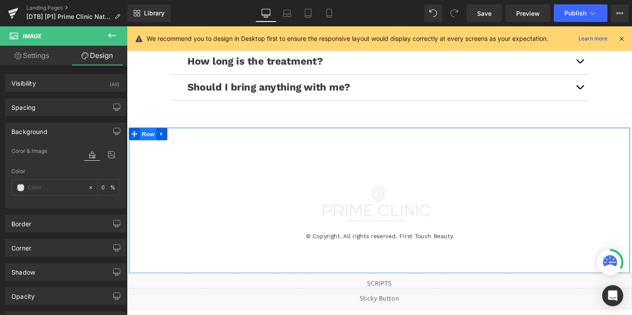
click at [148, 141] on span "Row" at bounding box center [150, 139] width 18 height 13
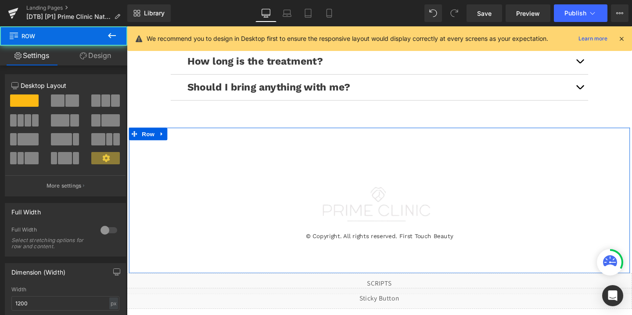
click at [97, 52] on link "Design" at bounding box center [96, 56] width 64 height 20
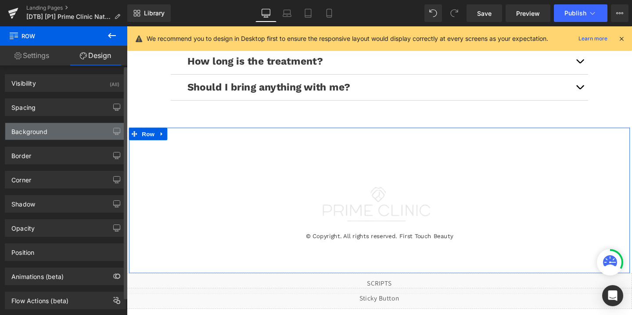
click at [25, 137] on div "Background" at bounding box center [65, 131] width 120 height 17
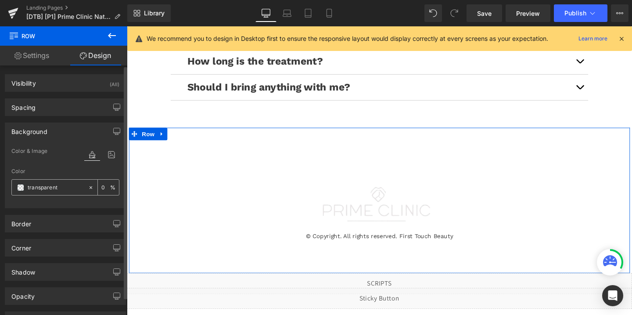
click at [52, 183] on input "transparent" at bounding box center [56, 188] width 56 height 10
paste input "#309b70"
type input "#309b70"
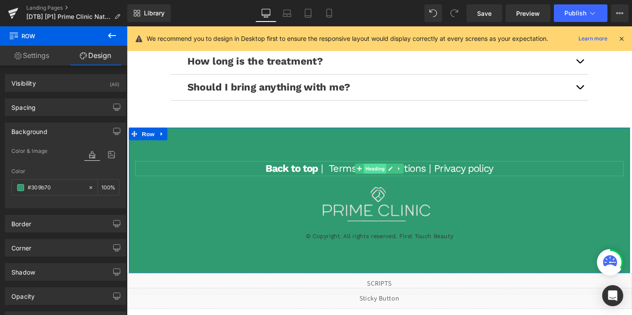
click at [389, 173] on span "Heading" at bounding box center [388, 175] width 24 height 11
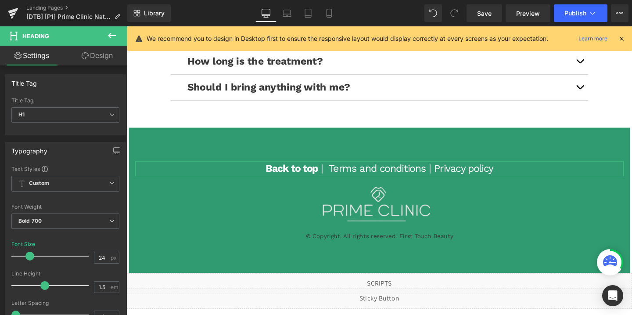
click at [92, 50] on link "Design" at bounding box center [97, 56] width 64 height 20
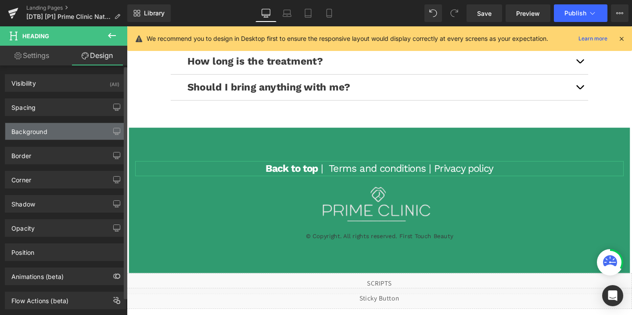
click at [65, 131] on div "Background" at bounding box center [65, 131] width 120 height 17
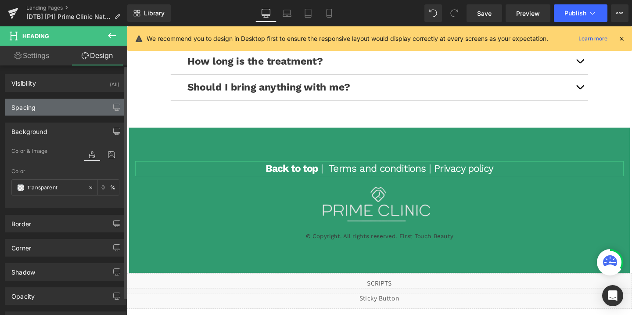
click at [59, 103] on div "Spacing" at bounding box center [65, 107] width 120 height 17
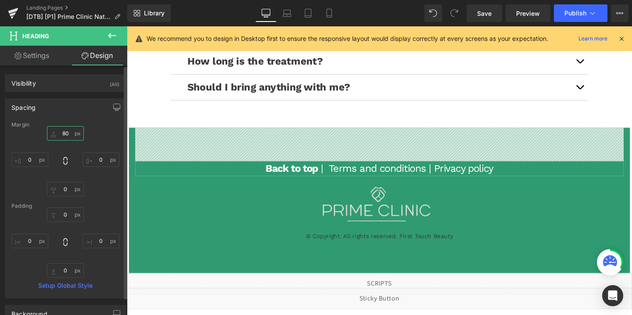
click at [60, 136] on input "80" at bounding box center [65, 133] width 37 height 14
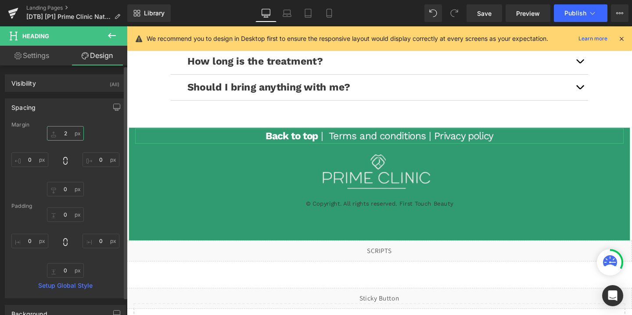
type input "20"
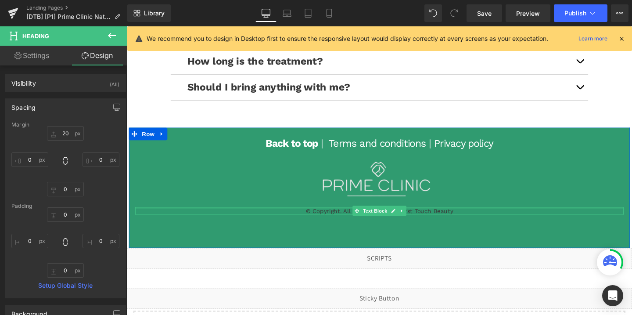
click at [454, 216] on div at bounding box center [393, 217] width 514 height 2
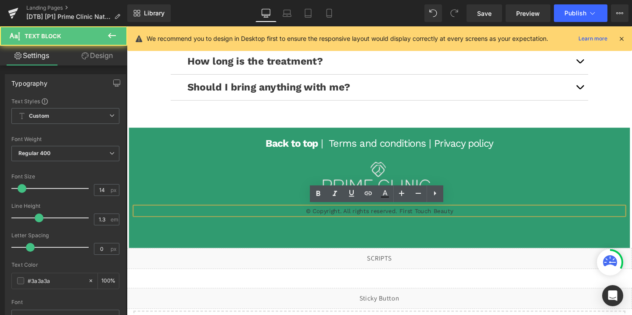
click at [458, 218] on p "© Copyright. All rights reserved. First Touch Beauty" at bounding box center [393, 220] width 514 height 8
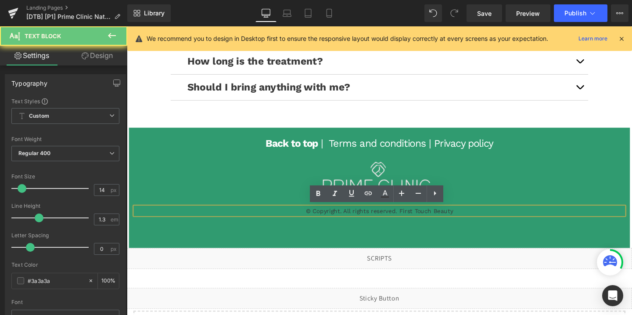
click at [458, 218] on p "© Copyright. All rights reserved. First Touch Beauty" at bounding box center [393, 220] width 514 height 8
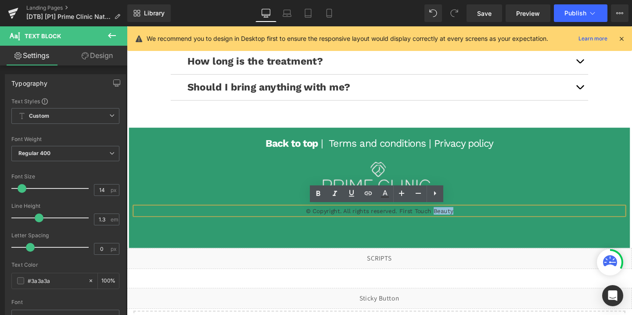
click at [458, 218] on p "© Copyright. All rights reserved. First Touch Beauty" at bounding box center [393, 220] width 514 height 8
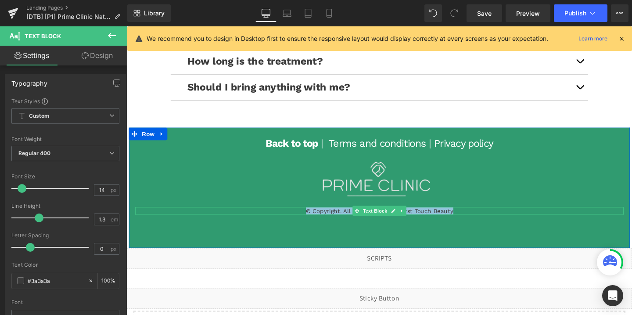
click at [435, 220] on p "© Copyright. All rights reserved. First Touch Beauty" at bounding box center [393, 220] width 514 height 8
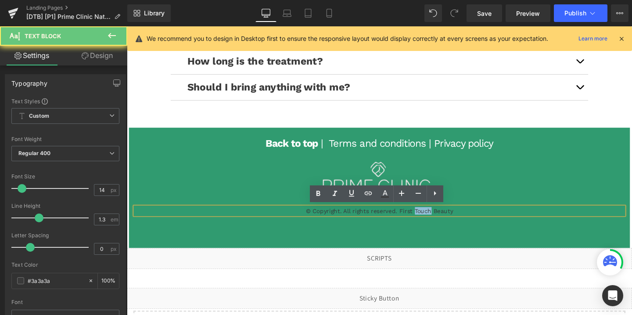
click at [435, 220] on p "© Copyright. All rights reserved. First Touch Beauty" at bounding box center [393, 220] width 514 height 8
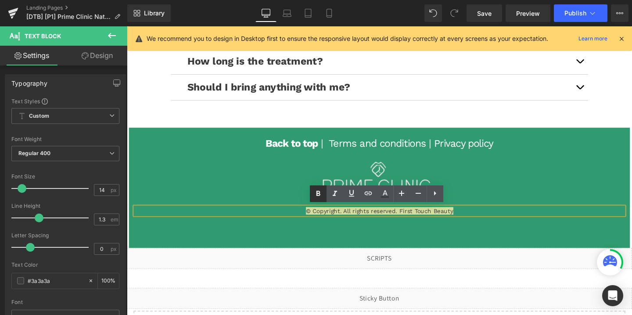
click at [316, 191] on icon at bounding box center [318, 193] width 11 height 11
click at [466, 220] on span "© Copyright. All rights reserved. First Touch Beauty" at bounding box center [392, 219] width 157 height 7
drag, startPoint x: 474, startPoint y: 220, endPoint x: 414, endPoint y: 220, distance: 60.2
click at [414, 220] on p "© Copyright. All rights reserved. First Touch Beauty" at bounding box center [393, 220] width 514 height 8
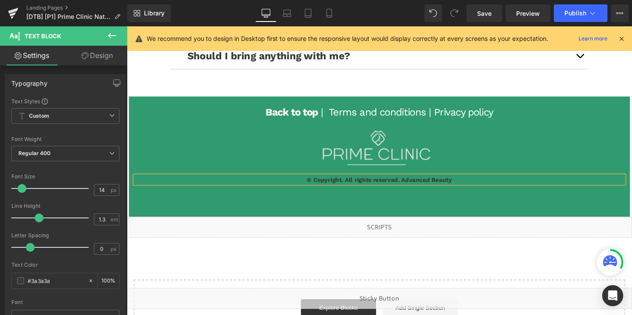
scroll to position [2357, 0]
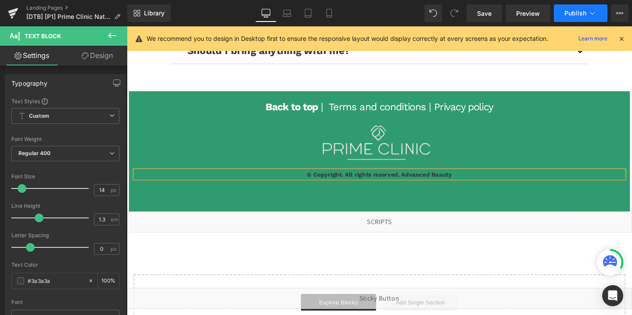
click at [559, 10] on button "Publish" at bounding box center [581, 13] width 54 height 18
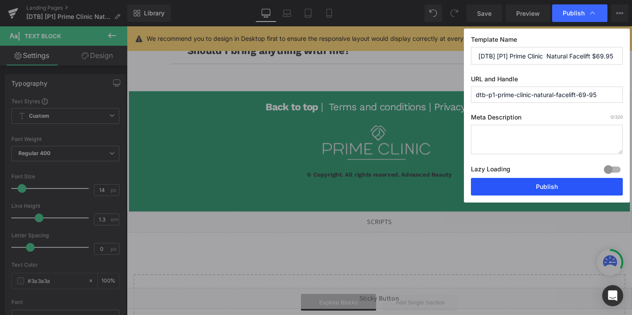
click at [545, 186] on button "Publish" at bounding box center [547, 187] width 152 height 18
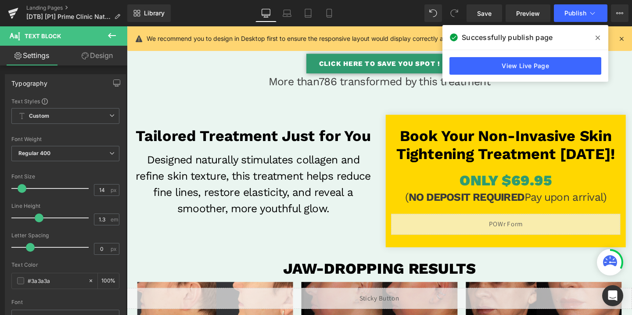
scroll to position [191, 0]
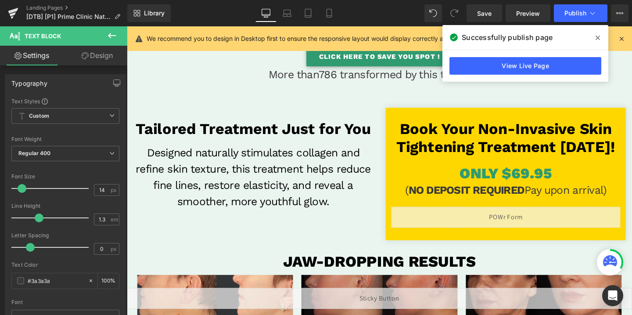
click at [540, 225] on div "Liquid" at bounding box center [525, 227] width 241 height 22
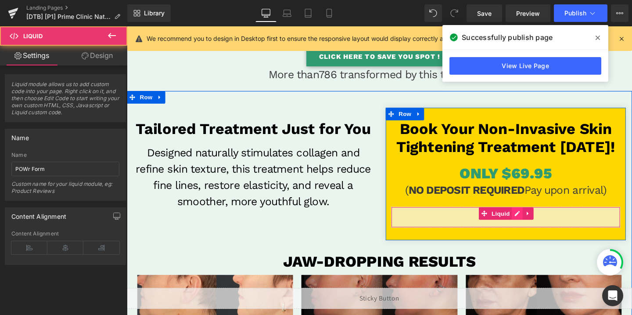
click at [537, 224] on div "Liquid" at bounding box center [525, 227] width 241 height 22
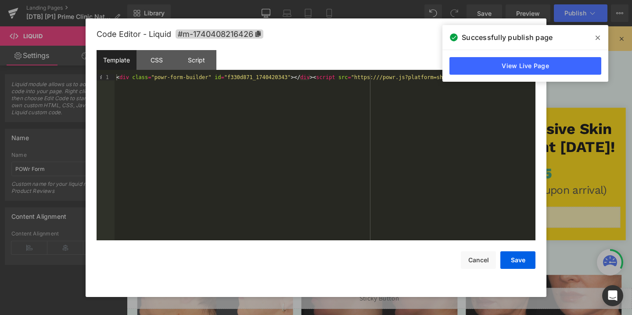
click at [239, 78] on div "< div class = "powr-form-builder" id = "f330d871_1740420343" > </ div > < scrip…" at bounding box center [325, 163] width 421 height 178
click at [513, 263] on button "Save" at bounding box center [518, 260] width 35 height 18
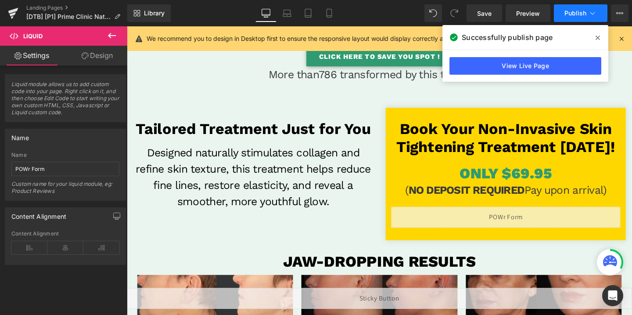
click at [580, 11] on span "Publish" at bounding box center [576, 13] width 22 height 7
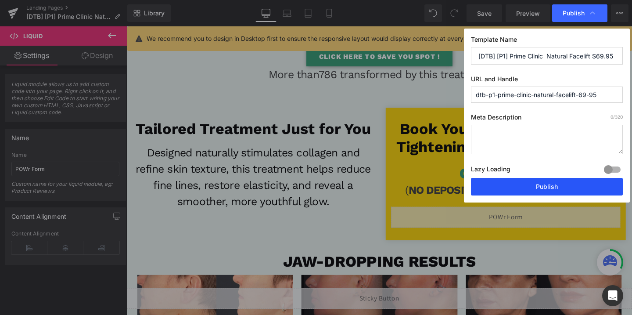
click at [544, 182] on button "Publish" at bounding box center [547, 187] width 152 height 18
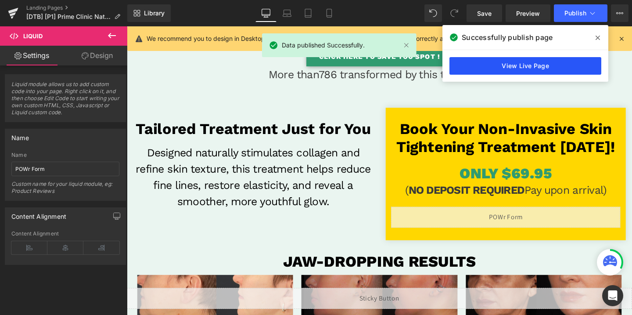
click at [496, 68] on link "View Live Page" at bounding box center [526, 66] width 152 height 18
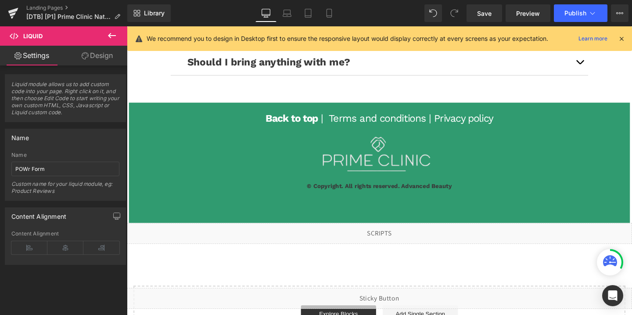
scroll to position [2342, 0]
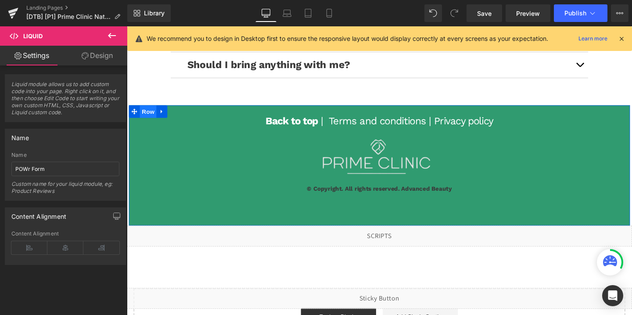
click at [154, 109] on span "Row" at bounding box center [150, 115] width 18 height 13
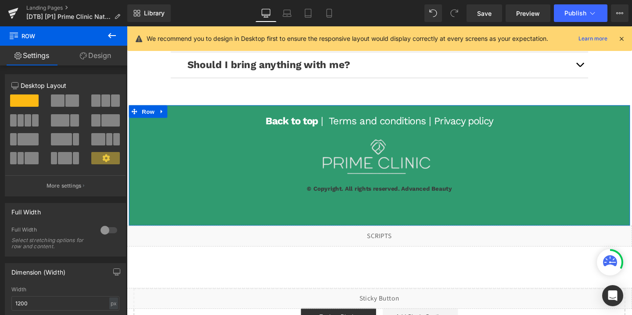
click at [100, 234] on div at bounding box center [108, 230] width 21 height 14
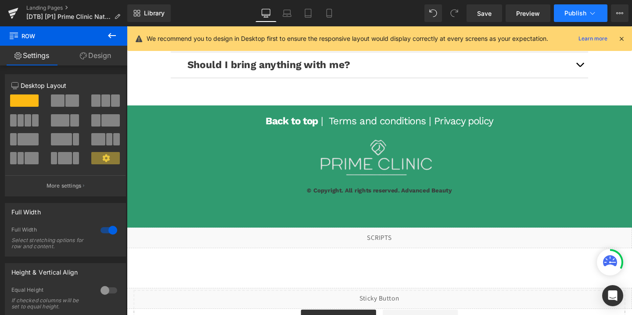
click at [579, 12] on span "Publish" at bounding box center [576, 13] width 22 height 7
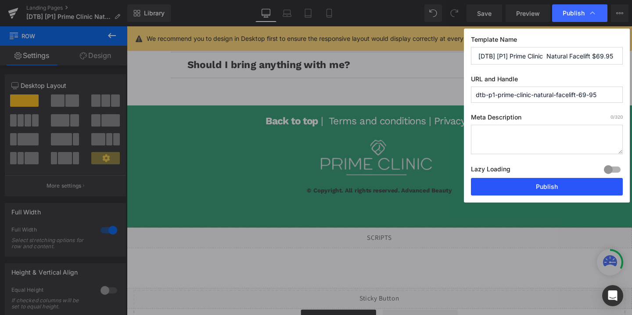
click at [522, 182] on button "Publish" at bounding box center [547, 187] width 152 height 18
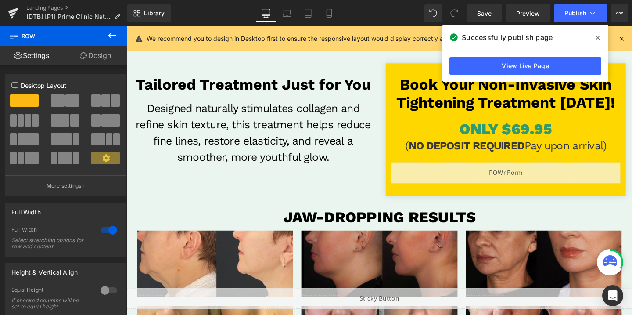
scroll to position [237, 0]
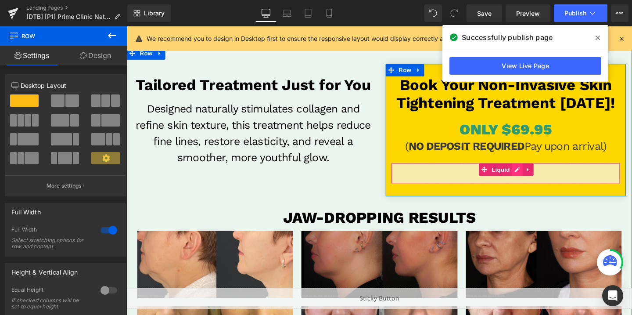
click at [535, 181] on div "Liquid" at bounding box center [525, 181] width 241 height 22
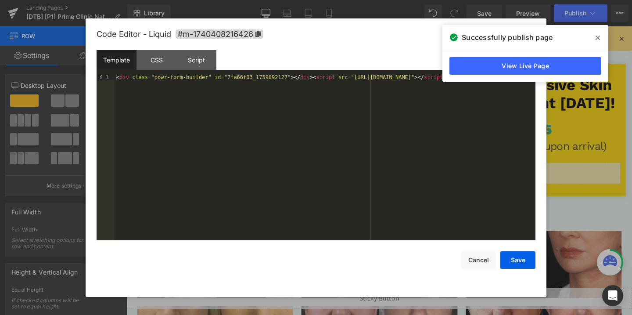
click at [211, 80] on div "< div class = "powr-form-builder" id = "7fa66f03_1759892127" > </ div > < scrip…" at bounding box center [325, 163] width 421 height 178
click at [519, 263] on button "Save" at bounding box center [518, 260] width 35 height 18
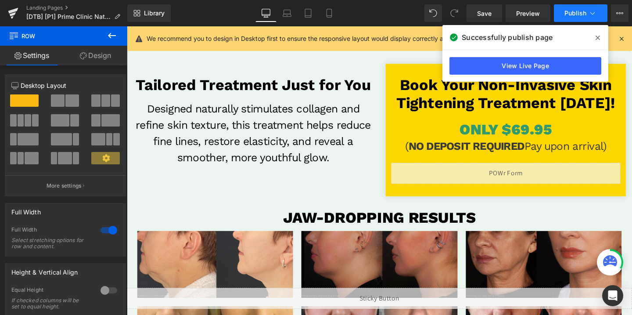
click at [568, 15] on span "Publish" at bounding box center [576, 13] width 22 height 7
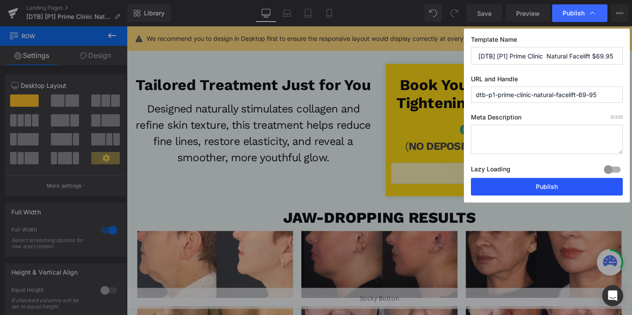
click at [519, 187] on button "Publish" at bounding box center [547, 187] width 152 height 18
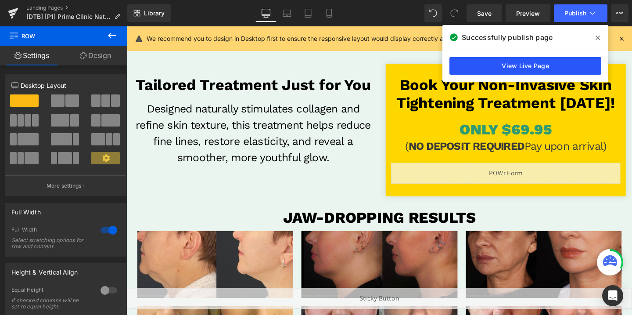
click at [526, 68] on link "View Live Page" at bounding box center [526, 66] width 152 height 18
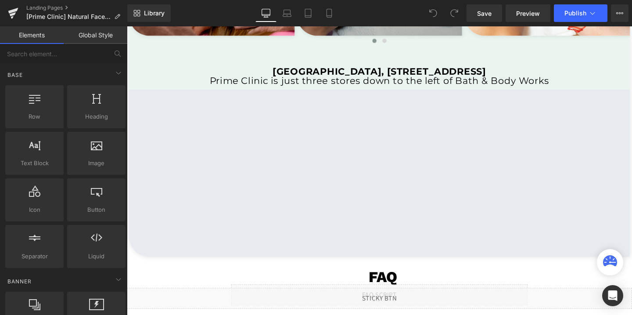
scroll to position [1775, 0]
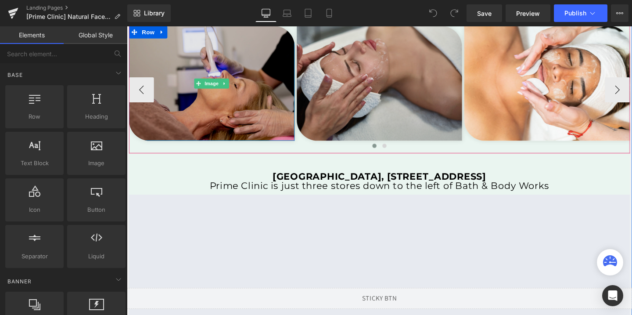
click at [217, 102] on img at bounding box center [216, 86] width 174 height 121
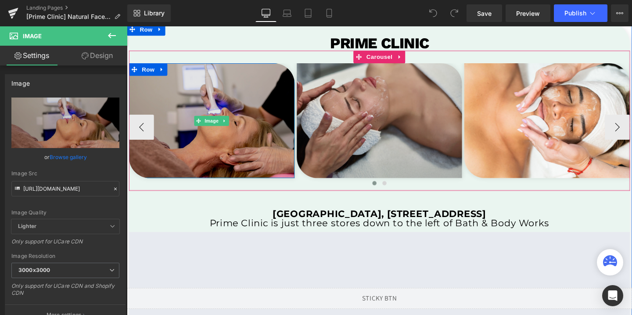
scroll to position [1736, 0]
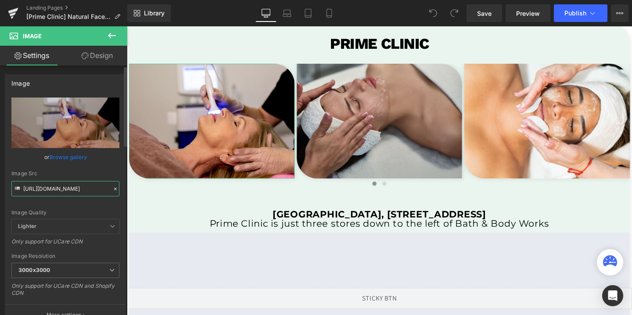
click at [57, 186] on input "[URL][DOMAIN_NAME]" at bounding box center [65, 188] width 108 height 15
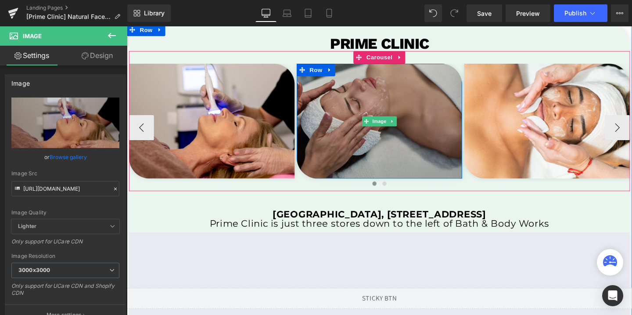
click at [308, 137] on img at bounding box center [393, 125] width 174 height 121
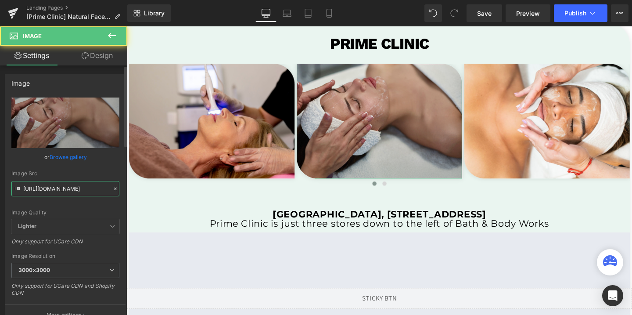
click at [50, 188] on input "[URL][DOMAIN_NAME]" at bounding box center [65, 188] width 108 height 15
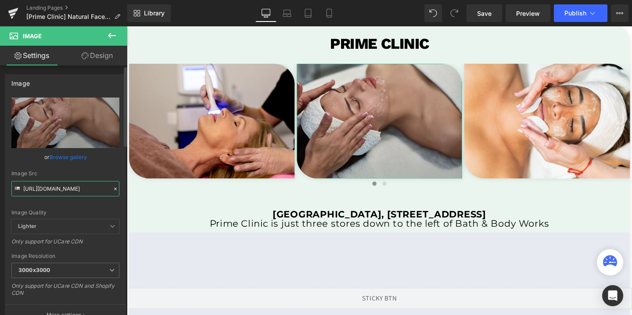
click at [50, 188] on input "[URL][DOMAIN_NAME]" at bounding box center [65, 188] width 108 height 15
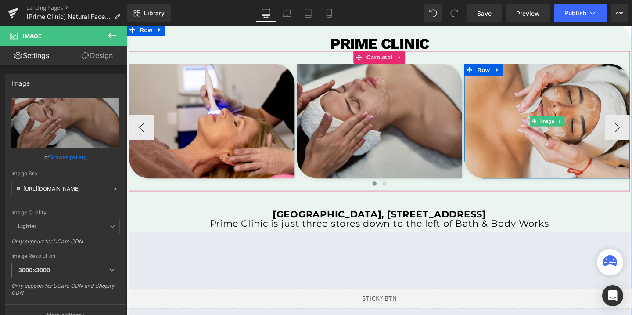
click at [519, 131] on img at bounding box center [569, 125] width 174 height 121
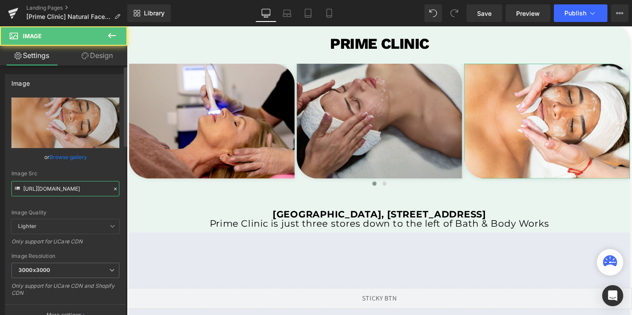
click at [46, 187] on input "[URL][DOMAIN_NAME]" at bounding box center [65, 188] width 108 height 15
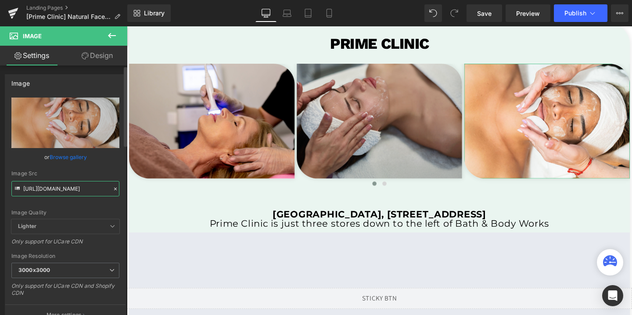
click at [46, 187] on input "[URL][DOMAIN_NAME]" at bounding box center [65, 188] width 108 height 15
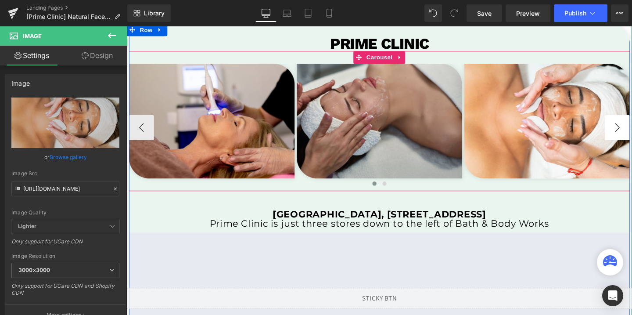
click at [632, 134] on button "›" at bounding box center [643, 132] width 26 height 26
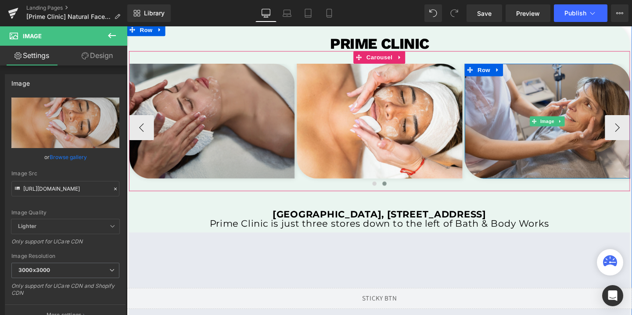
click at [577, 87] on img at bounding box center [569, 125] width 174 height 121
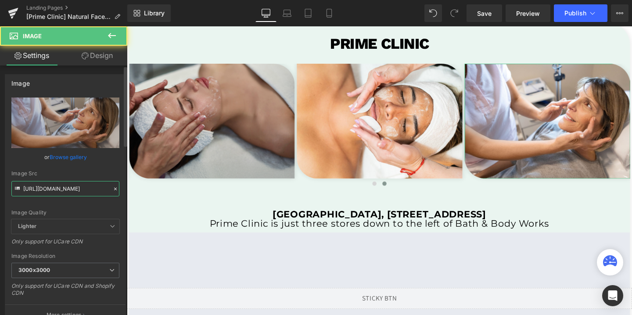
click at [65, 187] on input "[URL][DOMAIN_NAME]" at bounding box center [65, 188] width 108 height 15
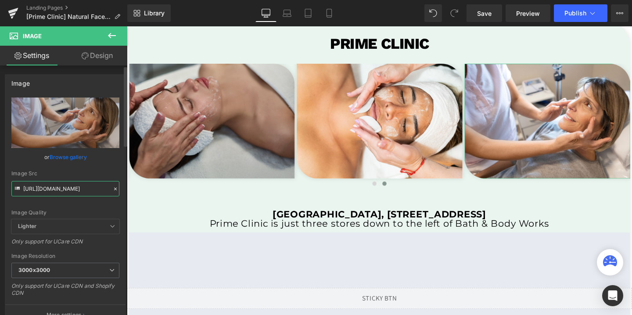
click at [65, 187] on input "[URL][DOMAIN_NAME]" at bounding box center [65, 188] width 108 height 15
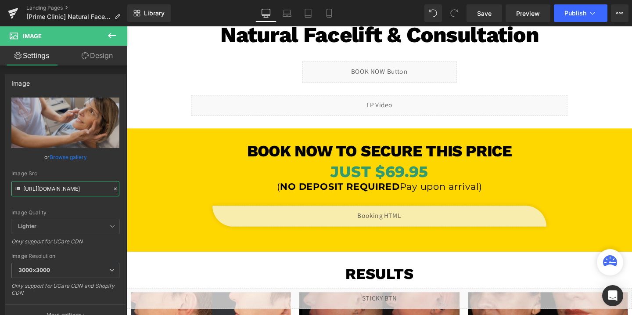
scroll to position [0, 0]
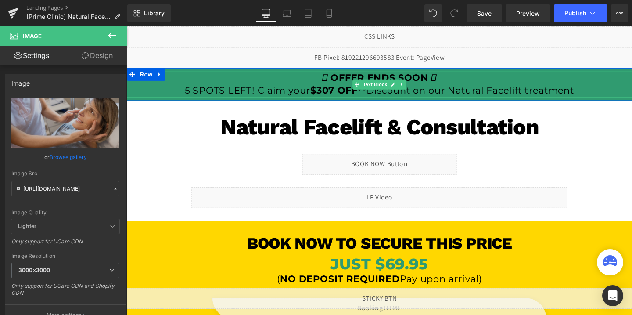
click at [354, 89] on strong "$307 OFF**" at bounding box center [349, 94] width 59 height 12
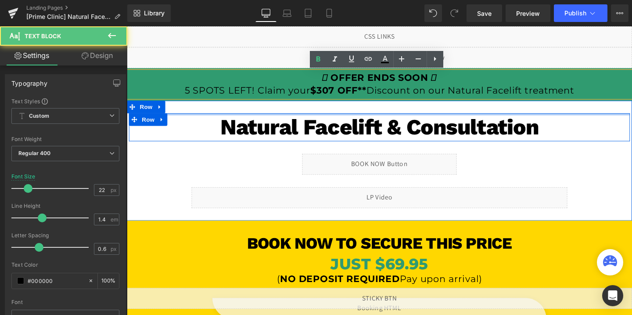
drag, startPoint x: 327, startPoint y: 81, endPoint x: 398, endPoint y: 117, distance: 79.7
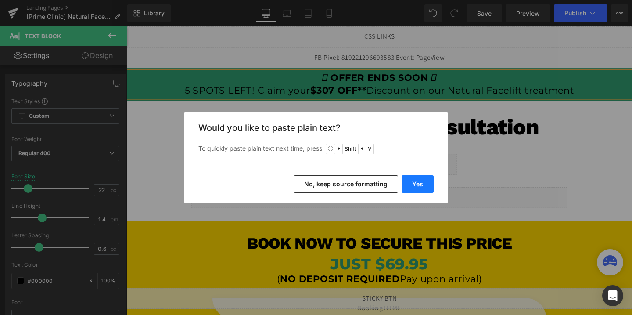
click at [411, 184] on button "Yes" at bounding box center [418, 184] width 32 height 18
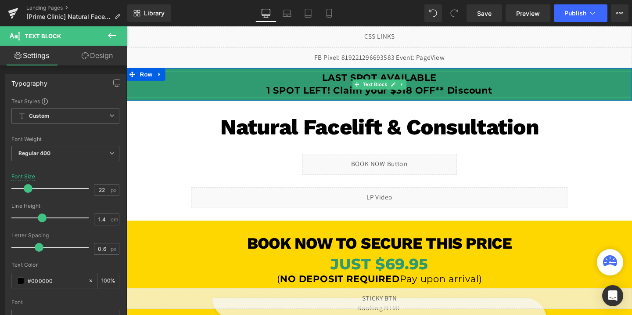
click at [379, 95] on b "1 SPOT LEFT! Claim your $318 OFF** Discount" at bounding box center [393, 94] width 238 height 12
click at [54, 284] on input "#000000" at bounding box center [56, 281] width 56 height 10
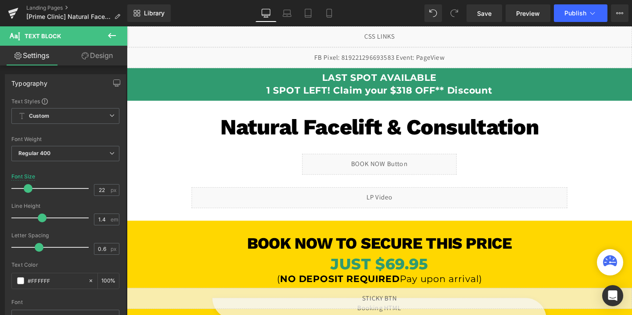
type input "#FFFFFF"
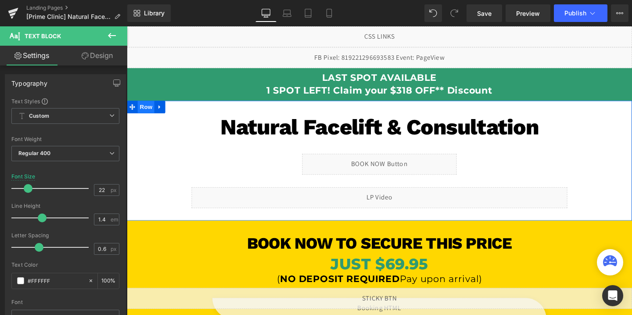
click at [148, 112] on span "Row" at bounding box center [147, 110] width 18 height 13
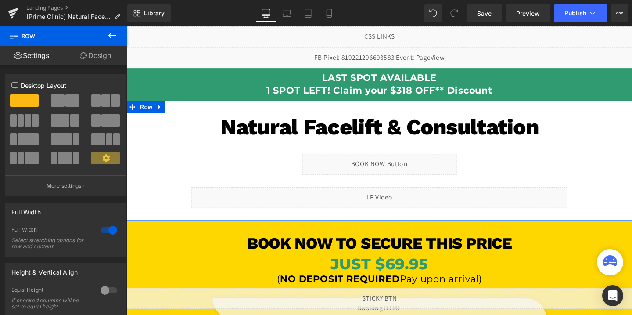
click at [97, 51] on link "Design" at bounding box center [96, 56] width 64 height 20
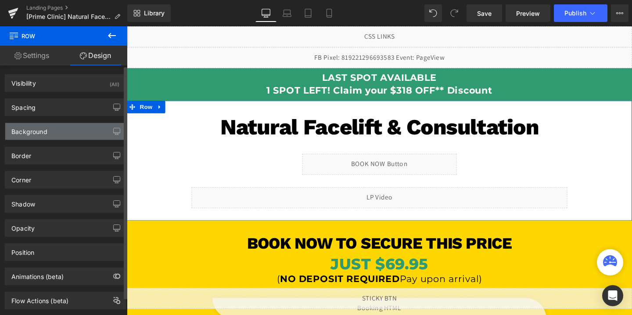
click at [52, 132] on div "Background" at bounding box center [65, 131] width 120 height 17
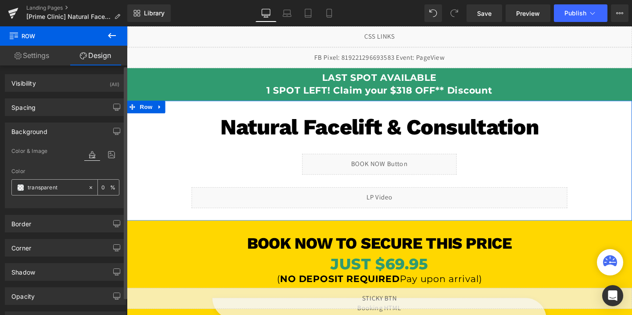
click at [58, 186] on input "transparent" at bounding box center [56, 188] width 56 height 10
paste input "#309b70"
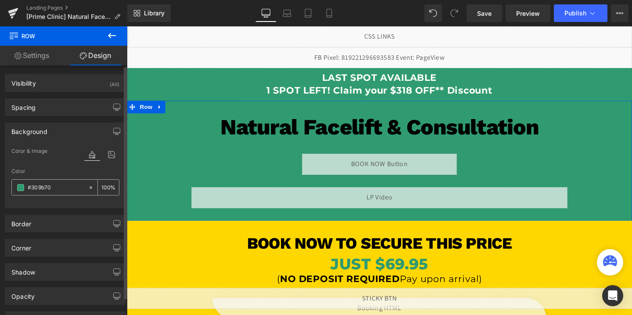
type input "#309b70"
click at [105, 186] on input "0" at bounding box center [105, 187] width 9 height 10
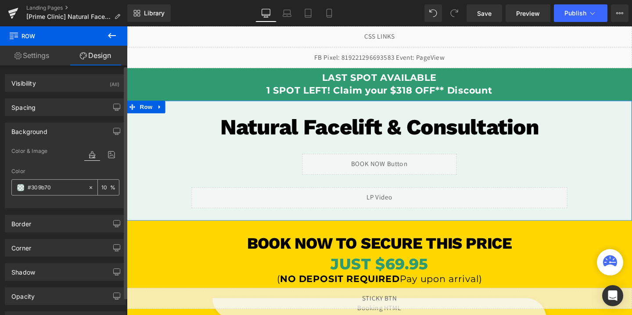
type input "10"
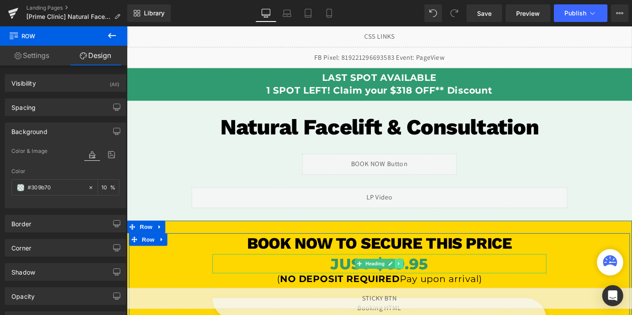
click at [409, 277] on link at bounding box center [413, 275] width 9 height 11
click at [410, 276] on icon at bounding box center [409, 275] width 5 height 5
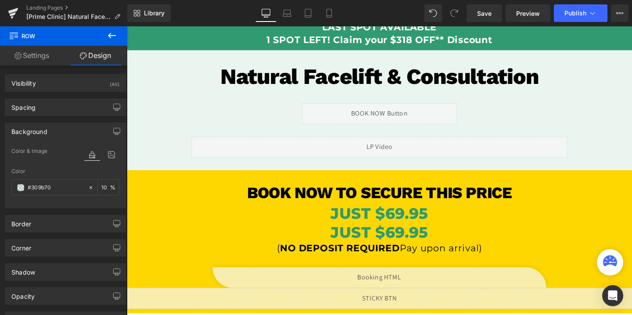
scroll to position [29, 0]
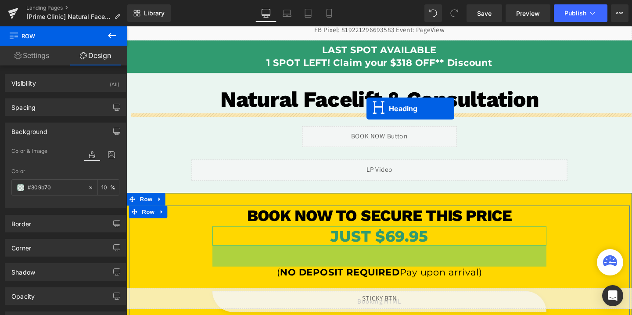
drag, startPoint x: 370, startPoint y: 266, endPoint x: 379, endPoint y: 113, distance: 153.1
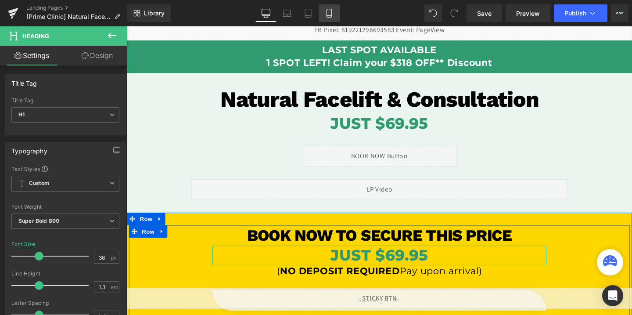
click at [327, 8] on link "Mobile" at bounding box center [329, 13] width 21 height 18
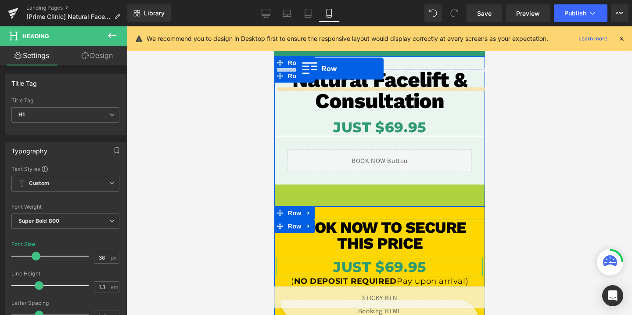
scroll to position [0, 0]
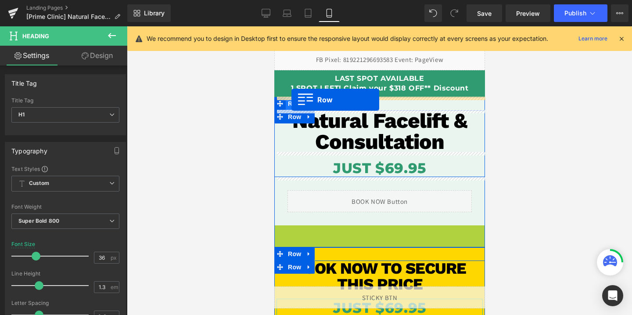
drag, startPoint x: 281, startPoint y: 190, endPoint x: 291, endPoint y: 100, distance: 90.6
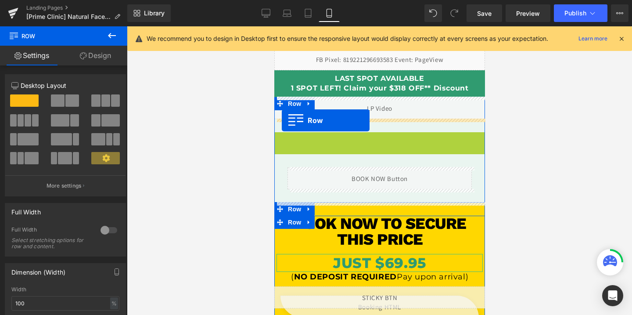
drag, startPoint x: 280, startPoint y: 137, endPoint x: 281, endPoint y: 120, distance: 17.2
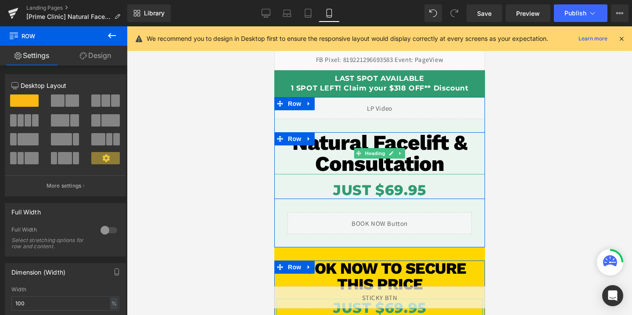
click at [385, 144] on h1 "Natural Facelift & Consultation" at bounding box center [379, 153] width 211 height 42
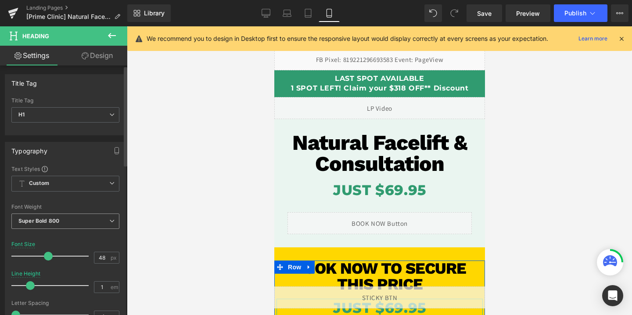
click at [48, 216] on span "Super Bold 800" at bounding box center [65, 220] width 108 height 15
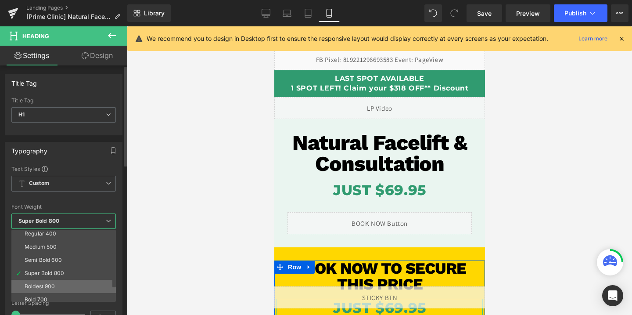
scroll to position [56, 0]
click at [41, 287] on div "Bold 700" at bounding box center [36, 285] width 23 height 6
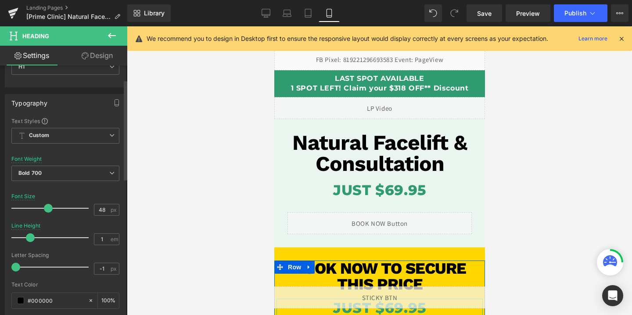
scroll to position [84, 0]
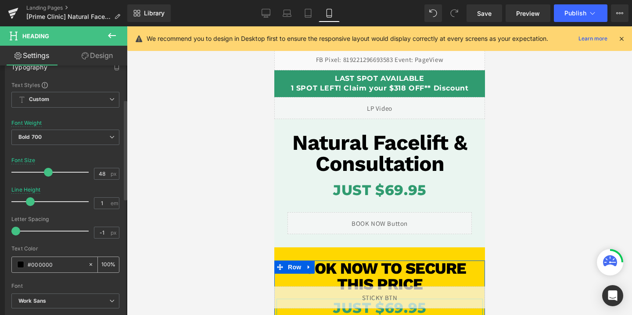
click at [44, 268] on input "#000000" at bounding box center [56, 264] width 56 height 10
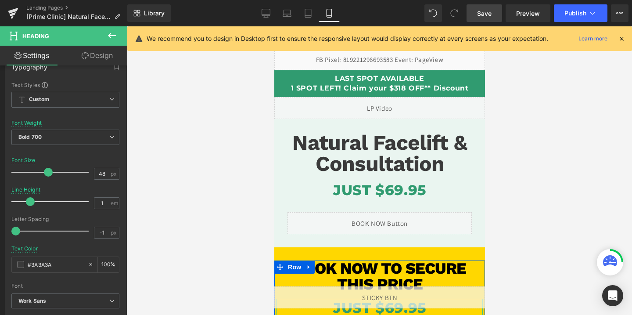
type input "#3A3A3A"
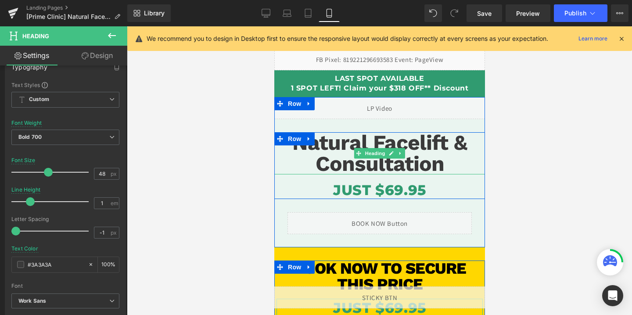
click at [405, 155] on h1 "Natural Facelift & Consultation" at bounding box center [379, 153] width 211 height 42
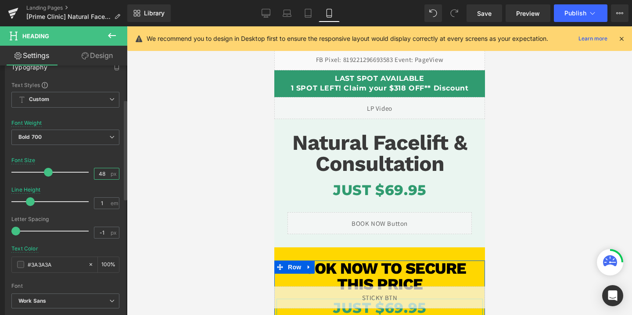
click at [104, 174] on input "48" at bounding box center [101, 173] width 15 height 11
type input "40"
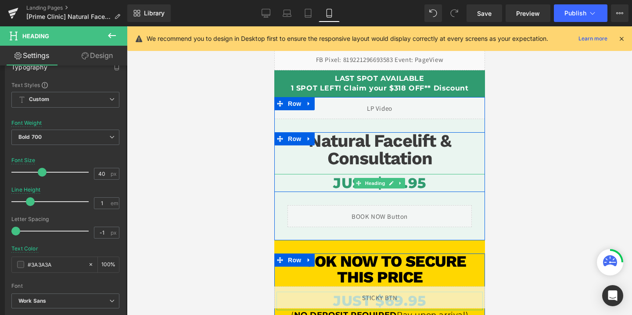
click at [415, 185] on h1 "JUST $69.95" at bounding box center [379, 183] width 211 height 18
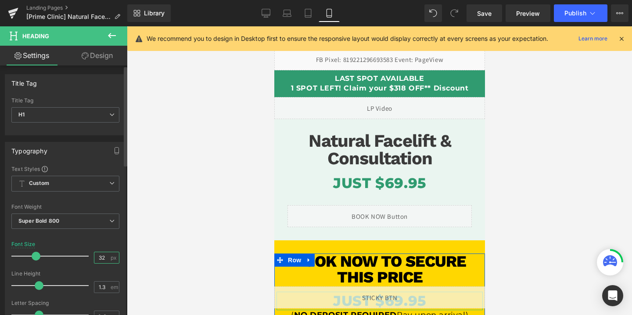
click at [101, 255] on input "32" at bounding box center [101, 257] width 15 height 11
click at [98, 256] on input "32" at bounding box center [101, 257] width 15 height 11
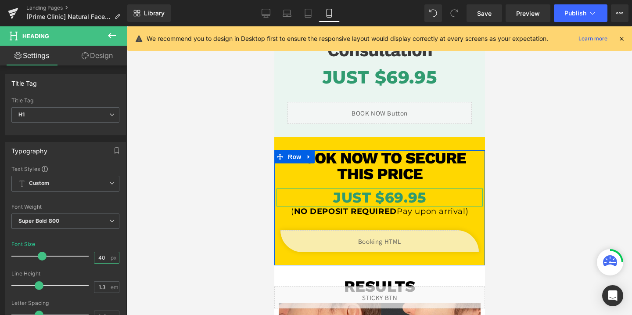
scroll to position [123, 0]
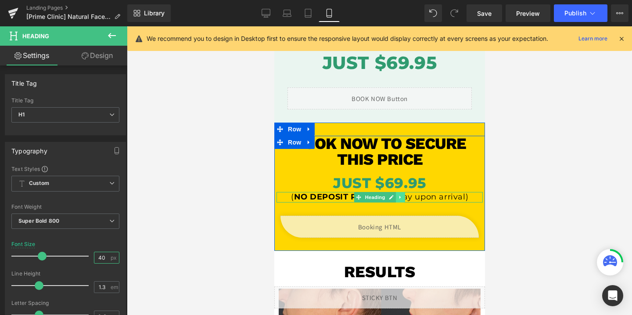
type input "40"
click at [399, 198] on icon at bounding box center [400, 197] width 5 height 5
click at [397, 198] on icon at bounding box center [395, 197] width 5 height 5
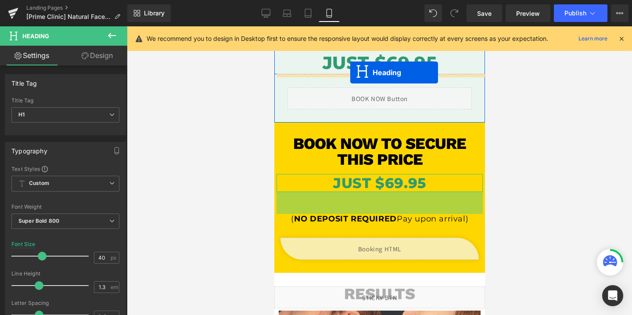
drag, startPoint x: 342, startPoint y: 198, endPoint x: 350, endPoint y: 72, distance: 125.8
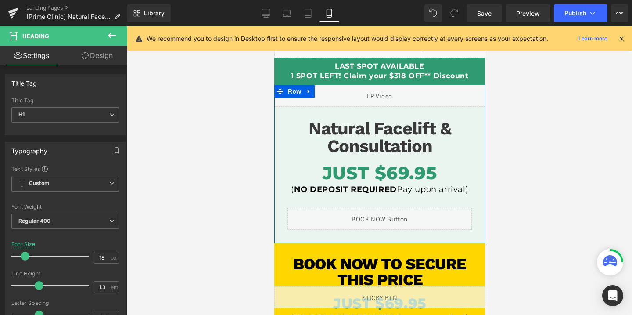
scroll to position [0, 0]
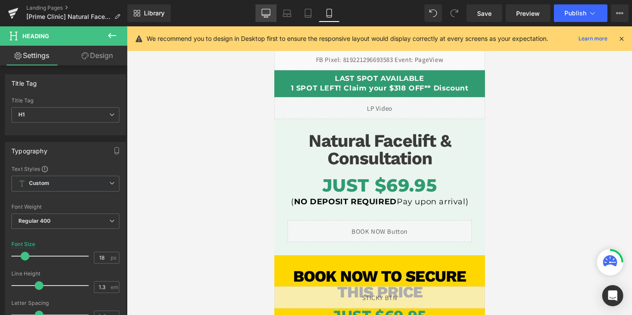
click at [260, 4] on link "Desktop" at bounding box center [266, 13] width 21 height 18
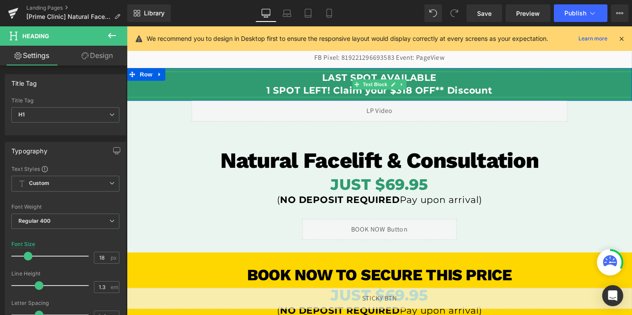
click at [362, 87] on p "LAST SPOT AVAILABLE" at bounding box center [392, 81] width 531 height 14
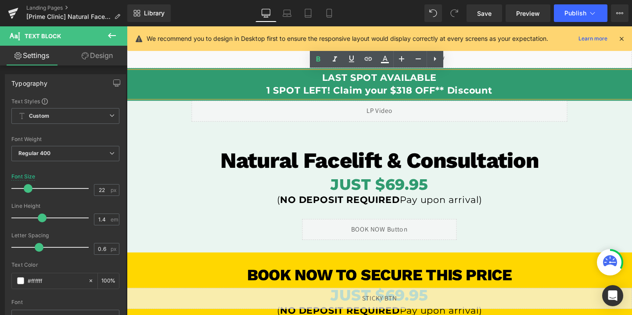
click at [336, 81] on b "LAST SPOT AVAILABLE" at bounding box center [392, 80] width 120 height 12
drag, startPoint x: 332, startPoint y: 80, endPoint x: 535, endPoint y: 95, distance: 203.0
click at [535, 95] on div "LAST SPOT AVAILABLE 1 SPOT LEFT! Claim your $318 OFF** Discount" at bounding box center [392, 87] width 531 height 27
copy div "LAST SPOT AVAILABLE 1 SPOT LEFT! Claim your $318 OFF** Discount"
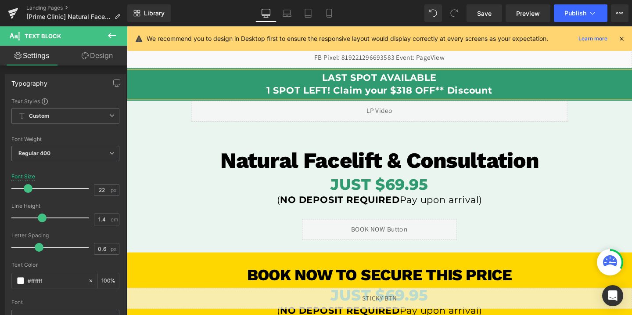
click at [368, 78] on b "LAST SPOT AVAILABLE" at bounding box center [392, 80] width 120 height 12
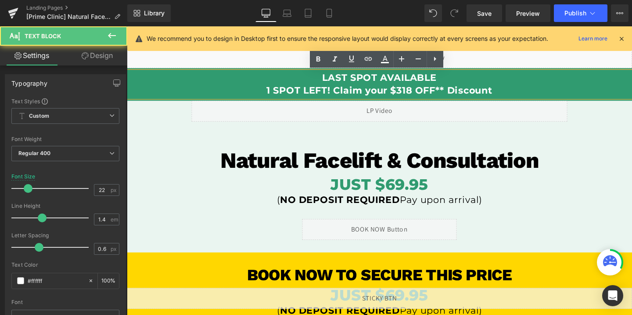
drag, startPoint x: 333, startPoint y: 79, endPoint x: 521, endPoint y: 98, distance: 188.8
click at [521, 98] on div "LAST SPOT AVAILABLE 1 SPOT LEFT! Claim your $318 OFF** Discount" at bounding box center [392, 87] width 531 height 27
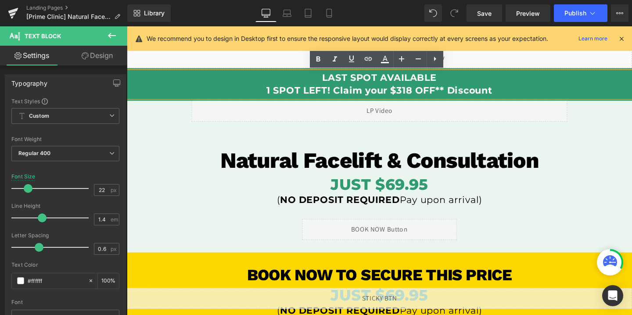
copy div "LAST SPOT AVAILABLE 1 SPOT LEFT! Claim your $318 OFF** Discount"
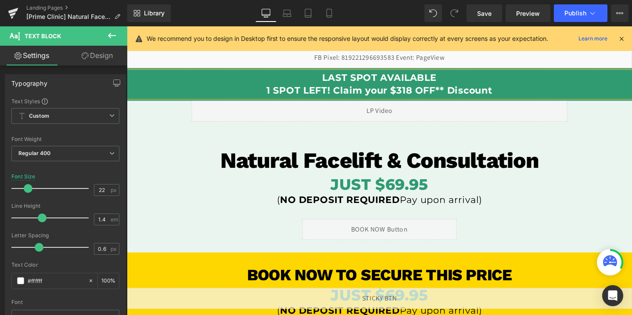
click at [395, 97] on b "1 SPOT LEFT! Claim your $318 OFF** Discount" at bounding box center [393, 94] width 238 height 12
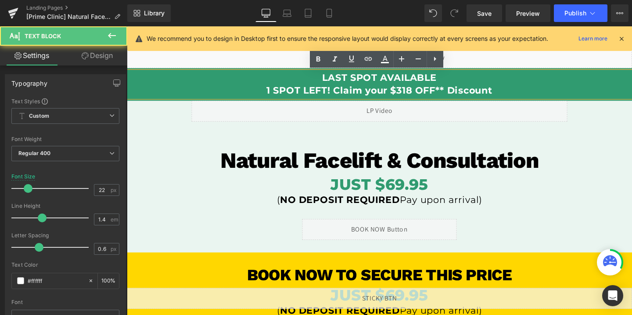
drag, startPoint x: 330, startPoint y: 81, endPoint x: 462, endPoint y: 78, distance: 132.2
click at [462, 78] on p "LAST SPOT AVAILABLE" at bounding box center [392, 81] width 531 height 14
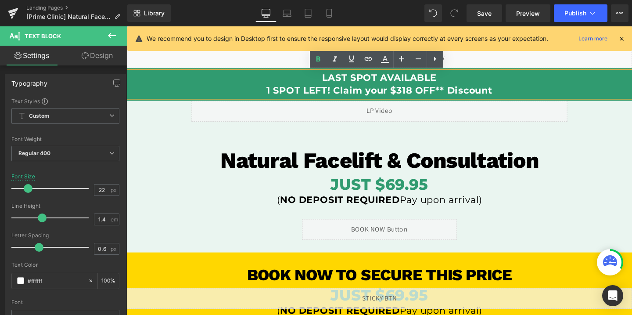
copy b "LAST SPOT AVAILABLE"
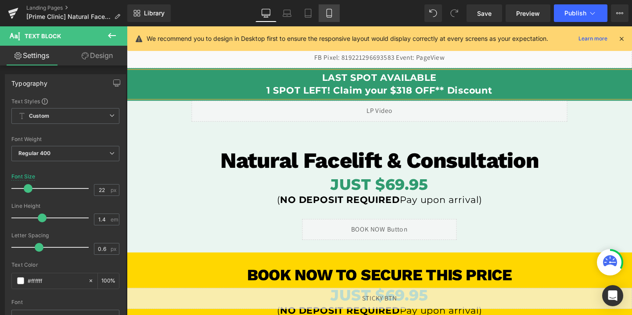
click at [335, 11] on link "Mobile" at bounding box center [329, 13] width 21 height 18
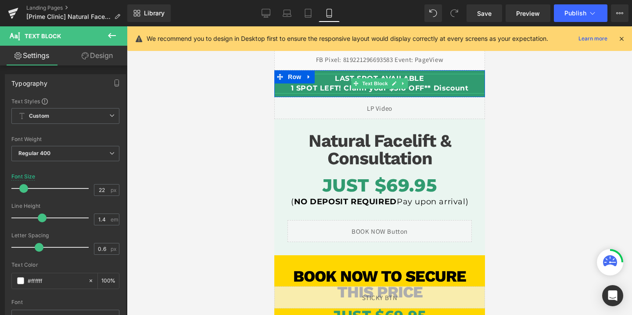
click at [331, 90] on b "1 SPOT LEFT! Claim your $318 OFF** Discount" at bounding box center [380, 88] width 178 height 8
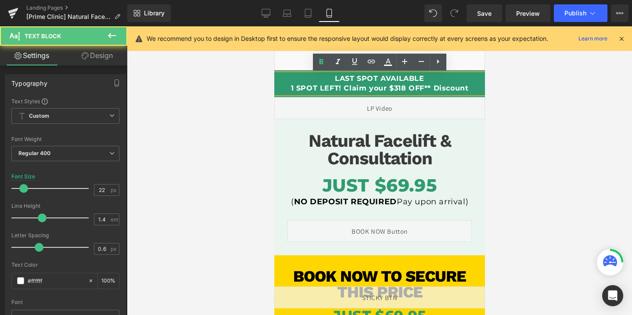
click at [331, 90] on b "1 SPOT LEFT! Claim your $318 OFF** Discount" at bounding box center [380, 88] width 178 height 8
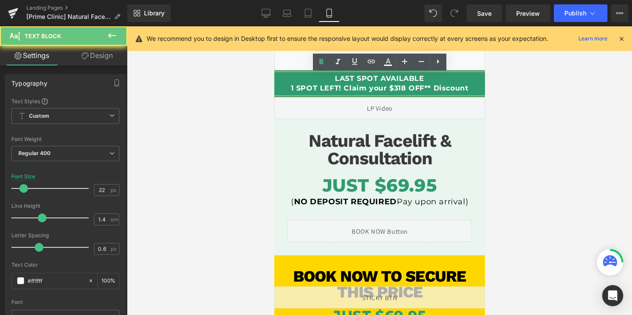
click at [331, 90] on b "1 SPOT LEFT! Claim your $318 OFF** Discount" at bounding box center [380, 88] width 178 height 8
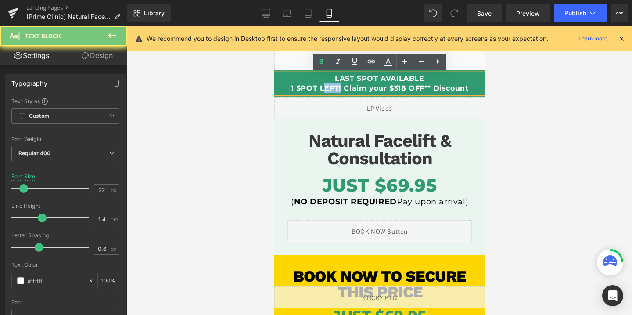
click at [331, 90] on b "1 SPOT LEFT! Claim your $318 OFF** Discount" at bounding box center [380, 88] width 178 height 8
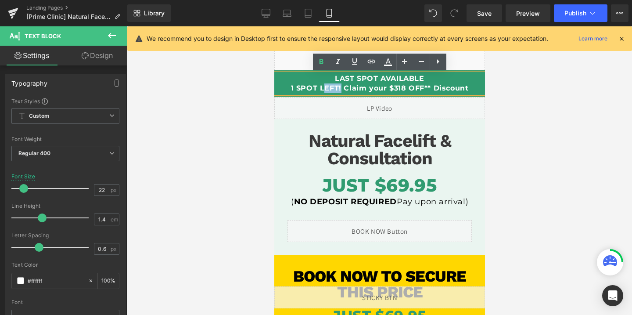
copy b "1 SPOT LEFT! Claim your $318 OFF** Discount"
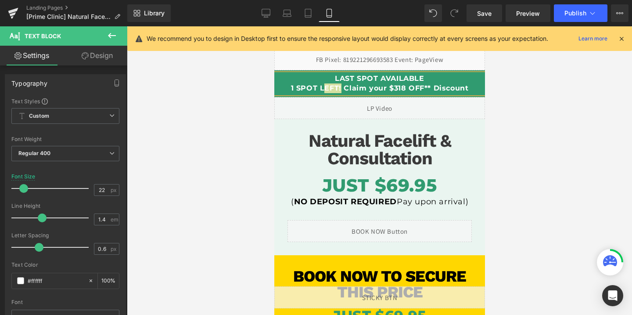
click at [253, 116] on div at bounding box center [379, 170] width 505 height 288
